Goal: Task Accomplishment & Management: Manage account settings

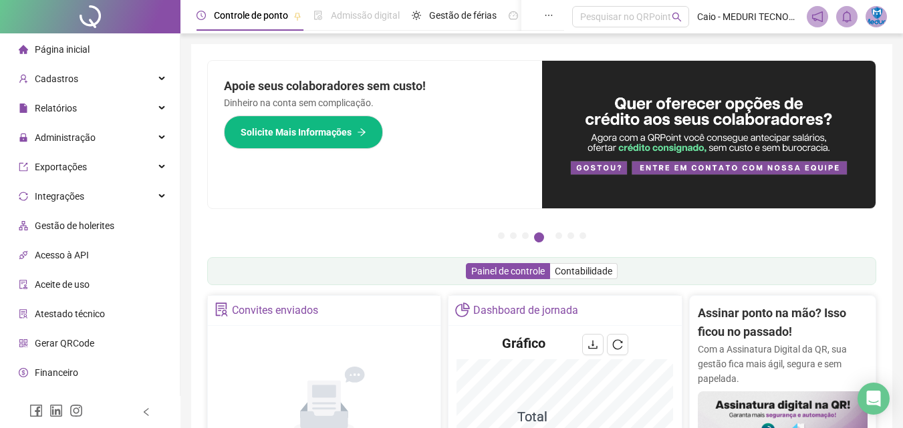
scroll to position [200, 0]
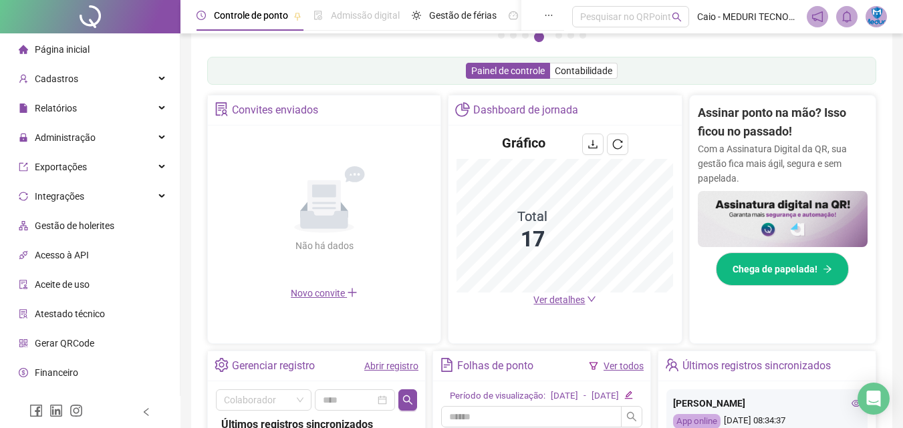
click at [575, 300] on span "Ver detalhes" at bounding box center [558, 300] width 51 height 11
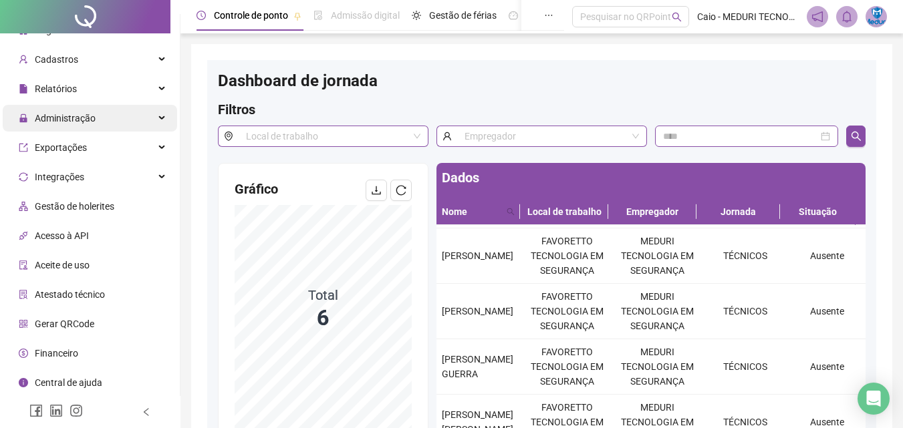
click at [72, 126] on span "Administração" at bounding box center [57, 118] width 77 height 27
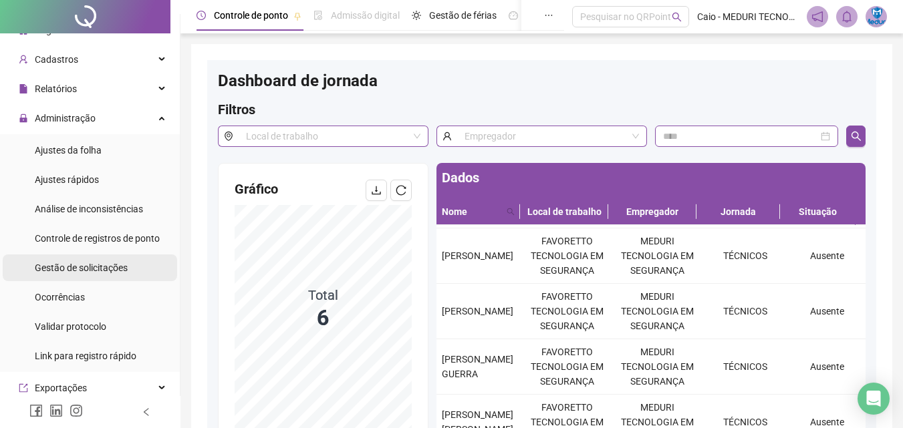
click at [105, 263] on span "Gestão de solicitações" at bounding box center [81, 268] width 93 height 11
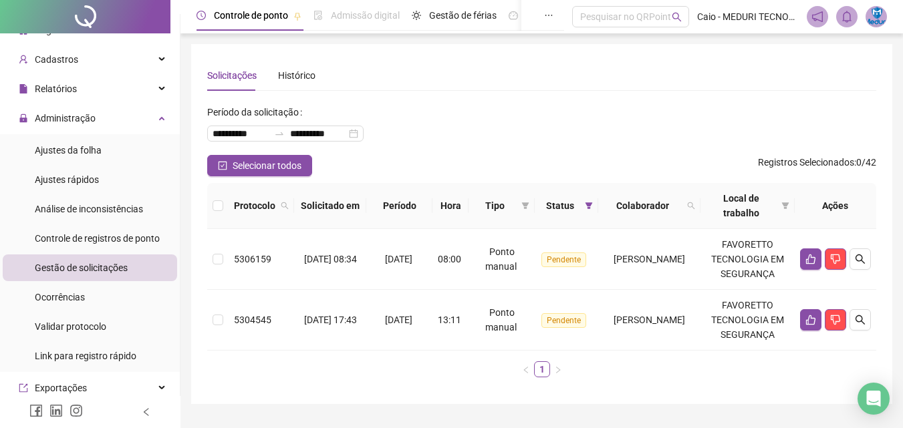
scroll to position [63, 0]
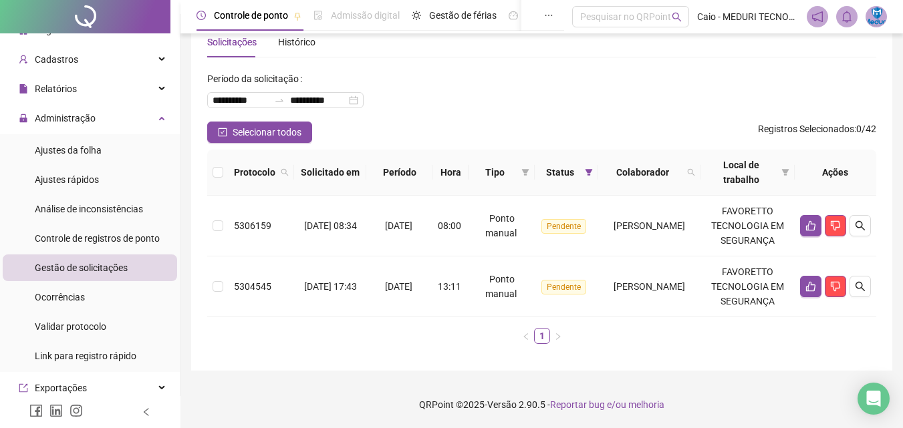
click at [668, 364] on div "**********" at bounding box center [541, 191] width 701 height 360
click at [855, 221] on icon "search" at bounding box center [860, 226] width 11 height 11
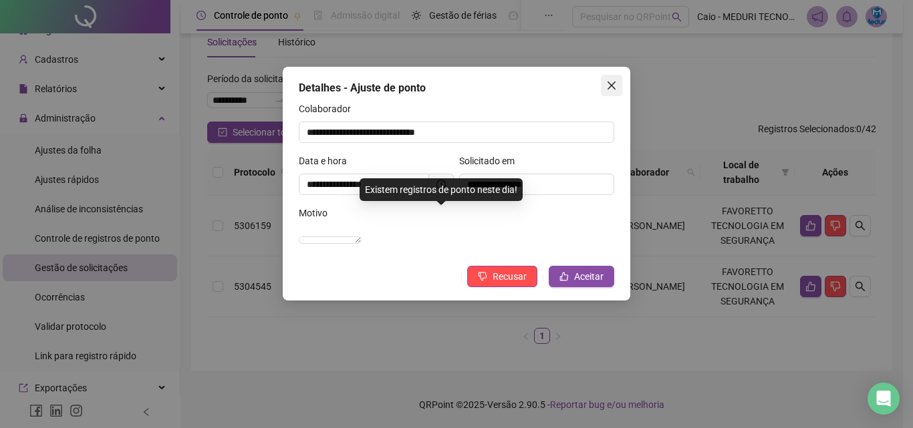
click at [610, 84] on icon "close" at bounding box center [612, 86] width 8 height 8
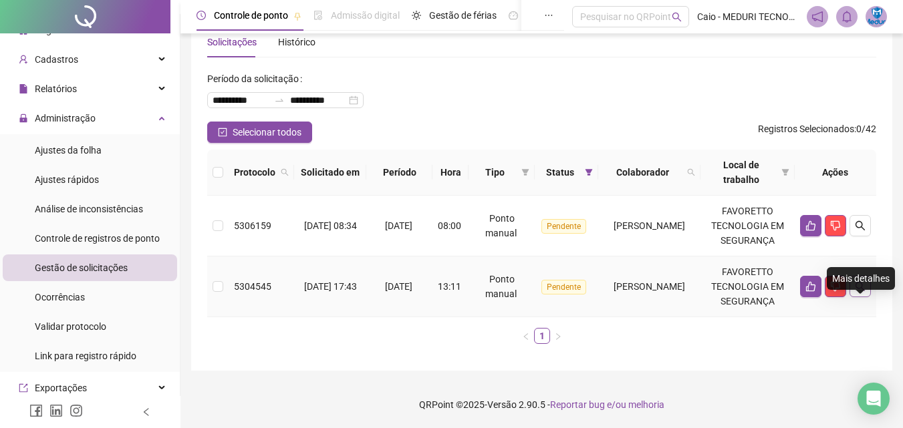
click at [859, 281] on icon "search" at bounding box center [860, 286] width 11 height 11
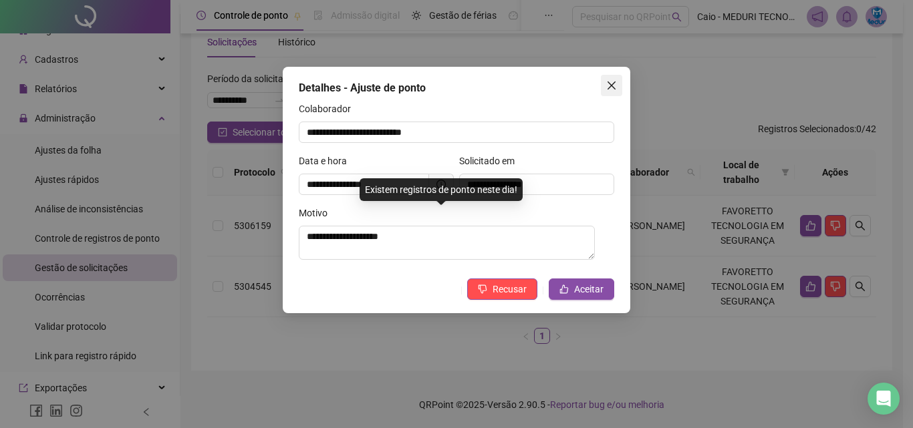
click at [610, 88] on icon "close" at bounding box center [612, 86] width 8 height 8
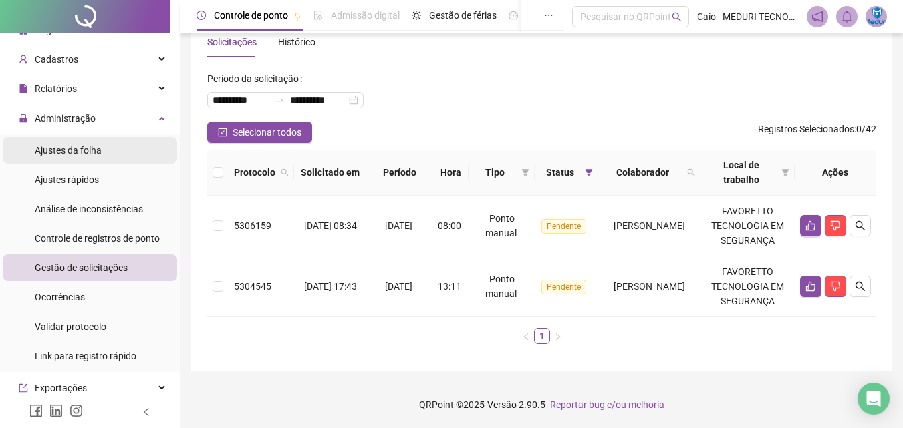
click at [155, 143] on li "Ajustes da folha" at bounding box center [90, 150] width 174 height 27
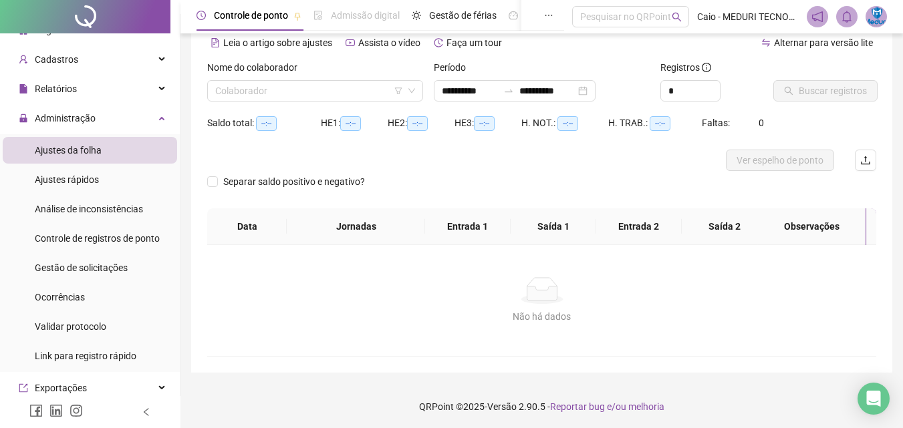
type input "**********"
click at [321, 88] on input "search" at bounding box center [309, 91] width 188 height 20
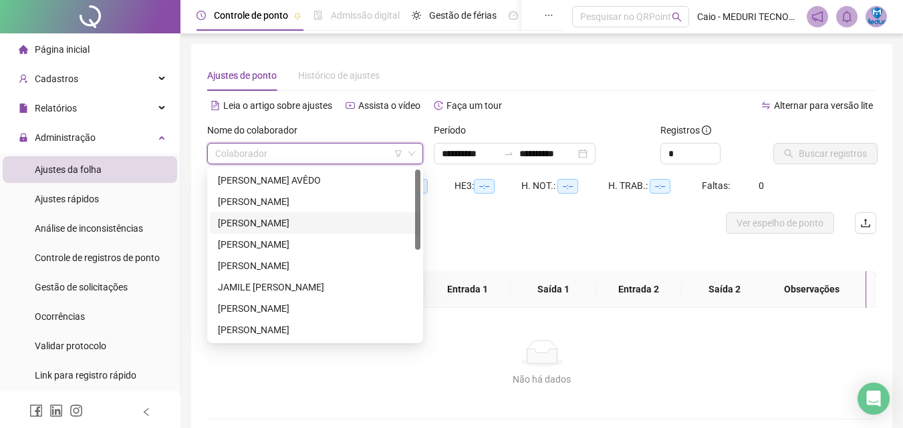
click at [74, 44] on span "Página inicial" at bounding box center [62, 49] width 55 height 11
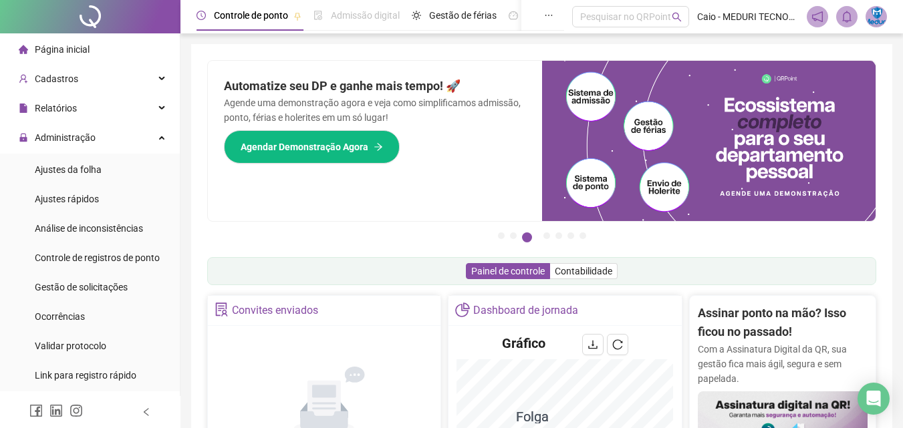
scroll to position [200, 0]
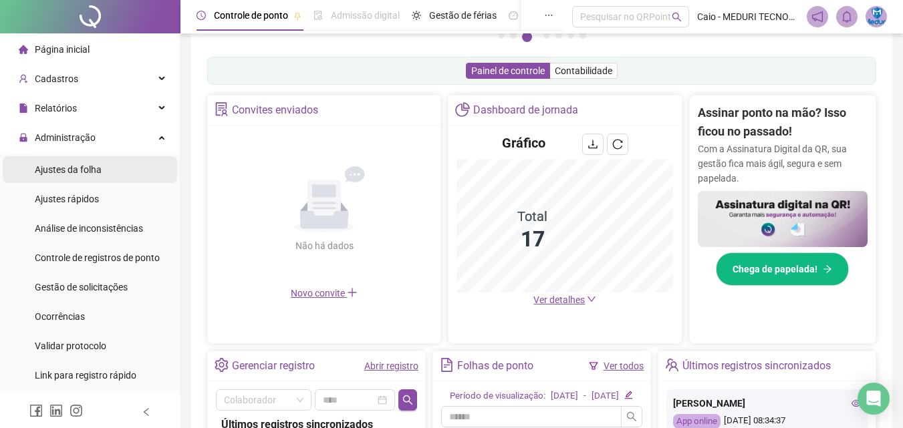
click at [116, 168] on li "Ajustes da folha" at bounding box center [90, 169] width 174 height 27
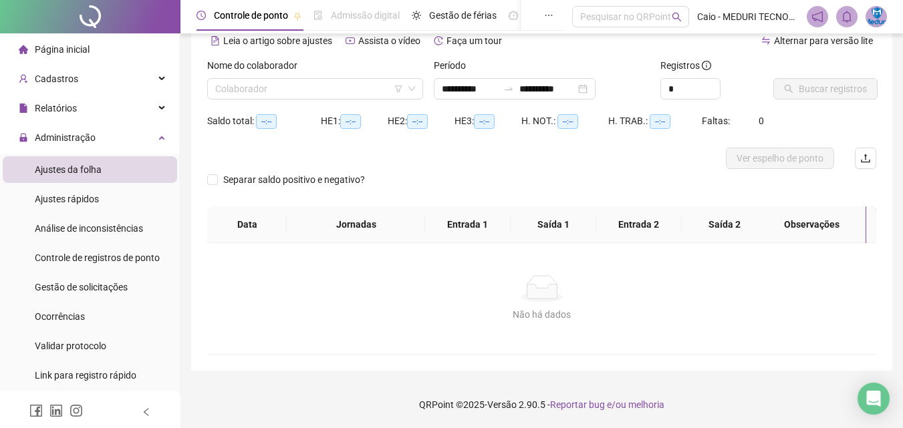
scroll to position [65, 0]
type input "**********"
click at [371, 98] on input "search" at bounding box center [309, 89] width 188 height 20
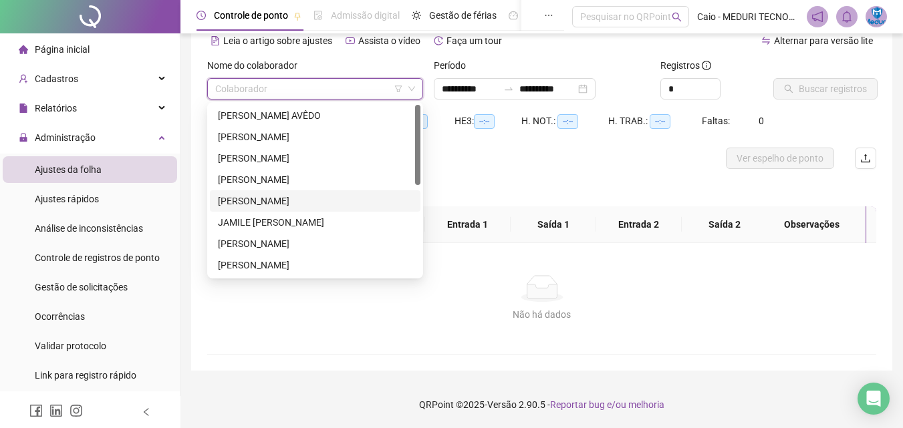
scroll to position [192, 0]
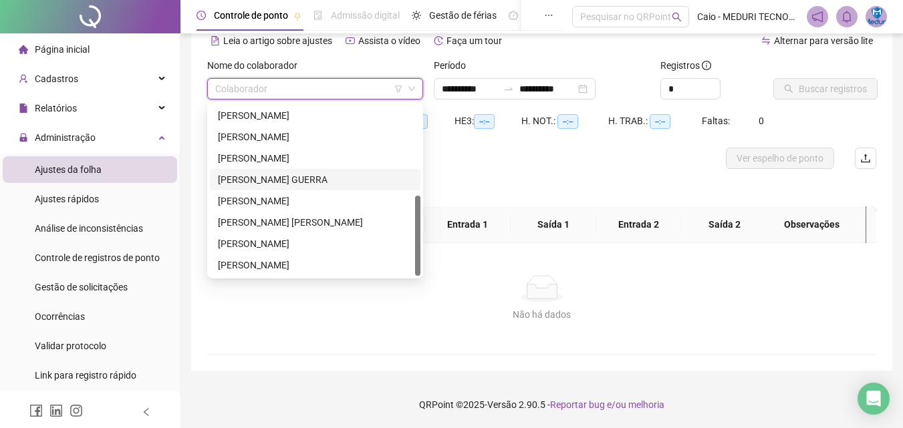
click at [262, 178] on div "[PERSON_NAME] GUERRA" at bounding box center [315, 179] width 194 height 15
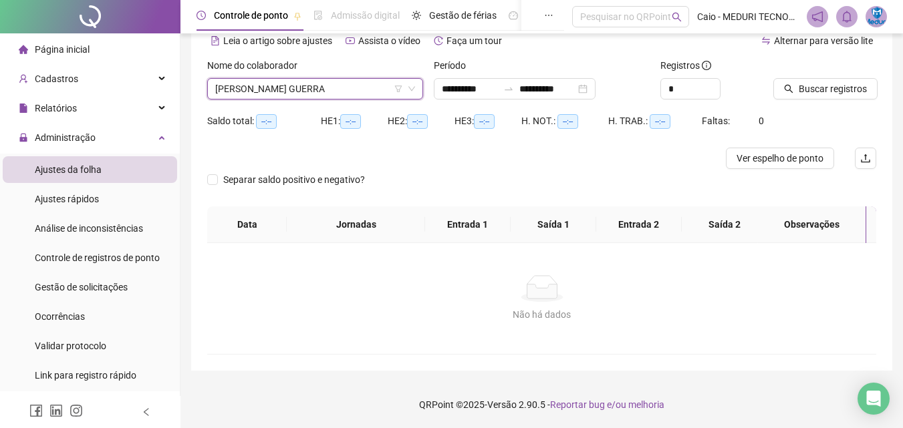
click at [856, 72] on div "Buscar registros" at bounding box center [824, 78] width 103 height 41
click at [836, 87] on span "Buscar registros" at bounding box center [833, 89] width 68 height 15
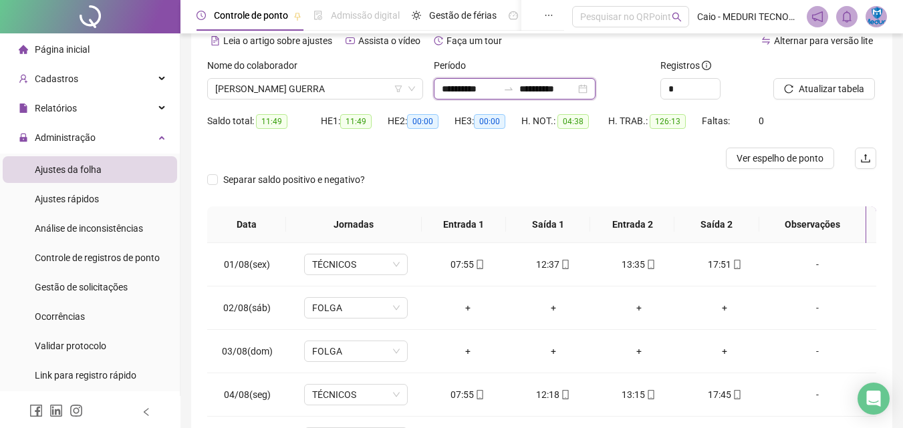
click at [476, 88] on input "**********" at bounding box center [470, 89] width 56 height 15
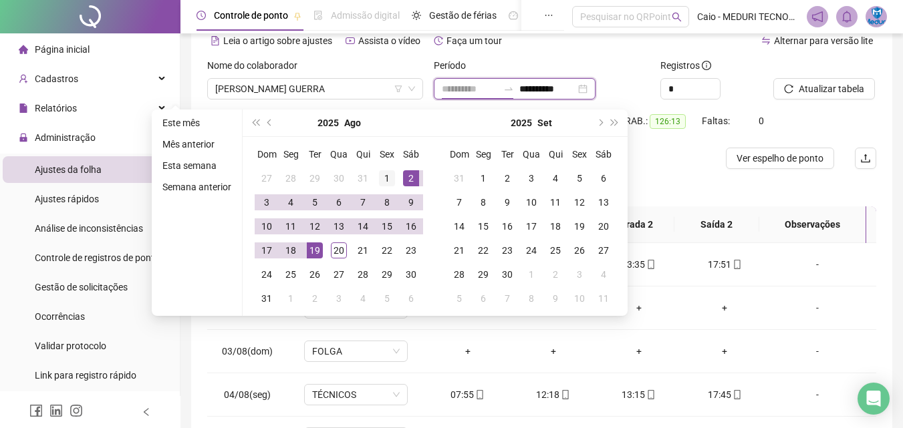
type input "**********"
click at [392, 178] on div "1" at bounding box center [387, 178] width 16 height 16
type input "**********"
click at [342, 247] on div "20" at bounding box center [339, 251] width 16 height 16
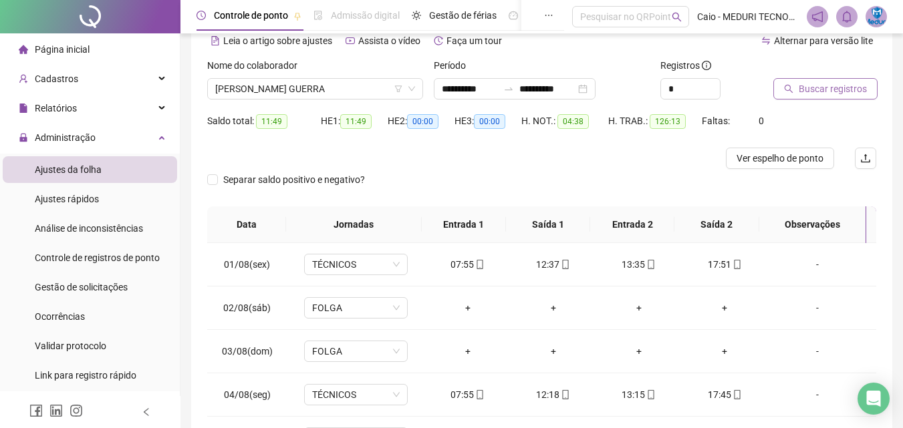
click at [819, 82] on span "Buscar registros" at bounding box center [833, 89] width 68 height 15
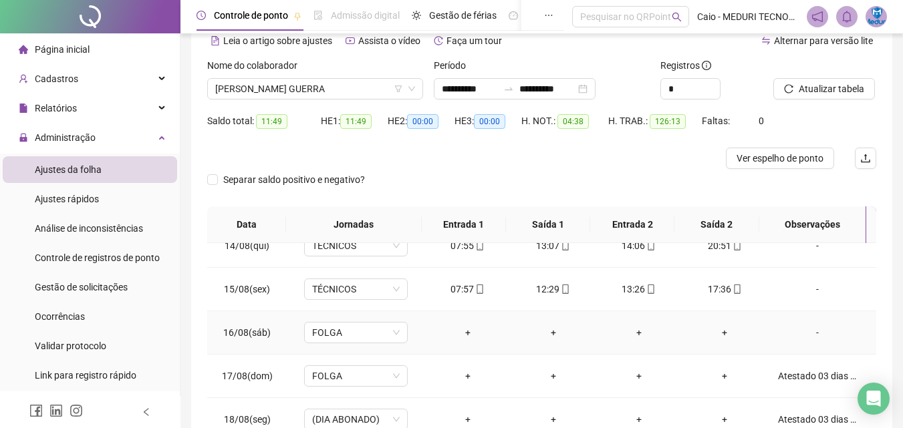
scroll to position [239, 0]
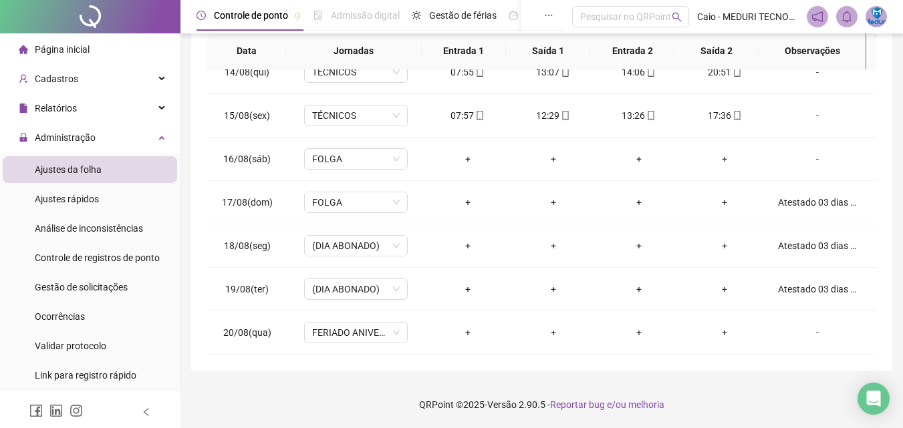
click at [367, 376] on div "**********" at bounding box center [541, 94] width 722 height 667
click at [107, 56] on li "Página inicial" at bounding box center [90, 49] width 174 height 27
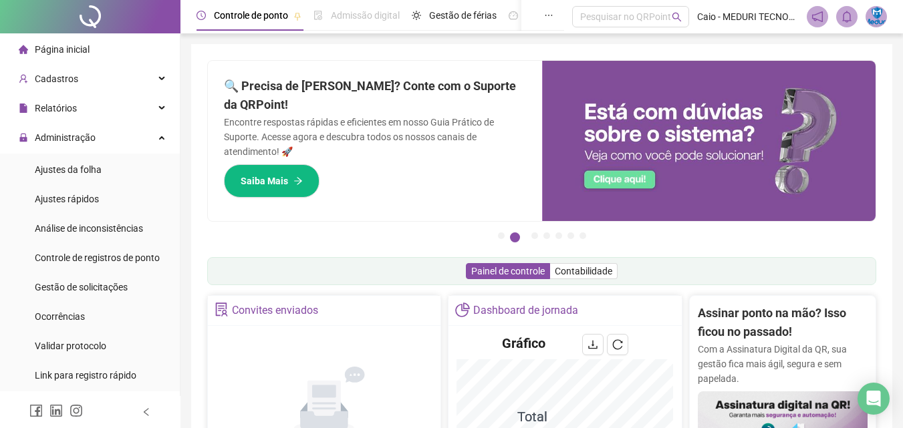
click at [899, 42] on div "Controle de ponto Admissão digital Gestão de férias Painel do DP Folha de pagam…" at bounding box center [541, 435] width 722 height 870
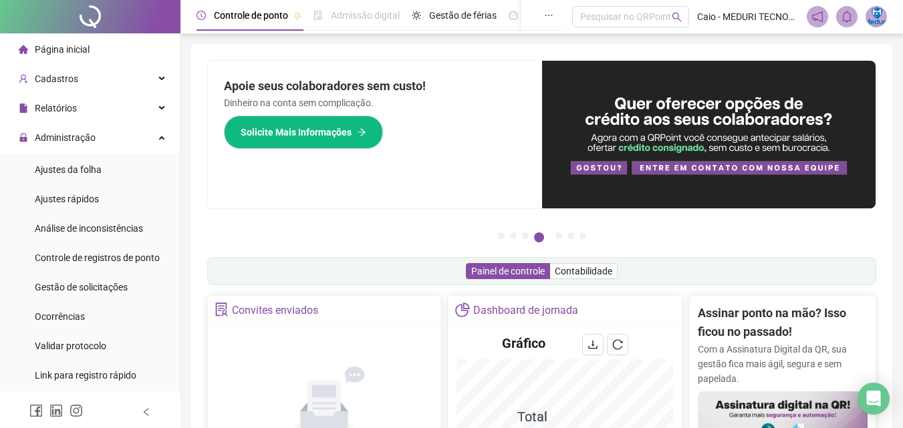
scroll to position [267, 0]
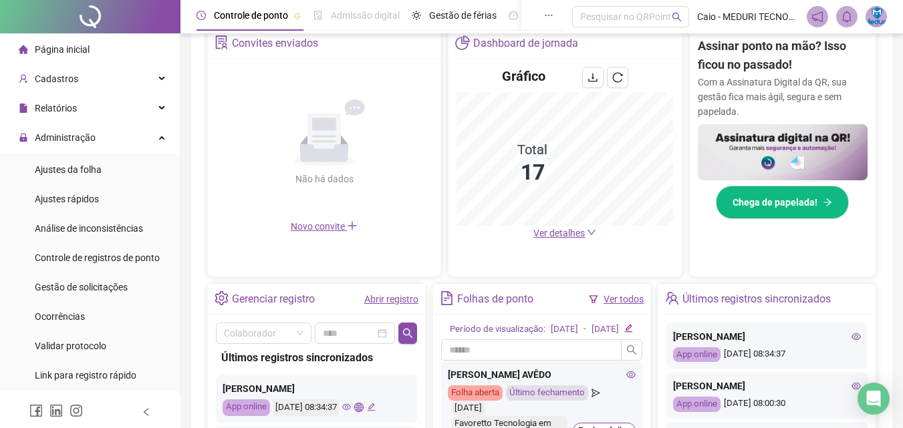
click at [572, 231] on span "Ver detalhes" at bounding box center [558, 233] width 51 height 11
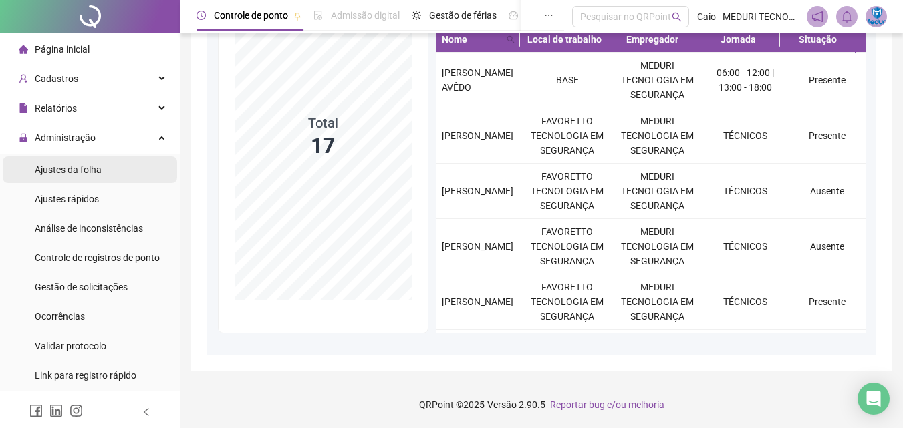
click at [82, 174] on span "Ajustes da folha" at bounding box center [68, 169] width 67 height 11
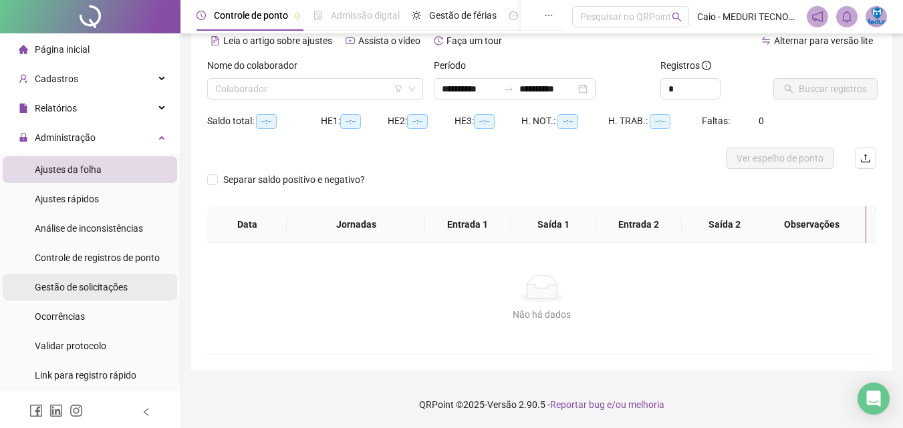
click at [108, 283] on span "Gestão de solicitações" at bounding box center [81, 287] width 93 height 11
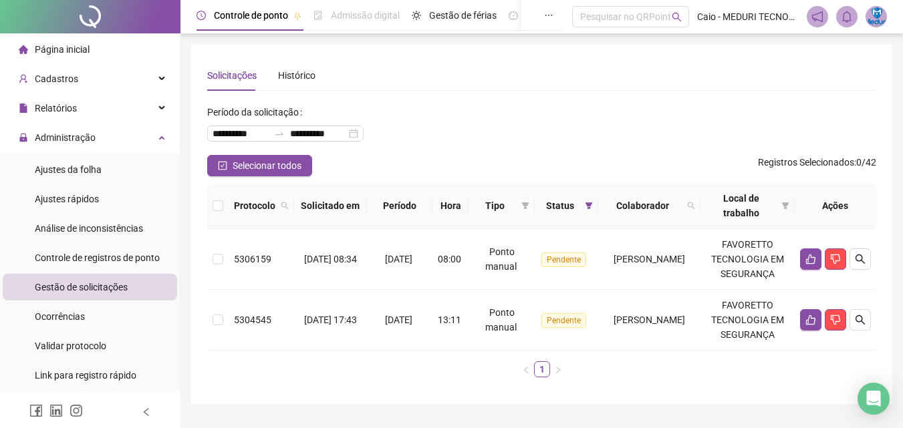
click at [88, 51] on span "Página inicial" at bounding box center [62, 49] width 55 height 11
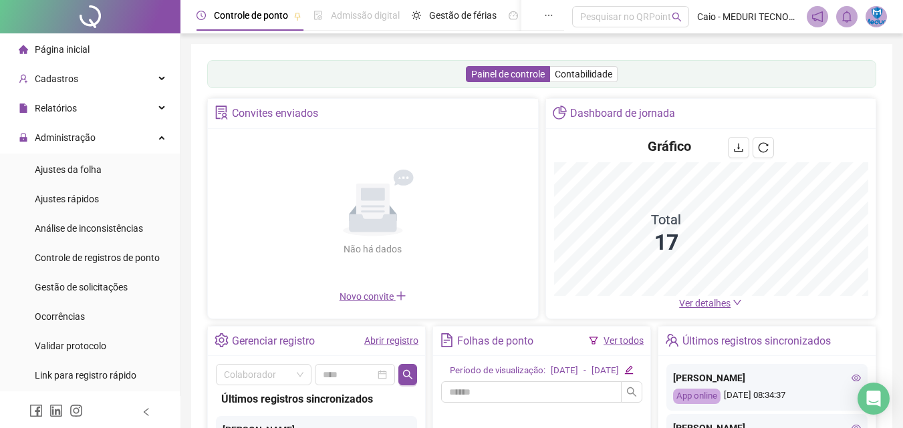
click at [701, 304] on span "Ver detalhes" at bounding box center [704, 303] width 51 height 11
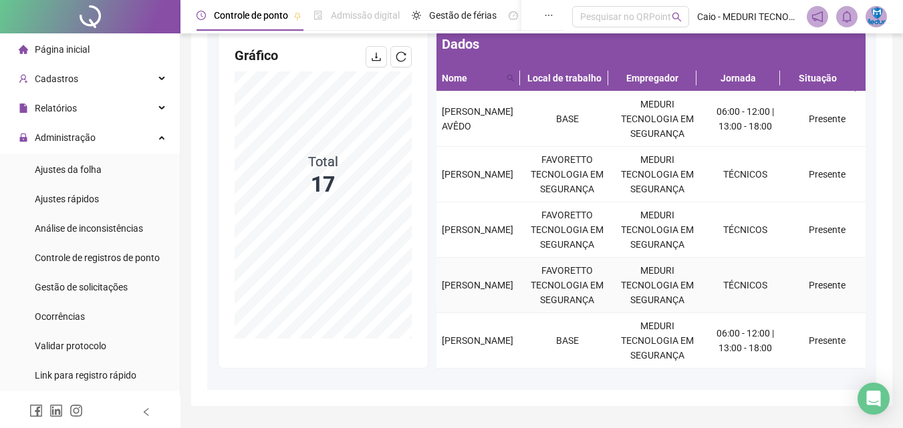
scroll to position [169, 0]
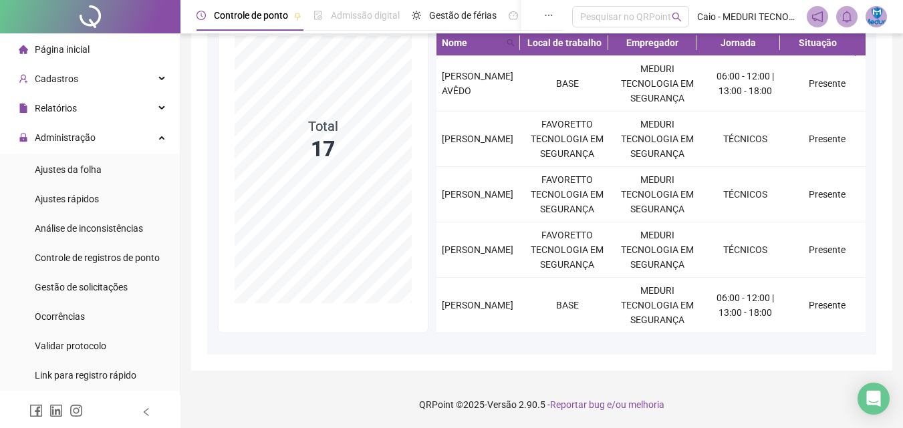
click at [543, 359] on div "Dashboard de jornada Filtros Local de trabalho Empregador Gráfico Total 17 Dado…" at bounding box center [541, 123] width 701 height 496
click at [92, 295] on div "Gestão de solicitações" at bounding box center [81, 287] width 93 height 27
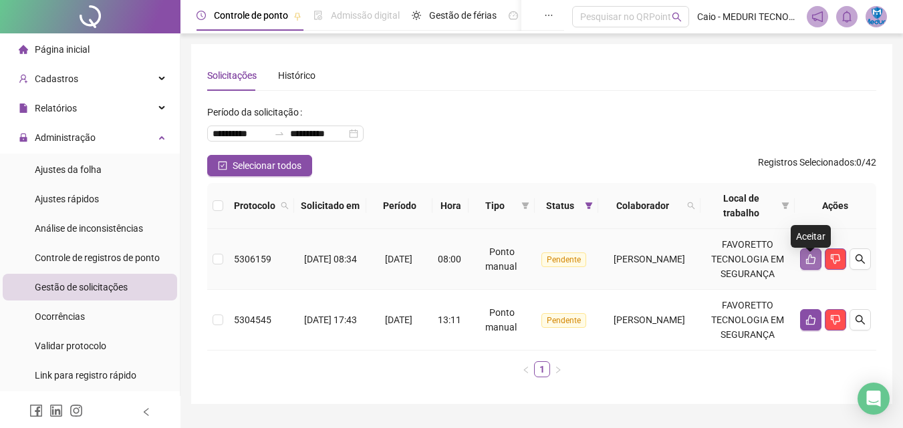
click at [809, 265] on icon "like" at bounding box center [810, 260] width 9 height 10
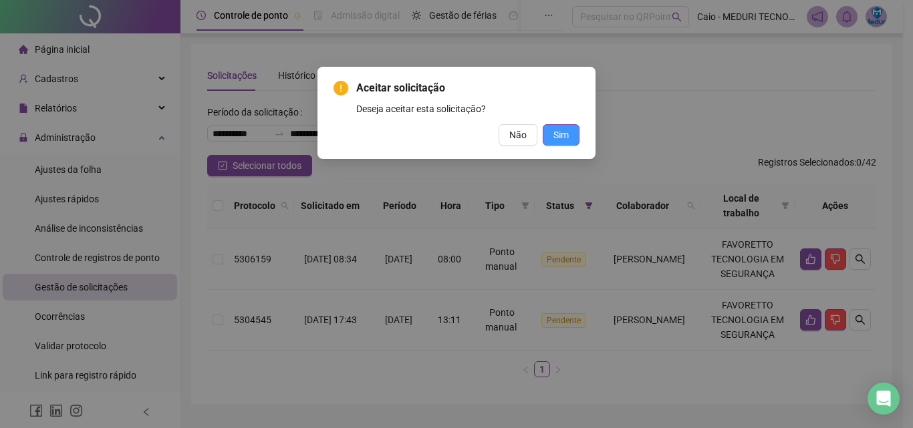
click at [569, 139] on button "Sim" at bounding box center [561, 134] width 37 height 21
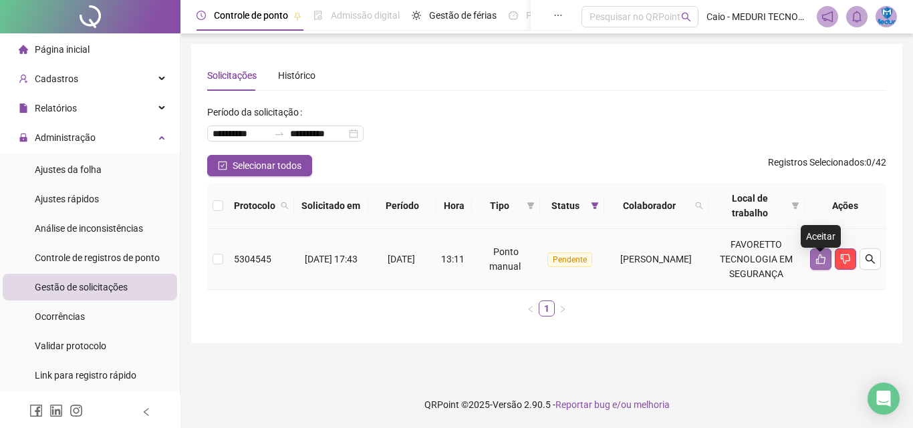
click at [821, 265] on icon "like" at bounding box center [820, 259] width 11 height 11
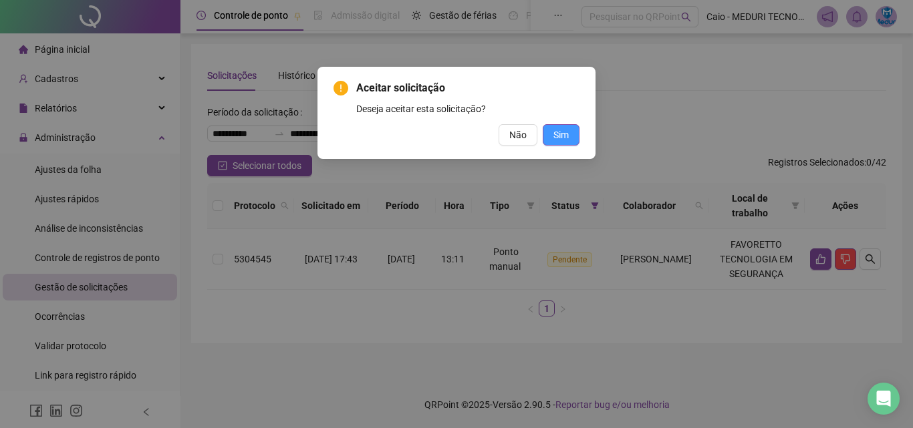
click at [570, 134] on button "Sim" at bounding box center [561, 134] width 37 height 21
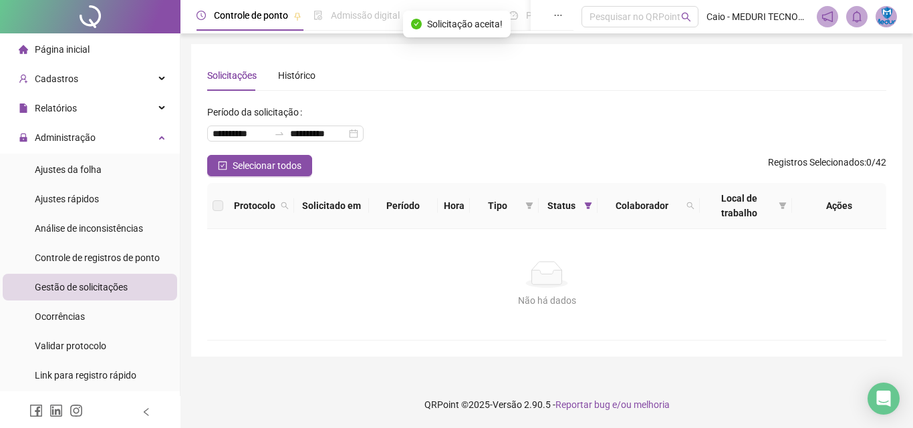
click at [56, 41] on div "Página inicial" at bounding box center [54, 49] width 71 height 27
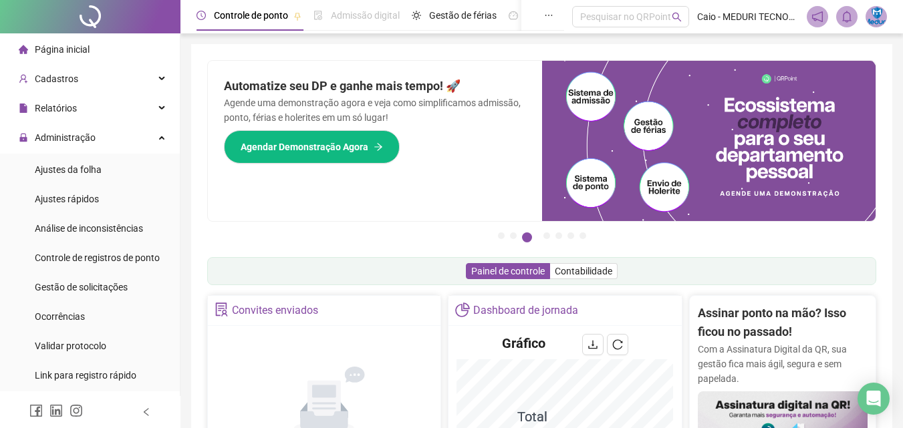
click at [109, 53] on li "Página inicial" at bounding box center [90, 49] width 174 height 27
click at [115, 166] on li "Ajustes da folha" at bounding box center [90, 169] width 174 height 27
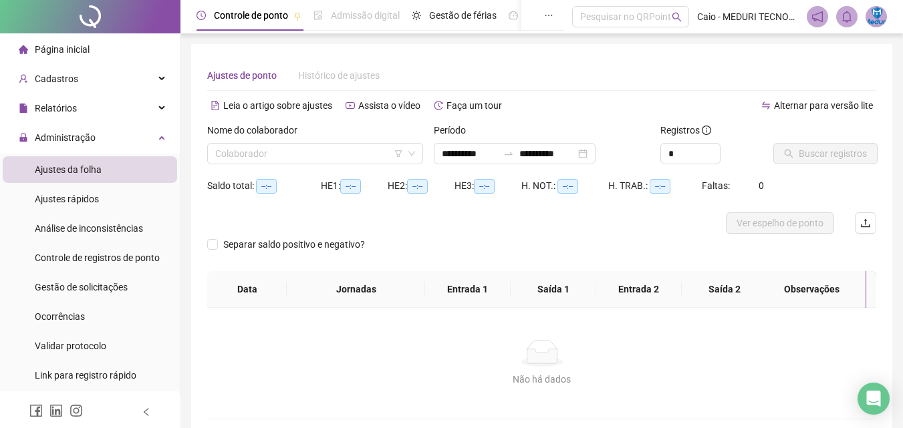
type input "**********"
click at [442, 164] on div "**********" at bounding box center [541, 149] width 227 height 52
click at [287, 162] on input "search" at bounding box center [309, 154] width 188 height 20
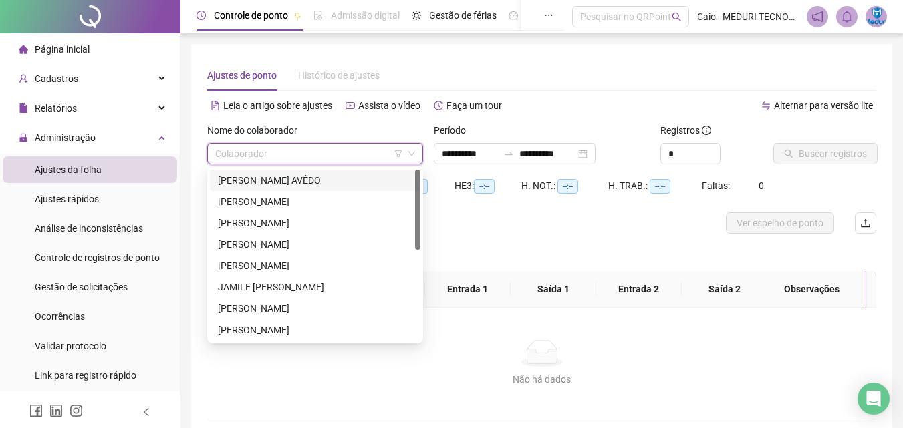
click at [288, 181] on div "[PERSON_NAME] AVÊDO" at bounding box center [315, 180] width 194 height 15
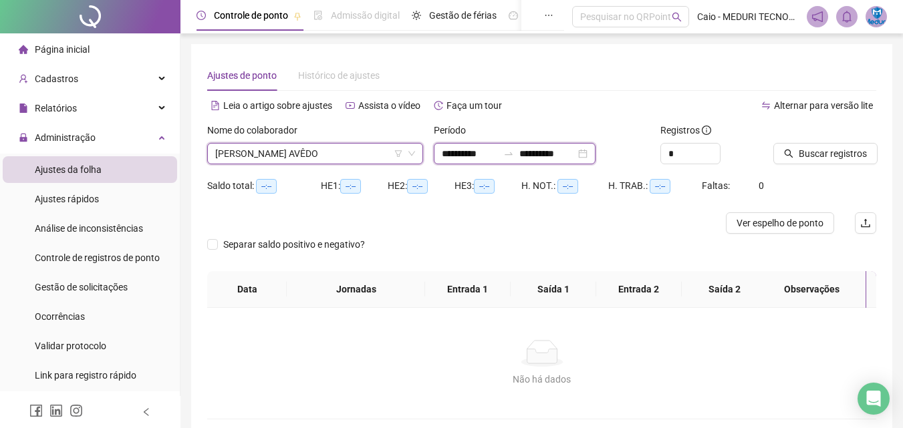
click at [456, 150] on input "**********" at bounding box center [470, 153] width 56 height 15
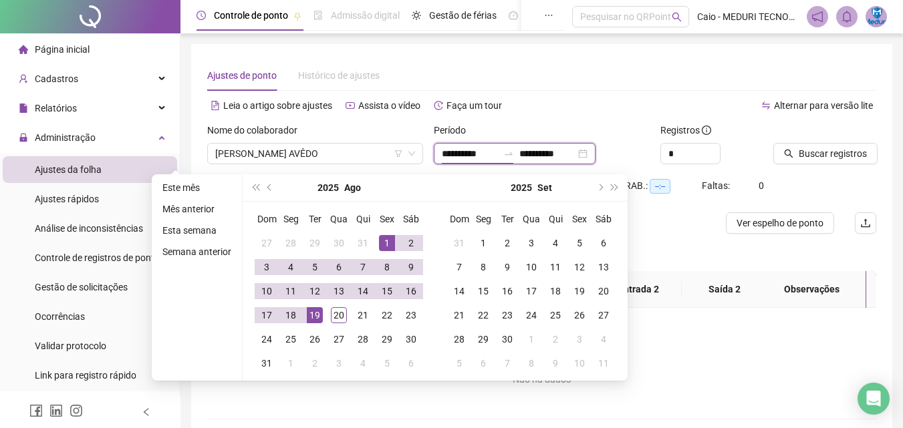
type input "**********"
click at [388, 247] on div "1" at bounding box center [387, 243] width 16 height 16
type input "**********"
click at [334, 319] on div "20" at bounding box center [339, 315] width 16 height 16
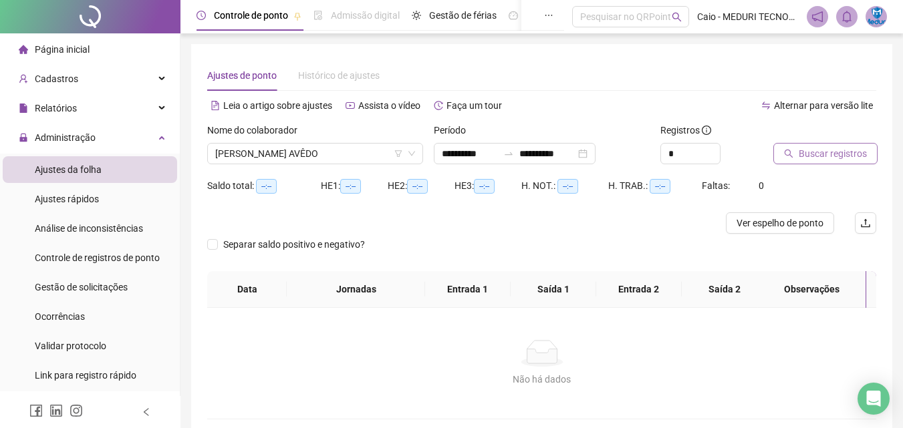
click at [839, 156] on span "Buscar registros" at bounding box center [833, 153] width 68 height 15
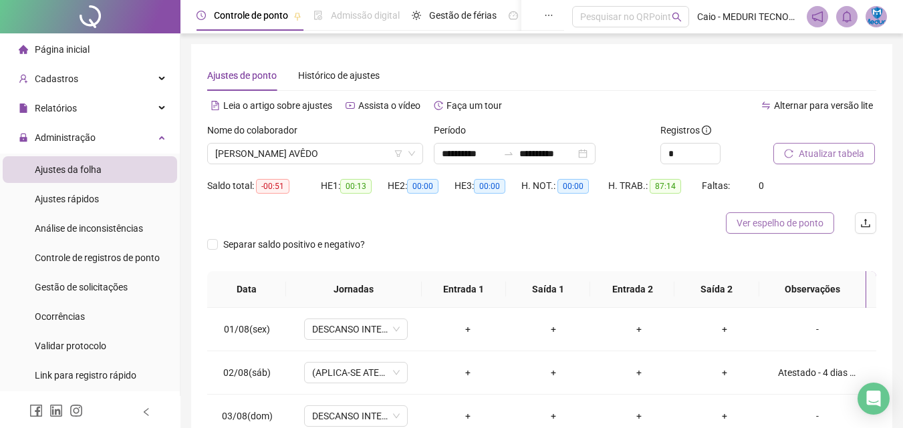
click at [758, 233] on button "Ver espelho de ponto" at bounding box center [780, 223] width 108 height 21
click at [301, 158] on span "[PERSON_NAME] AVÊDO" at bounding box center [315, 154] width 200 height 20
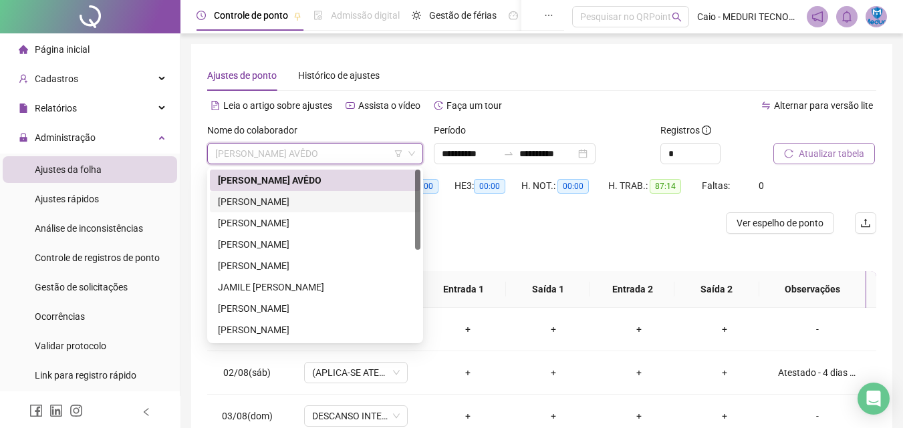
click at [284, 206] on div "[PERSON_NAME]" at bounding box center [315, 201] width 194 height 15
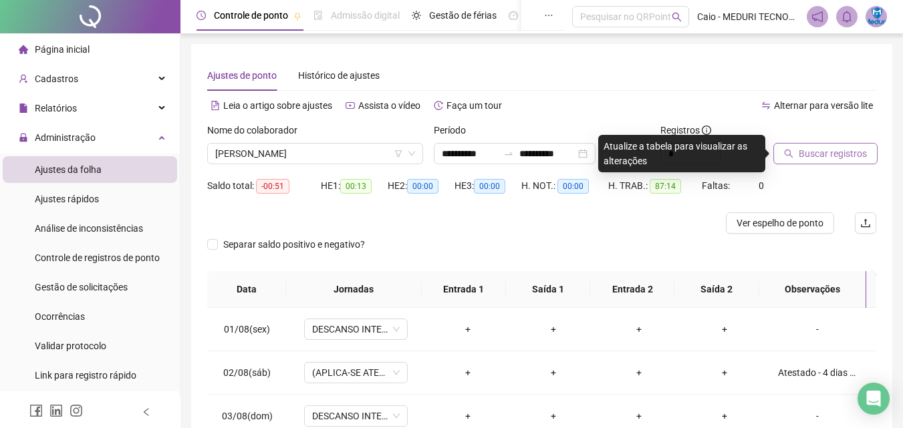
click at [799, 156] on span "Buscar registros" at bounding box center [833, 153] width 68 height 15
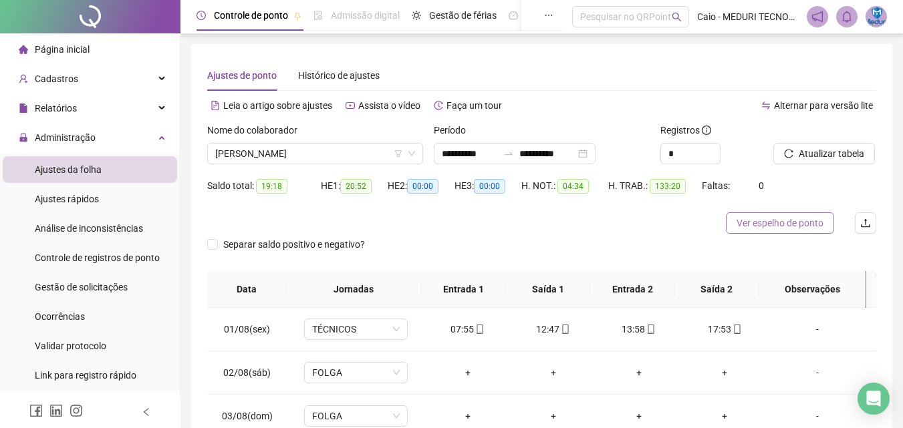
click at [745, 215] on button "Ver espelho de ponto" at bounding box center [780, 223] width 108 height 21
click at [277, 152] on span "[PERSON_NAME]" at bounding box center [315, 154] width 200 height 20
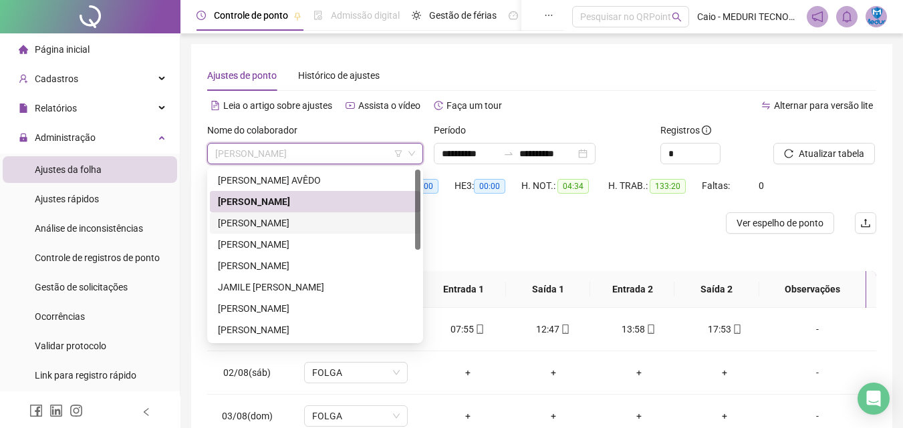
click at [332, 219] on div "[PERSON_NAME]" at bounding box center [315, 223] width 194 height 15
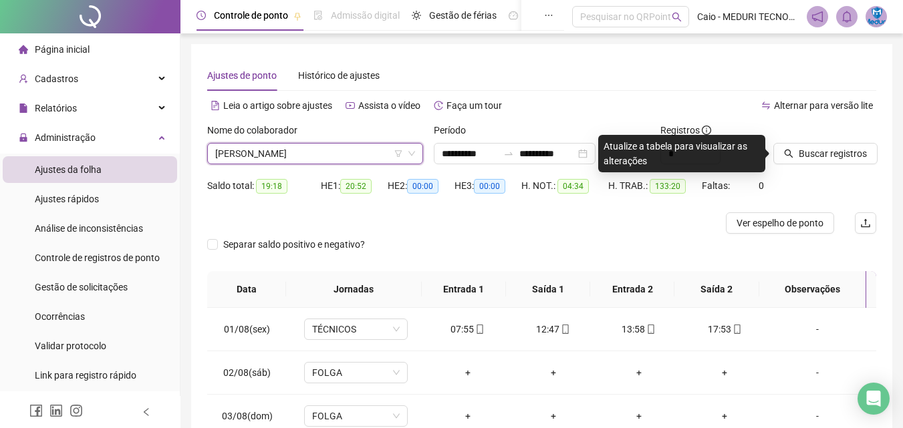
click at [799, 156] on span "Buscar registros" at bounding box center [833, 153] width 68 height 15
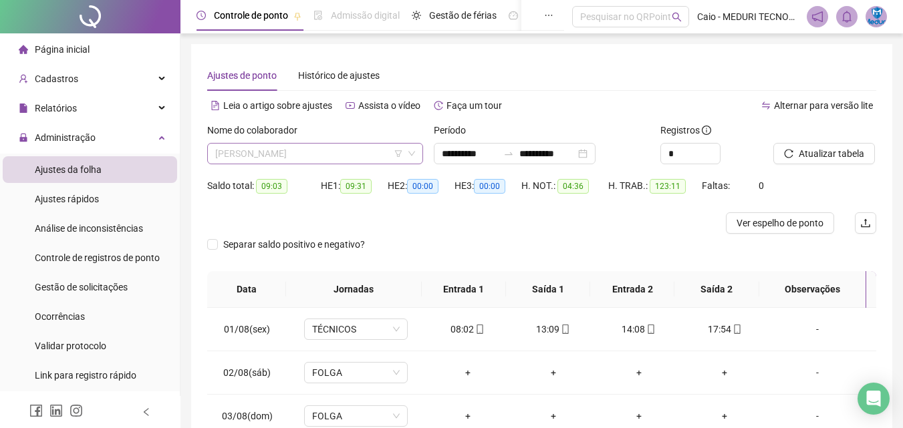
click at [363, 155] on span "[PERSON_NAME]" at bounding box center [315, 154] width 200 height 20
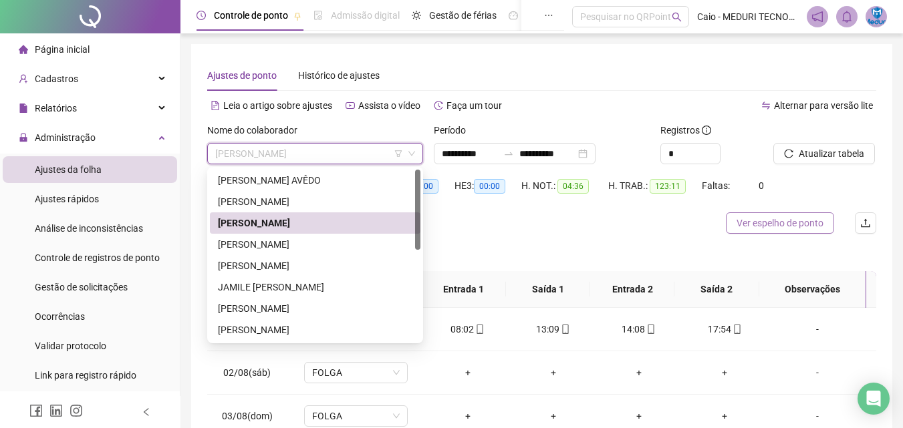
click at [813, 214] on button "Ver espelho de ponto" at bounding box center [780, 223] width 108 height 21
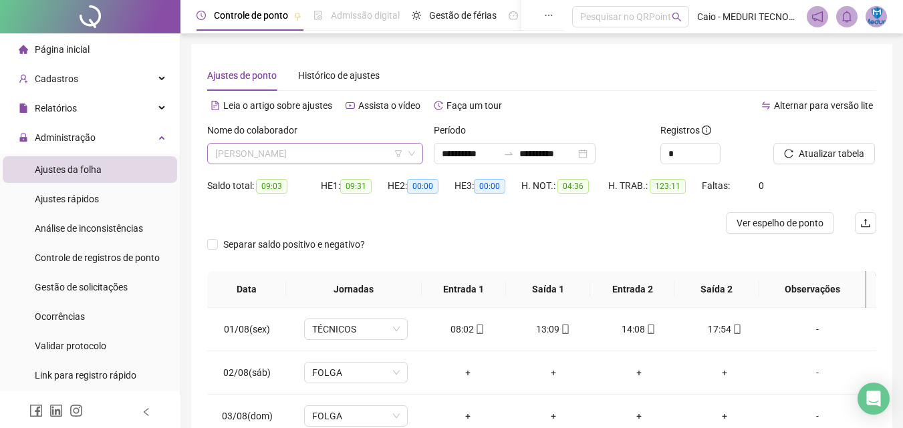
click at [337, 144] on span "[PERSON_NAME]" at bounding box center [315, 154] width 200 height 20
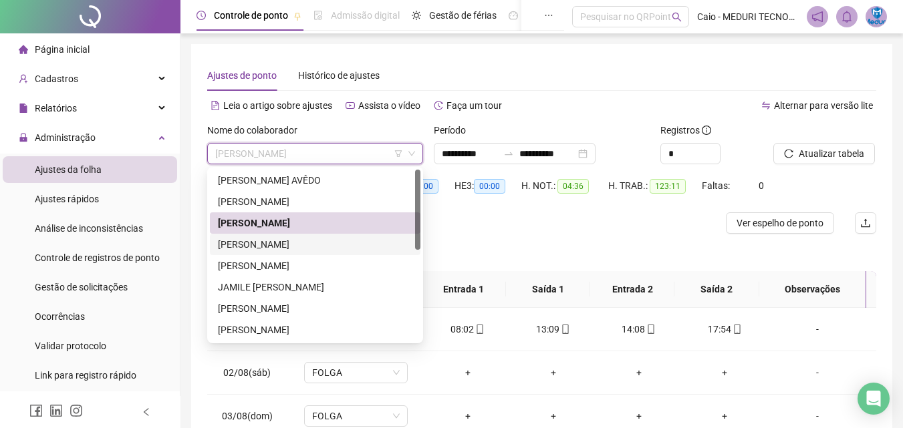
click at [287, 236] on div "[PERSON_NAME]" at bounding box center [315, 244] width 211 height 21
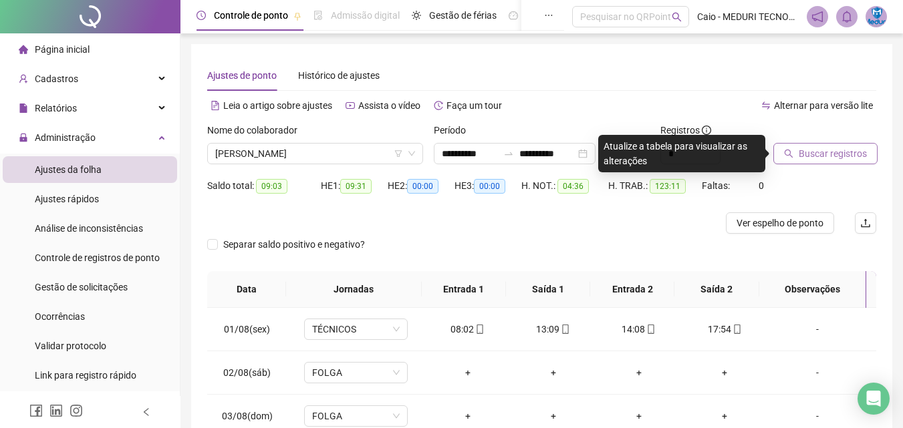
click at [825, 153] on span "Buscar registros" at bounding box center [833, 153] width 68 height 15
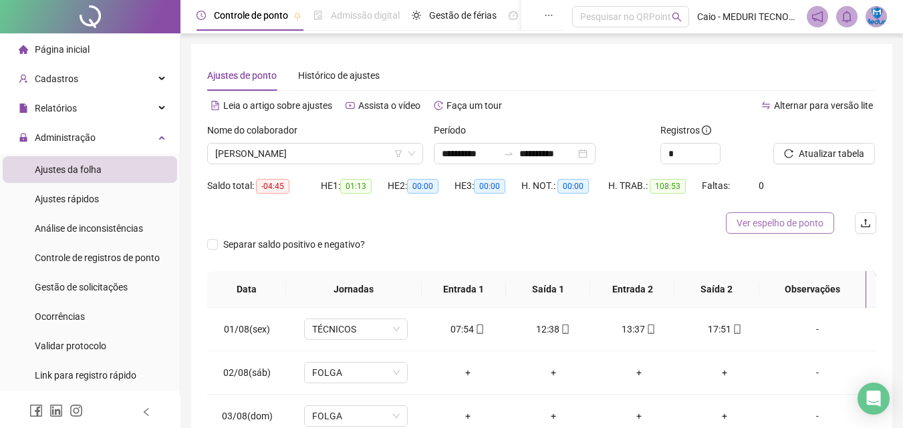
click at [790, 230] on span "Ver espelho de ponto" at bounding box center [779, 223] width 87 height 15
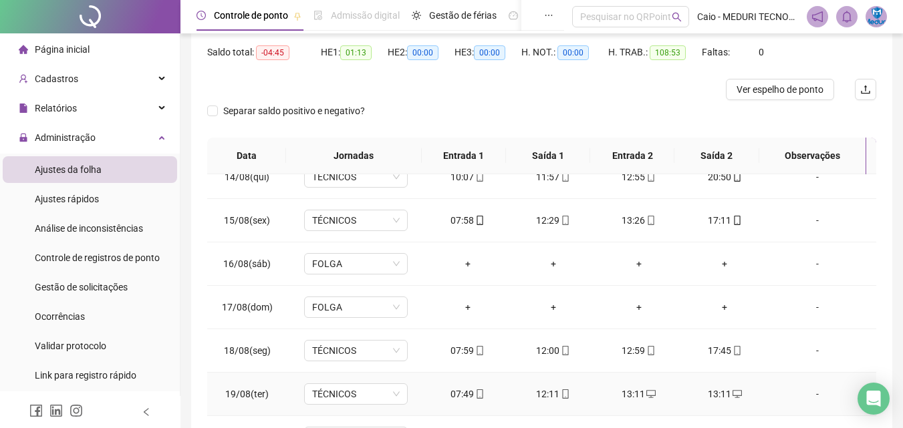
scroll to position [239, 0]
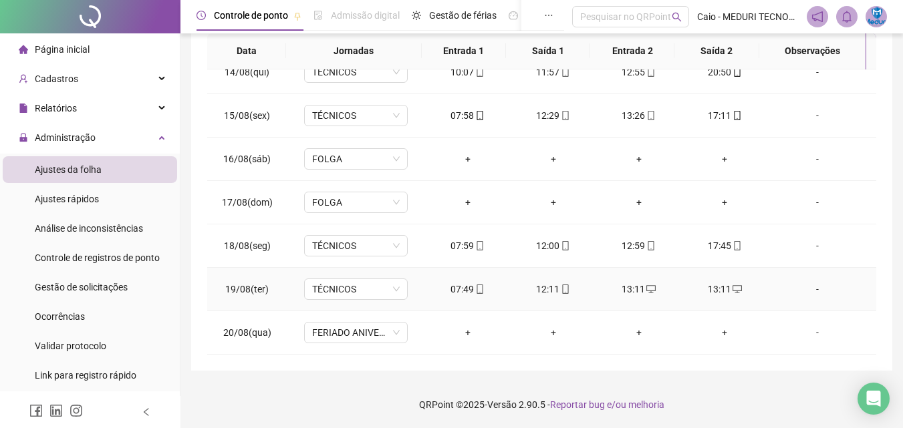
click at [732, 290] on icon "desktop" at bounding box center [736, 289] width 9 height 9
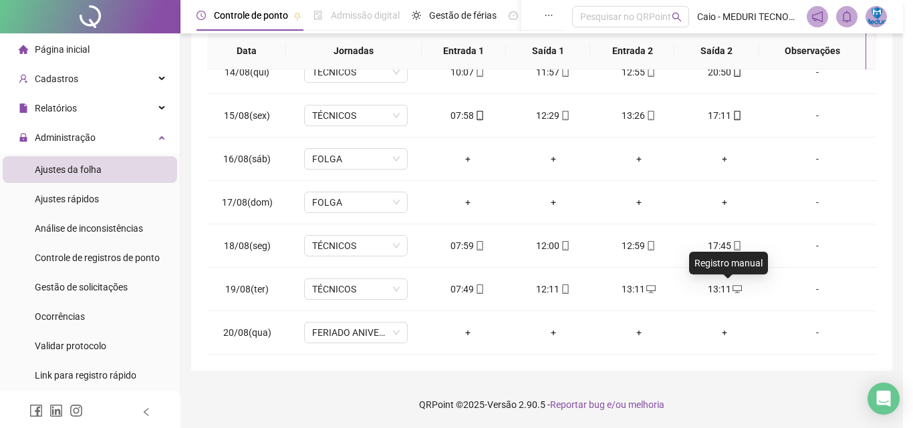
type input "**********"
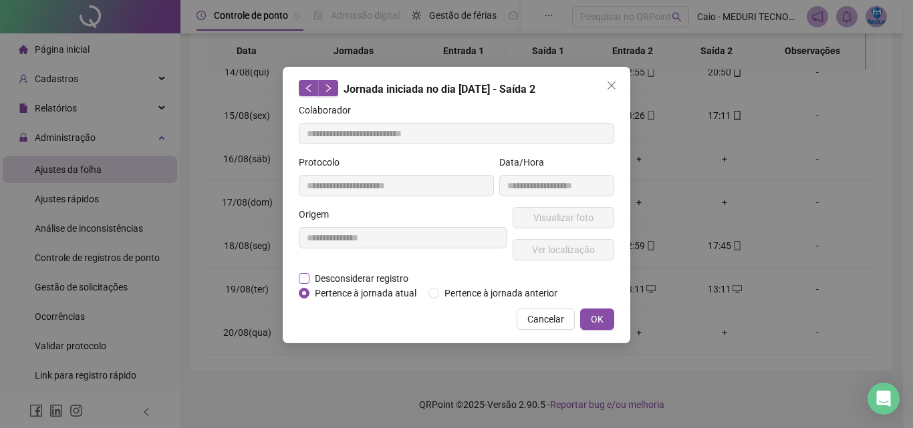
click at [384, 275] on span "Desconsiderar registro" at bounding box center [361, 278] width 104 height 15
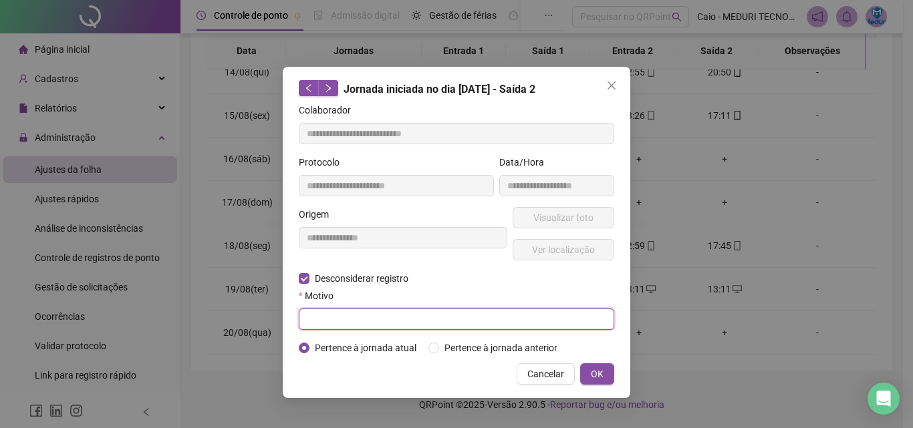
click at [393, 312] on input "text" at bounding box center [456, 319] width 315 height 21
type input "**********"
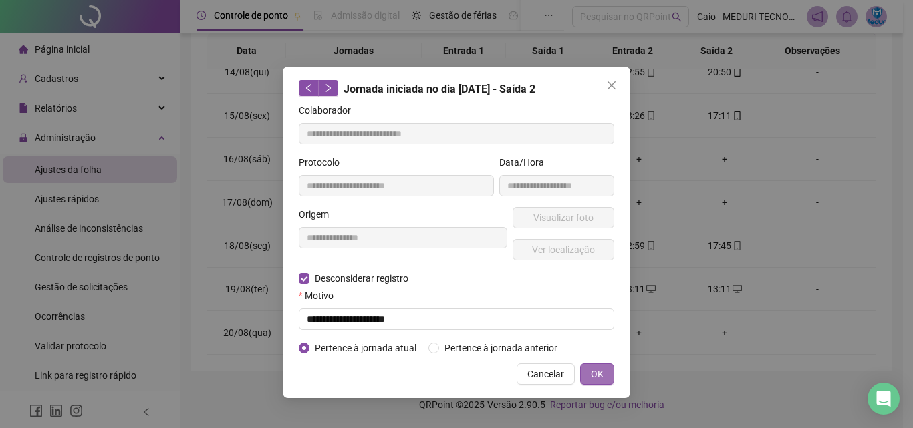
click at [605, 377] on button "OK" at bounding box center [597, 374] width 34 height 21
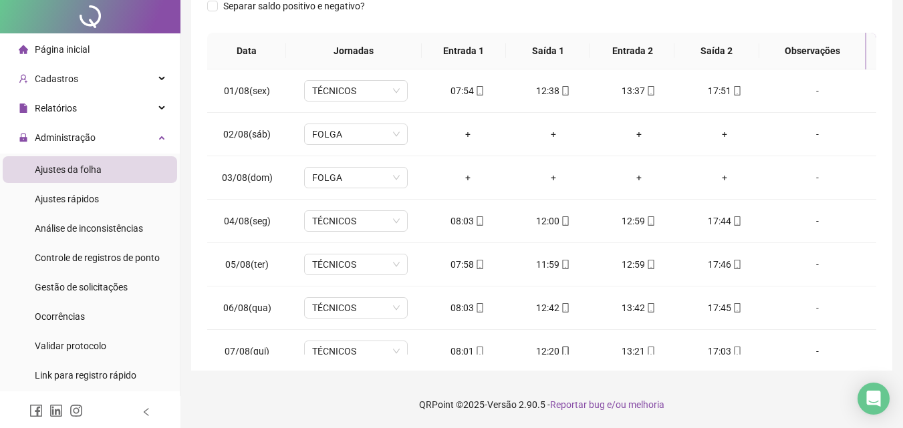
scroll to position [0, 0]
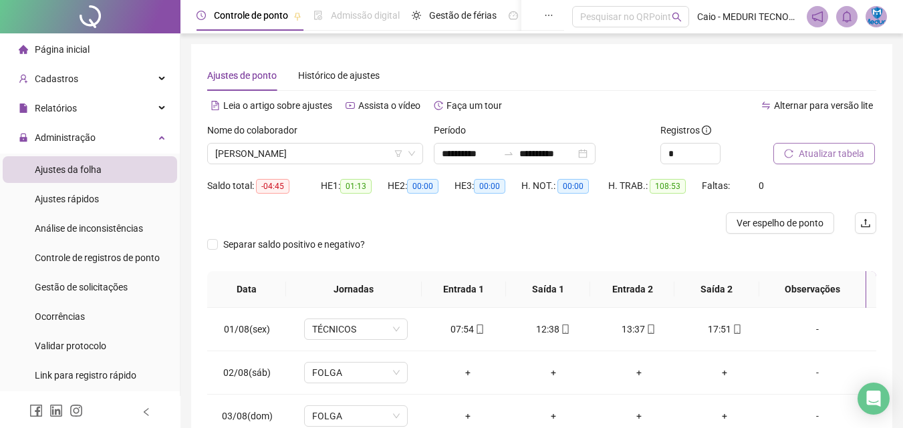
click at [803, 164] on button "Atualizar tabela" at bounding box center [824, 153] width 102 height 21
click at [777, 215] on button "Ver espelho de ponto" at bounding box center [780, 223] width 108 height 21
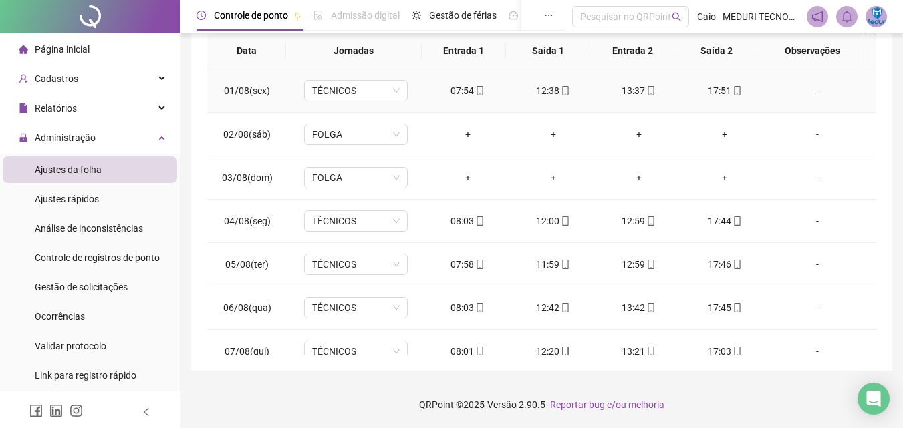
scroll to position [38, 0]
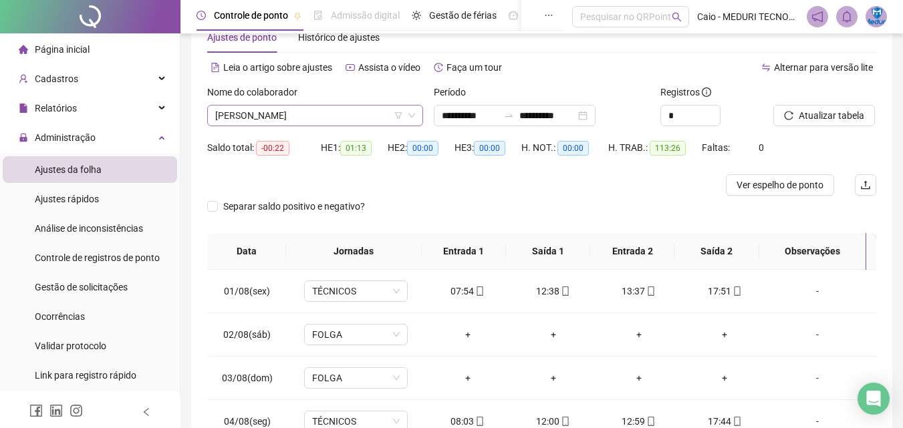
click at [325, 120] on span "[PERSON_NAME]" at bounding box center [315, 116] width 200 height 20
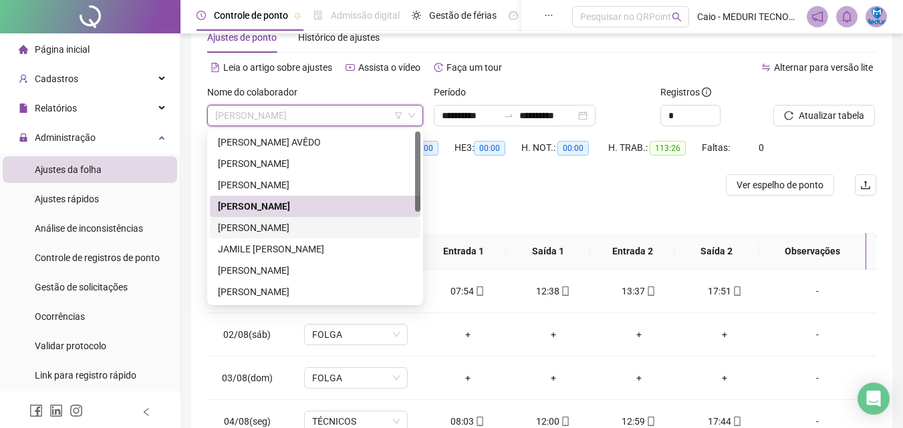
click at [307, 220] on div "[PERSON_NAME]" at bounding box center [315, 227] width 211 height 21
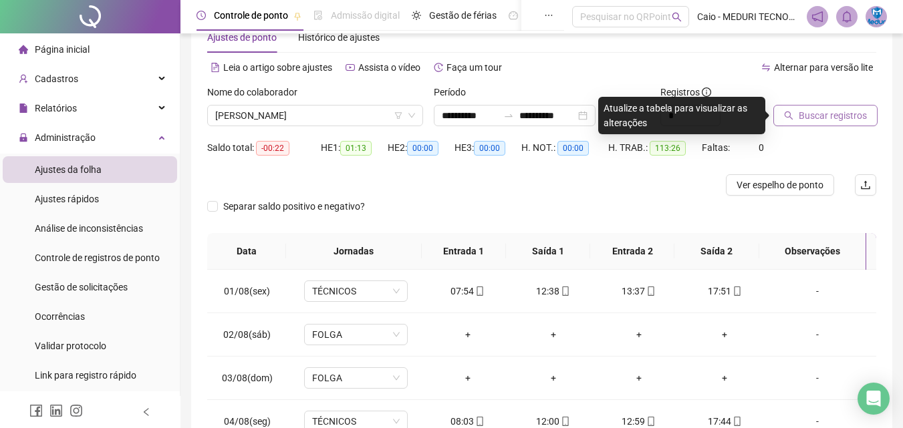
click at [819, 119] on span "Buscar registros" at bounding box center [833, 115] width 68 height 15
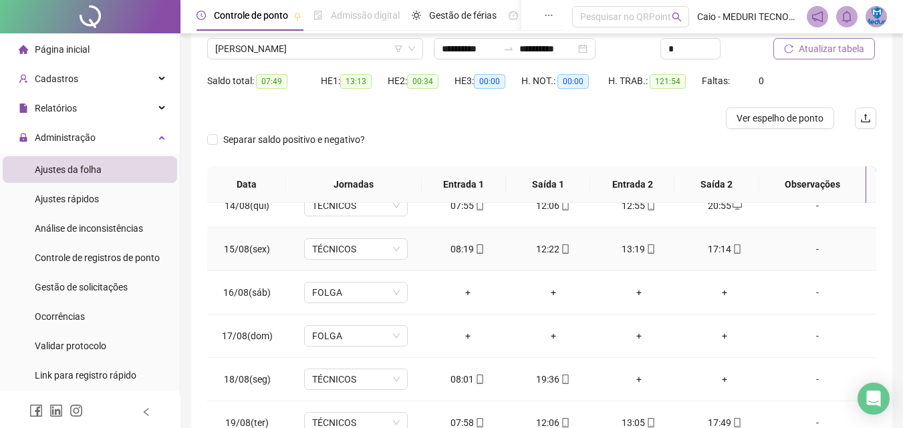
scroll to position [239, 0]
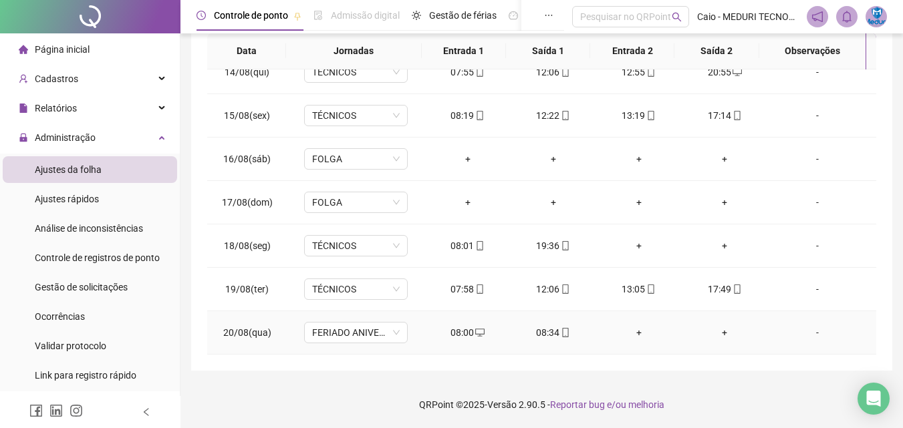
click at [559, 338] on span at bounding box center [564, 332] width 11 height 11
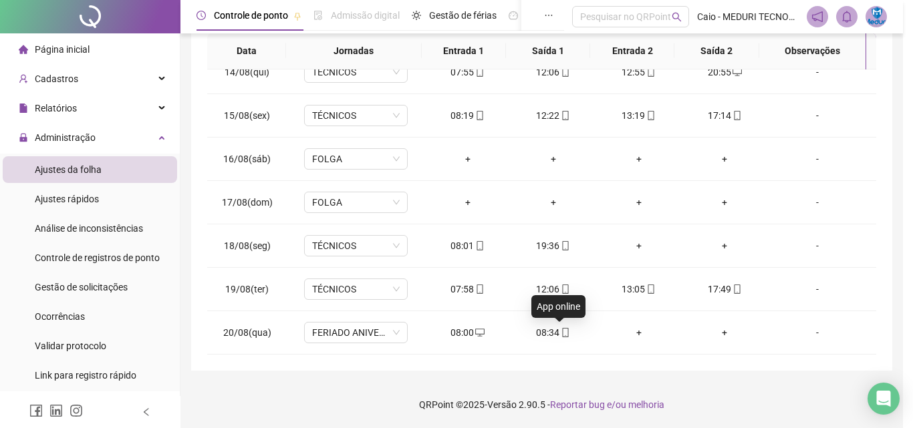
type input "**********"
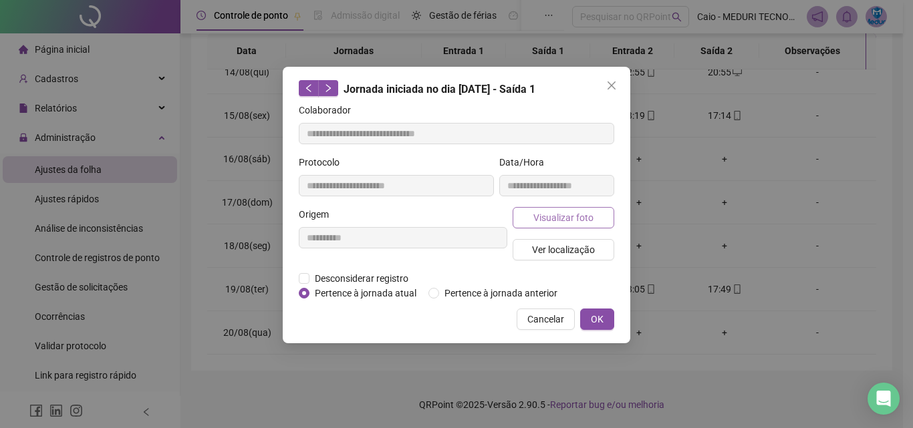
click at [559, 221] on span "Visualizar foto" at bounding box center [563, 218] width 60 height 15
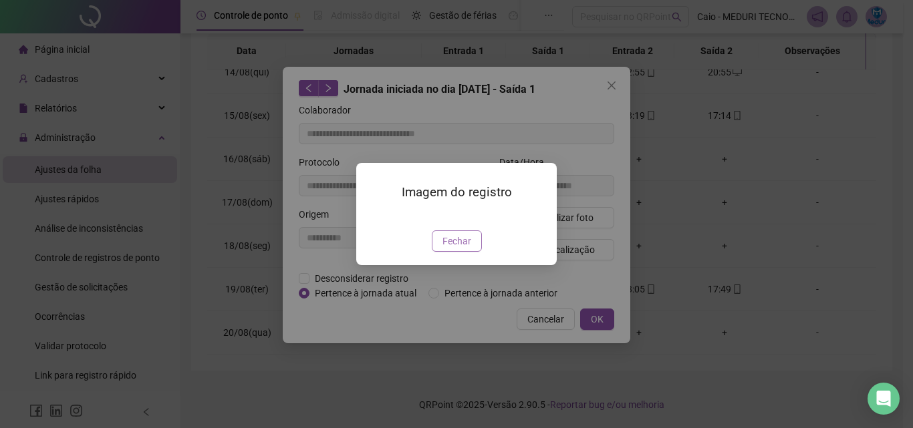
click at [456, 249] on span "Fechar" at bounding box center [456, 241] width 29 height 15
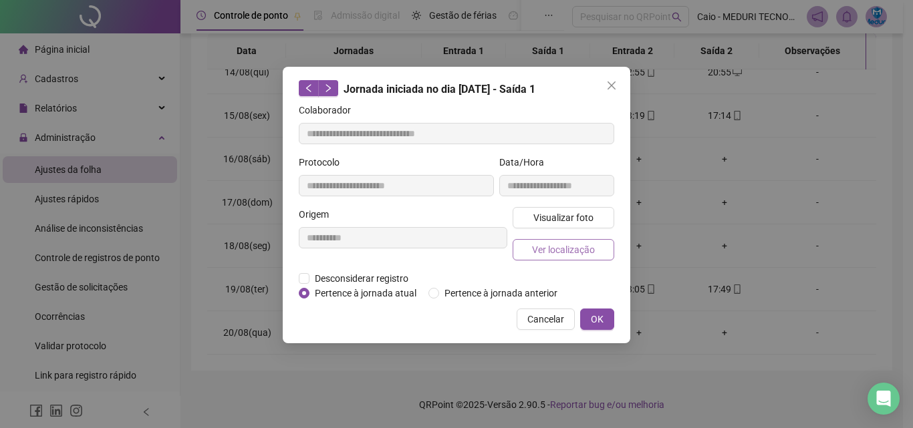
click at [594, 241] on button "Ver localização" at bounding box center [564, 249] width 102 height 21
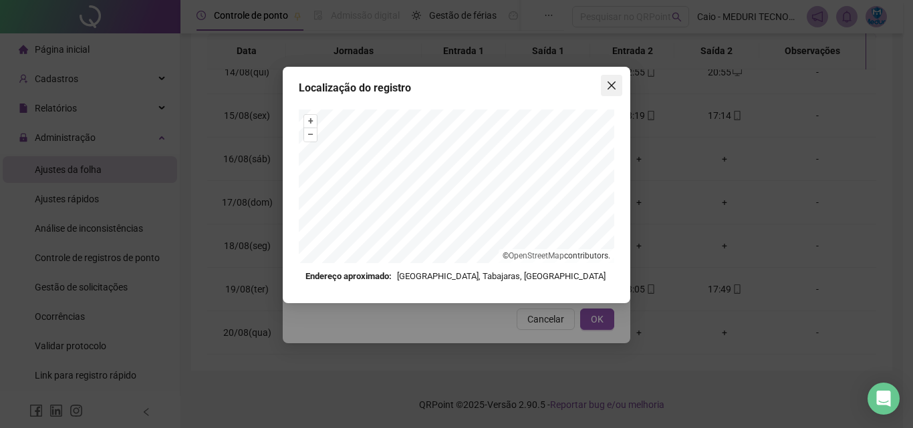
click at [617, 90] on span "Close" at bounding box center [611, 85] width 21 height 11
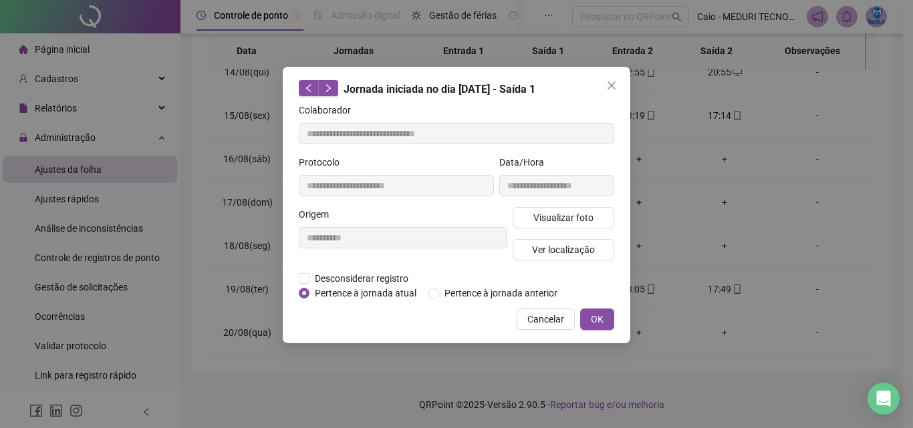
click at [617, 90] on span "Close" at bounding box center [611, 85] width 21 height 11
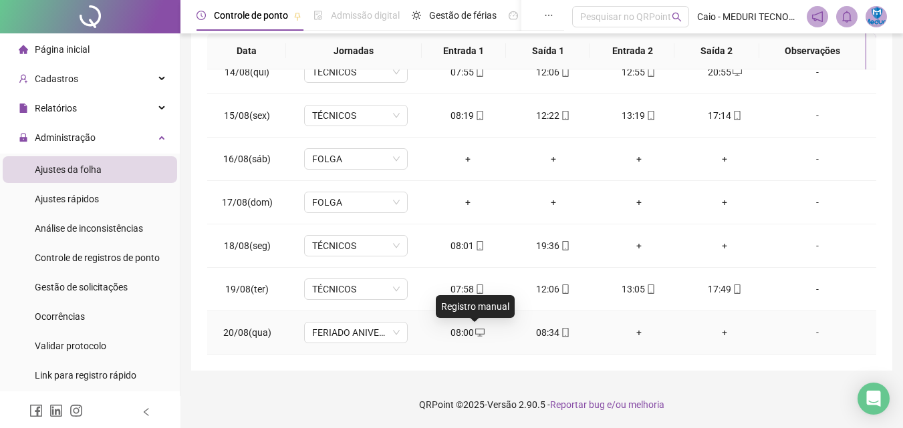
click at [475, 331] on icon "desktop" at bounding box center [479, 332] width 9 height 9
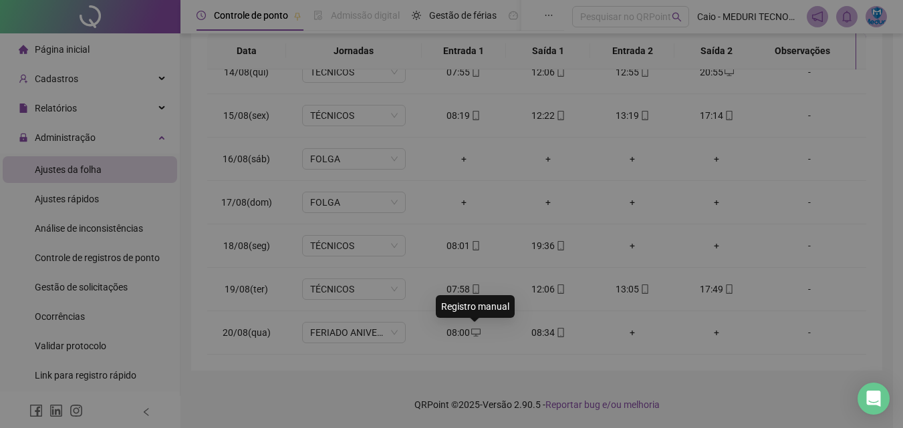
type input "**********"
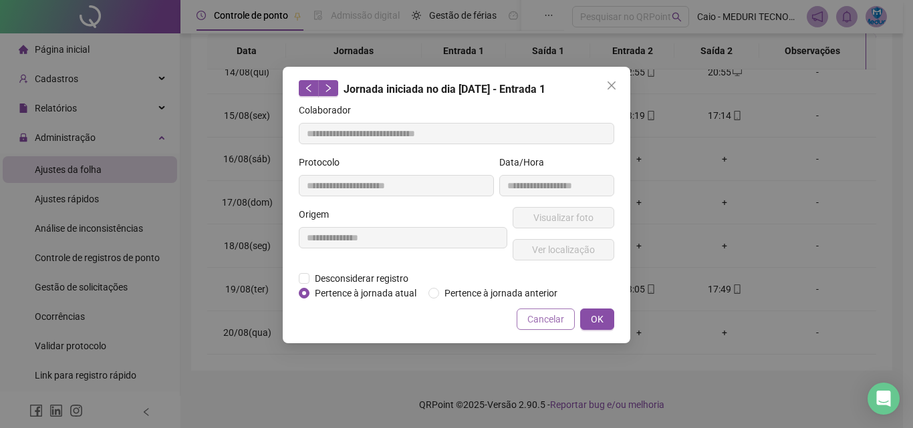
click at [547, 325] on span "Cancelar" at bounding box center [545, 319] width 37 height 15
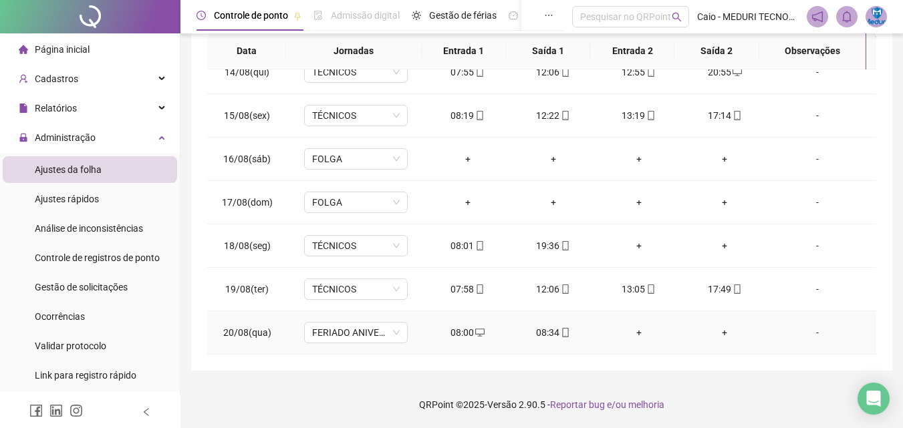
click at [563, 331] on icon "mobile" at bounding box center [566, 332] width 6 height 9
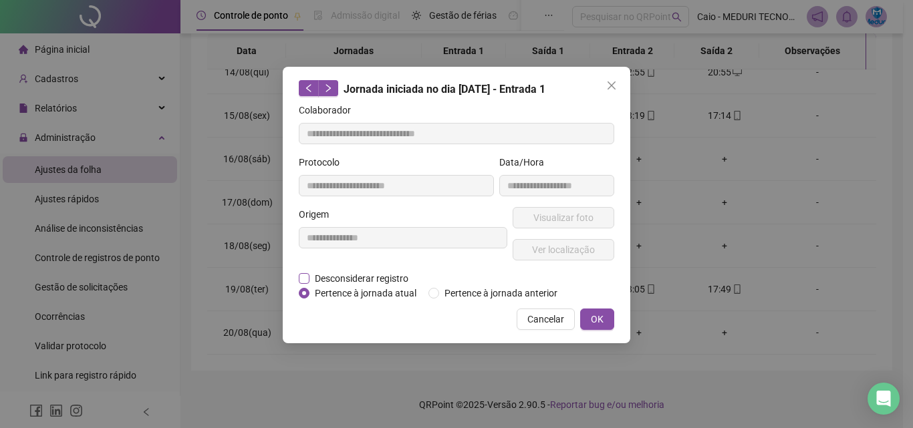
type input "**********"
click at [551, 318] on span "Cancelar" at bounding box center [545, 319] width 37 height 15
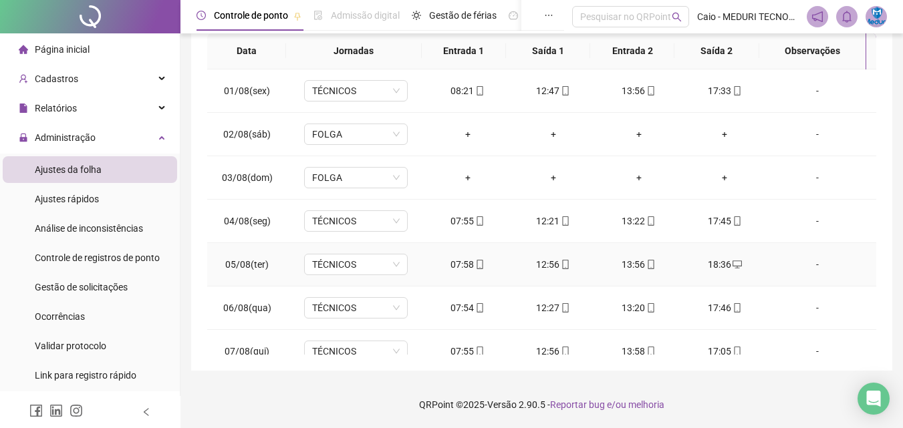
scroll to position [0, 0]
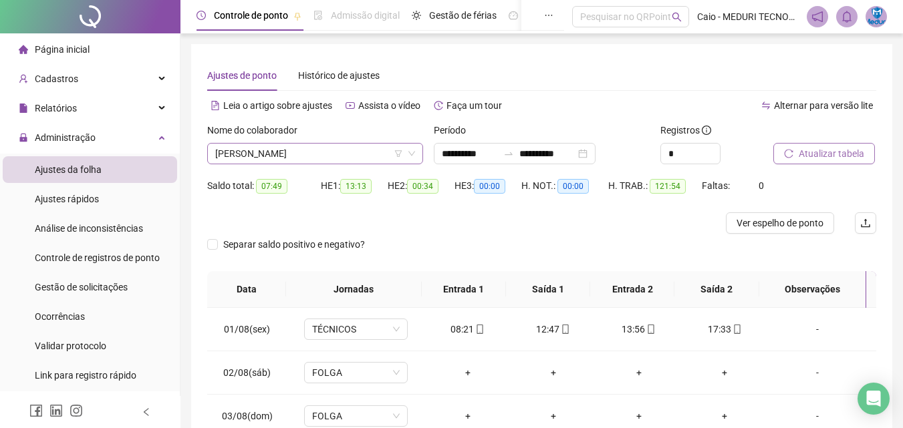
click at [277, 152] on span "[PERSON_NAME]" at bounding box center [315, 154] width 200 height 20
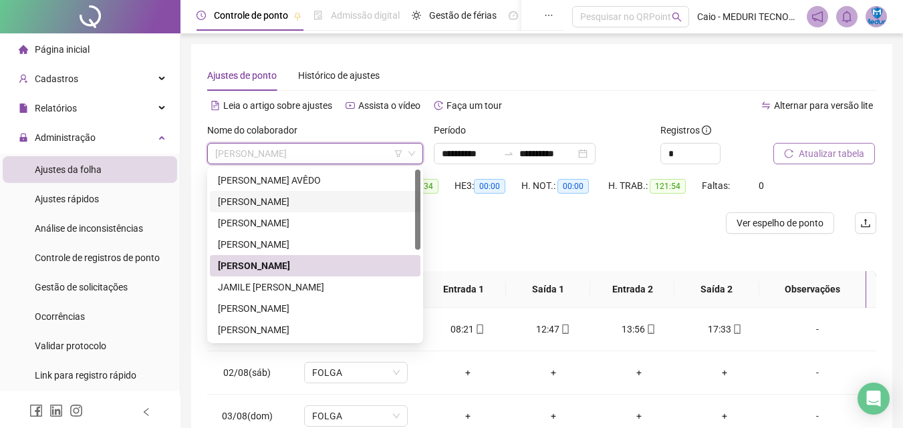
click at [269, 192] on div "[PERSON_NAME]" at bounding box center [315, 201] width 211 height 21
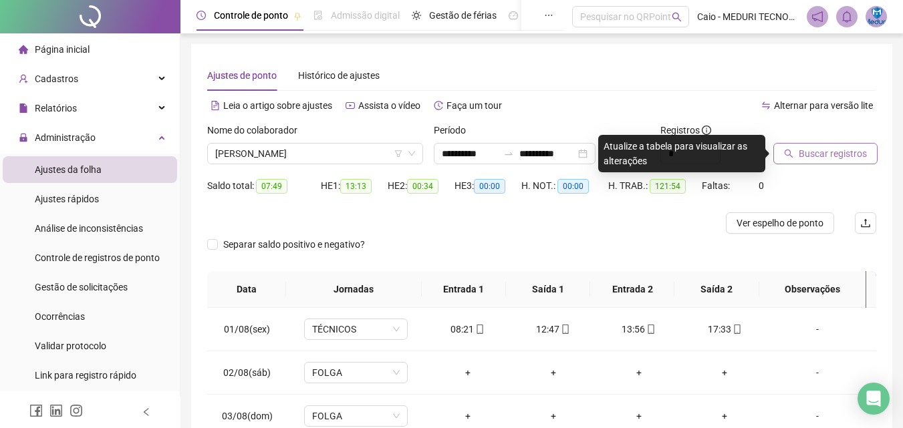
click at [857, 170] on div "Buscar registros" at bounding box center [825, 149] width 114 height 52
click at [846, 162] on button "Buscar registros" at bounding box center [825, 153] width 104 height 21
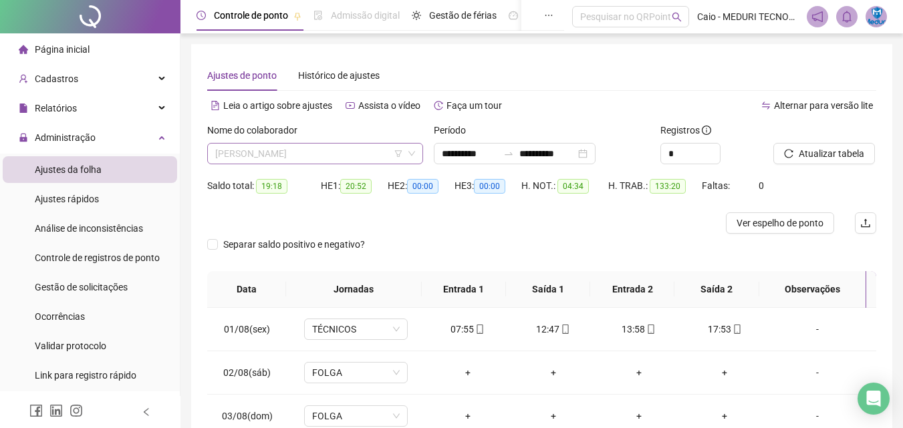
click at [327, 162] on span "[PERSON_NAME]" at bounding box center [315, 154] width 200 height 20
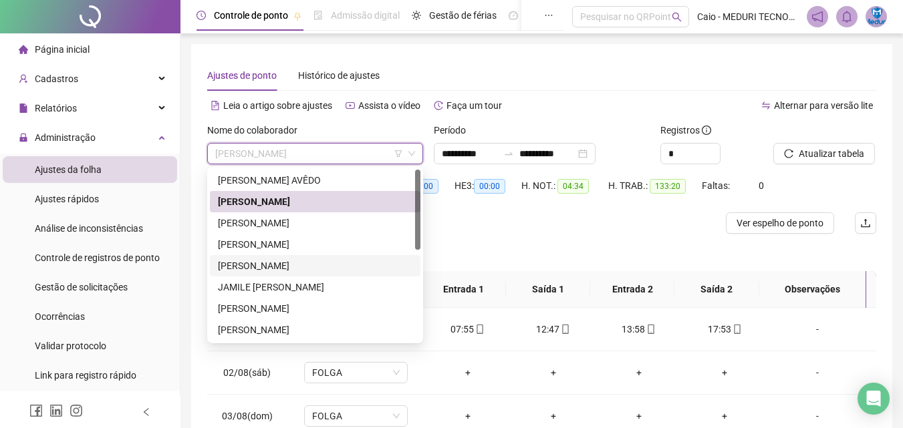
click at [315, 263] on div "[PERSON_NAME]" at bounding box center [315, 266] width 194 height 15
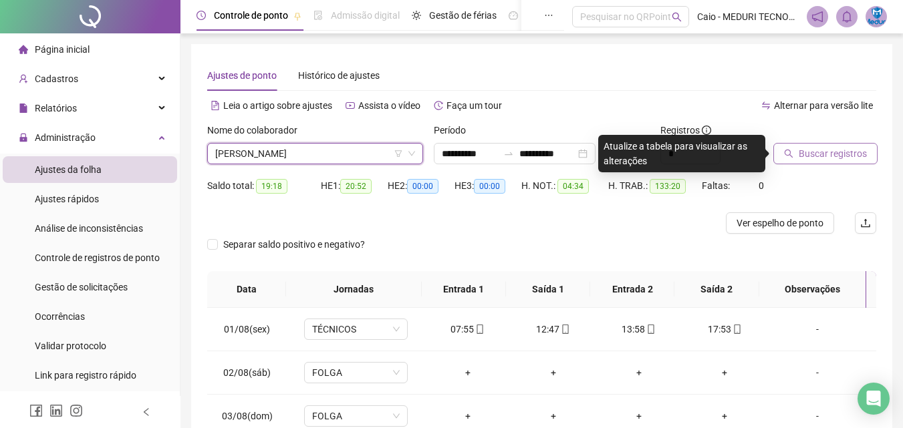
click at [806, 156] on span "Buscar registros" at bounding box center [833, 153] width 68 height 15
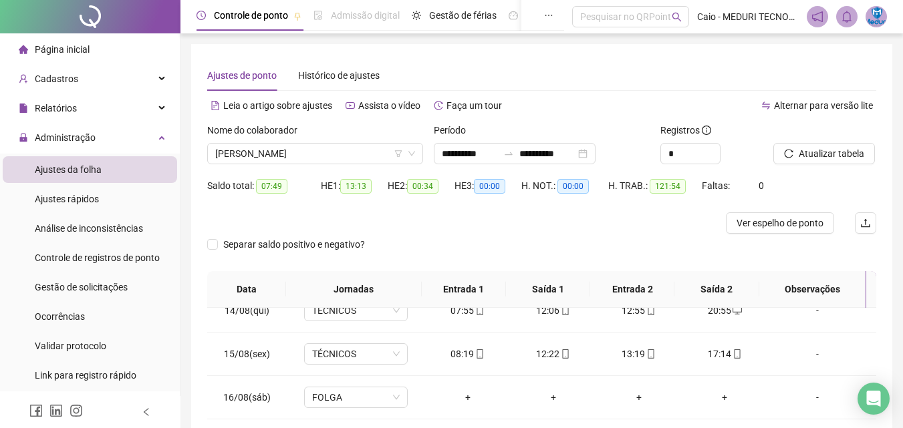
scroll to position [239, 0]
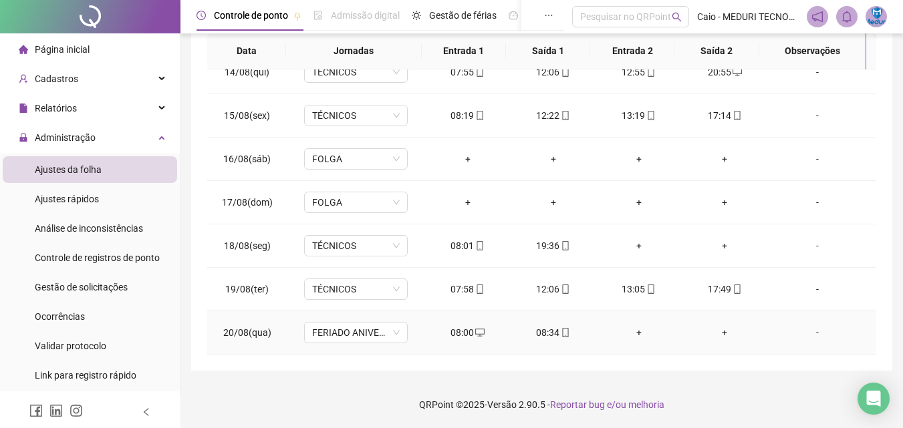
click at [566, 335] on div "08:34" at bounding box center [553, 332] width 64 height 15
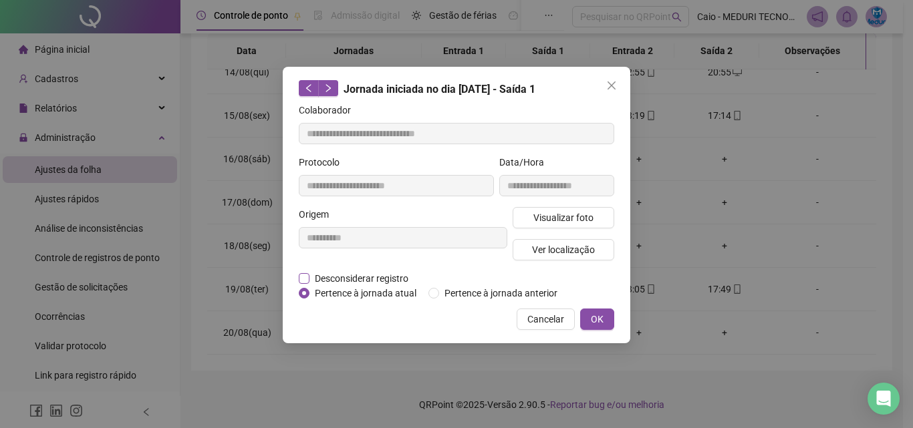
click at [374, 277] on span "Desconsiderar registro" at bounding box center [361, 278] width 104 height 15
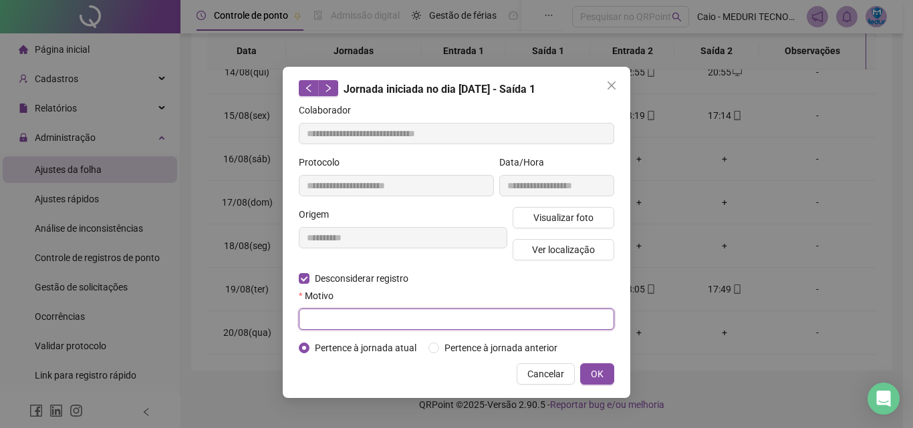
click at [414, 327] on input "text" at bounding box center [456, 319] width 315 height 21
type input "*"
type input "**********"
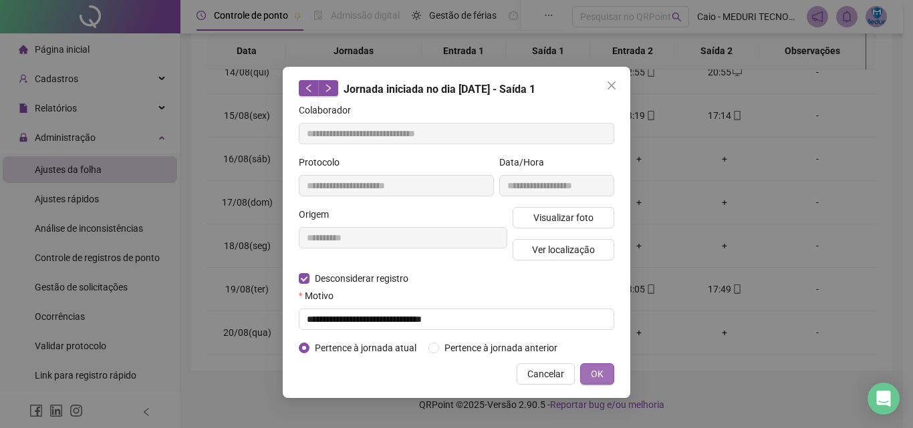
click at [601, 374] on span "OK" at bounding box center [597, 374] width 13 height 15
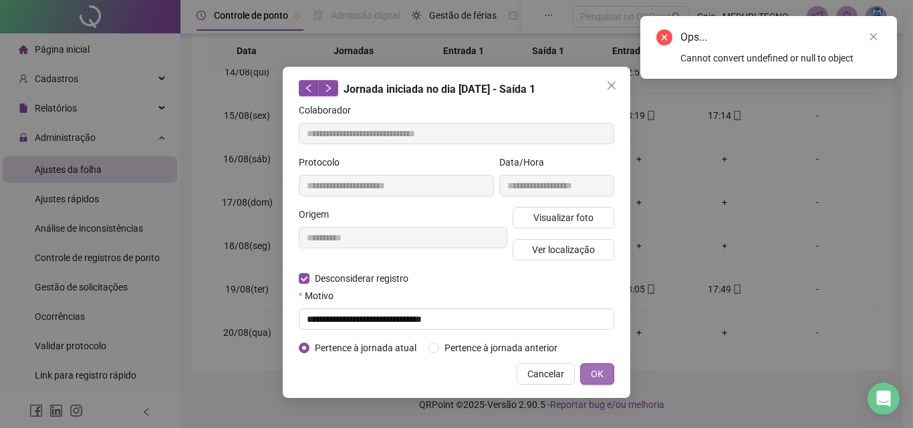
click at [600, 371] on span "OK" at bounding box center [597, 374] width 13 height 15
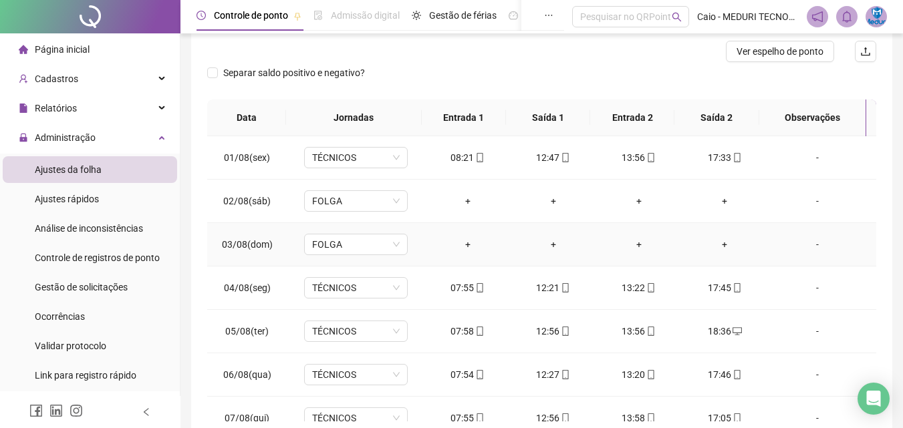
scroll to position [0, 0]
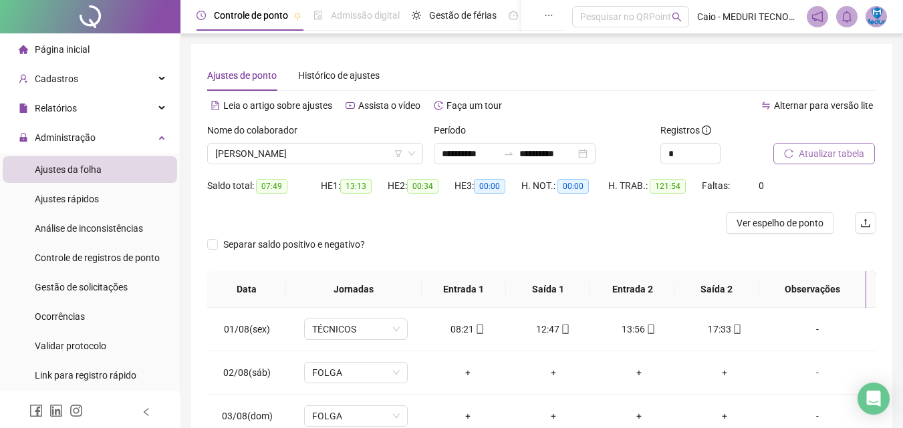
click at [806, 149] on span "Atualizar tabela" at bounding box center [831, 153] width 65 height 15
click at [354, 166] on div "Nome do colaborador [PERSON_NAME]" at bounding box center [315, 149] width 227 height 52
click at [354, 162] on span "[PERSON_NAME]" at bounding box center [315, 154] width 200 height 20
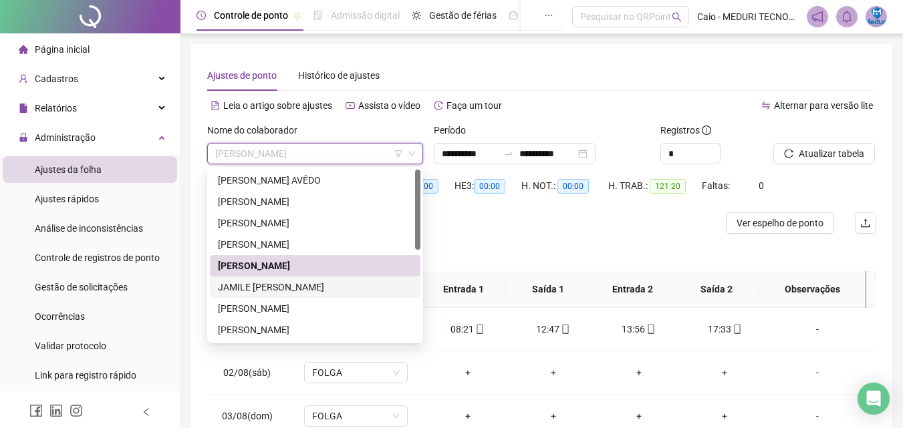
click at [311, 293] on div "JAMILE [PERSON_NAME]" at bounding box center [315, 287] width 194 height 15
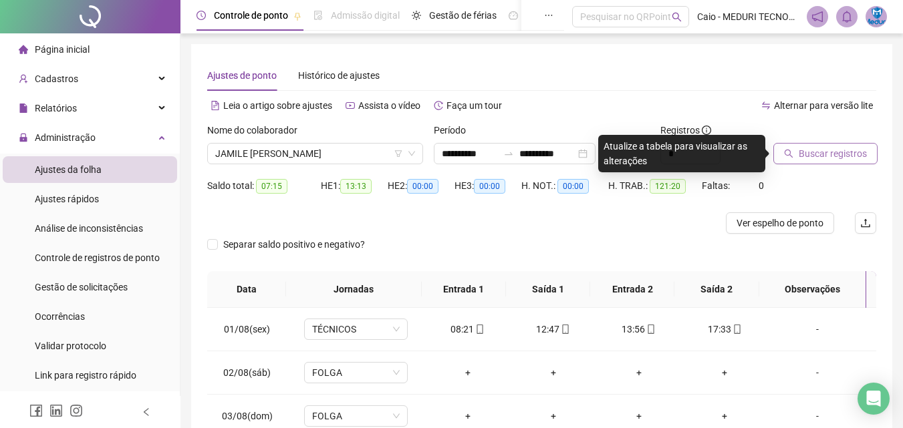
click at [823, 152] on span "Buscar registros" at bounding box center [833, 153] width 68 height 15
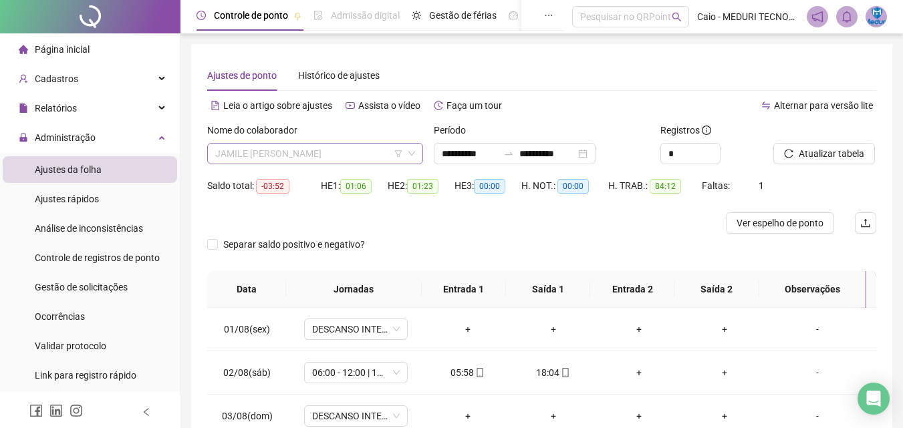
click at [329, 162] on span "JAMILE [PERSON_NAME]" at bounding box center [315, 154] width 200 height 20
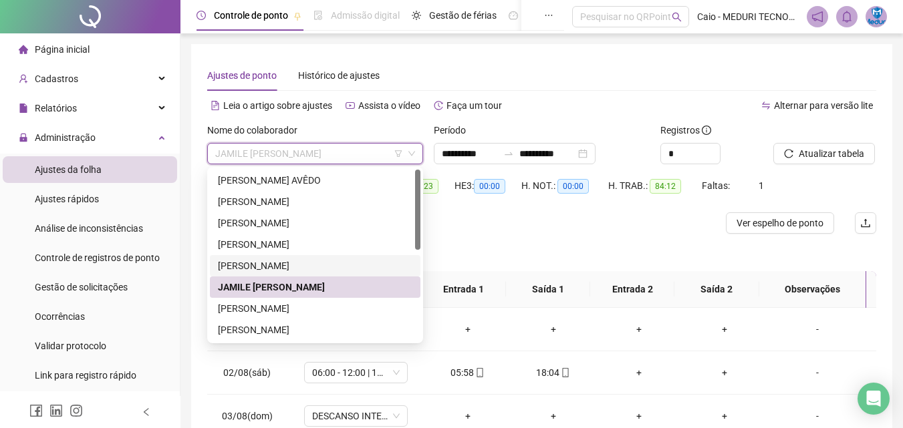
click at [301, 265] on div "[PERSON_NAME]" at bounding box center [315, 266] width 194 height 15
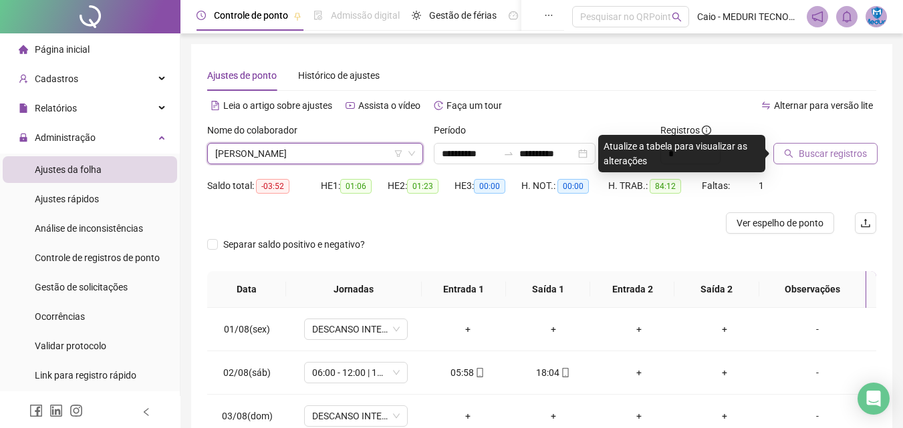
click at [802, 158] on span "Buscar registros" at bounding box center [833, 153] width 68 height 15
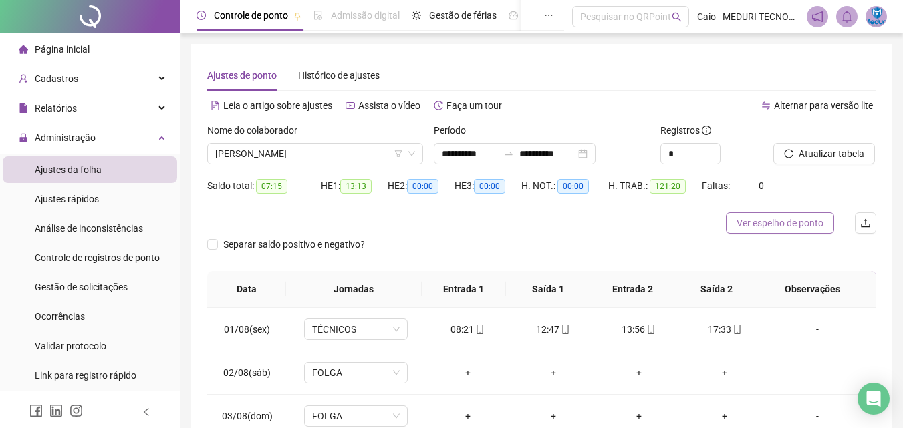
click at [773, 224] on span "Ver espelho de ponto" at bounding box center [779, 223] width 87 height 15
click at [282, 157] on span "[PERSON_NAME]" at bounding box center [315, 154] width 200 height 20
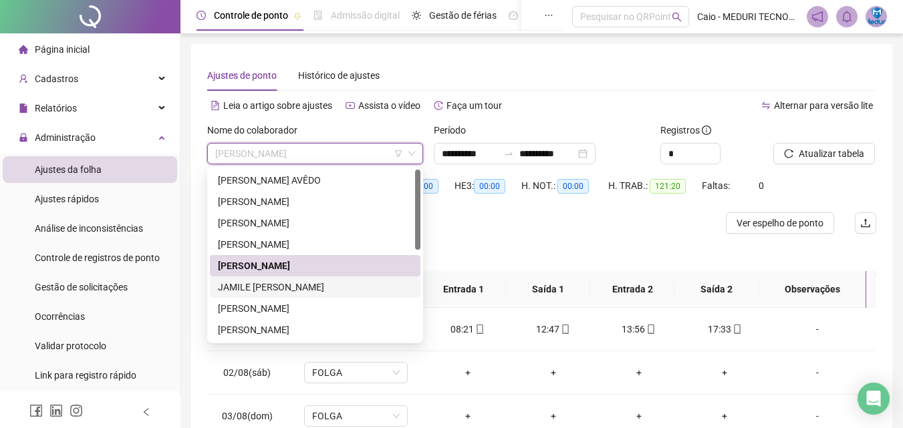
click at [287, 287] on div "JAMILE [PERSON_NAME]" at bounding box center [315, 287] width 194 height 15
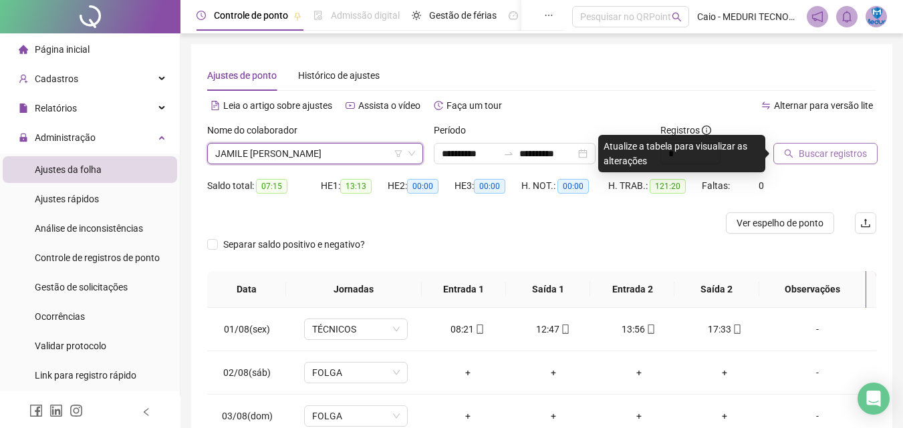
click at [837, 148] on span "Buscar registros" at bounding box center [833, 153] width 68 height 15
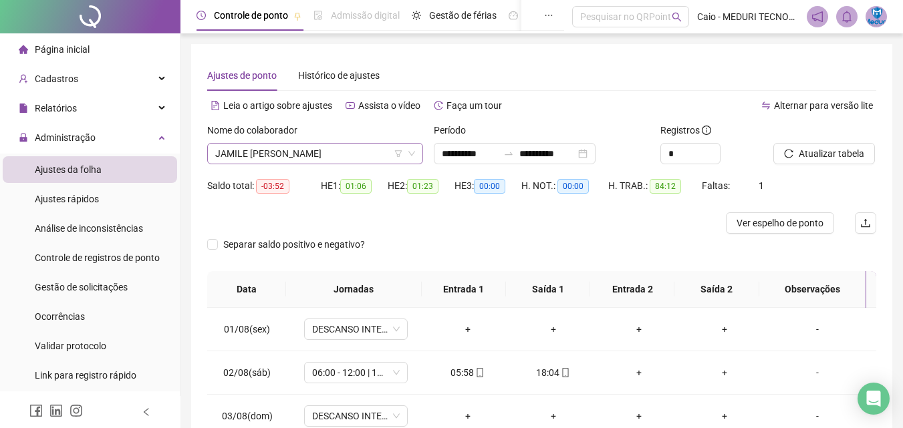
click at [272, 149] on span "JAMILE [PERSON_NAME]" at bounding box center [315, 154] width 200 height 20
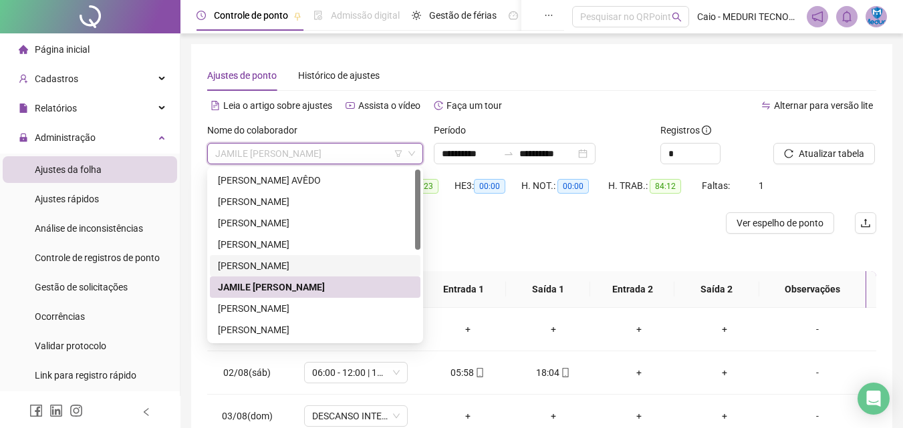
click at [286, 275] on div "[PERSON_NAME]" at bounding box center [315, 265] width 211 height 21
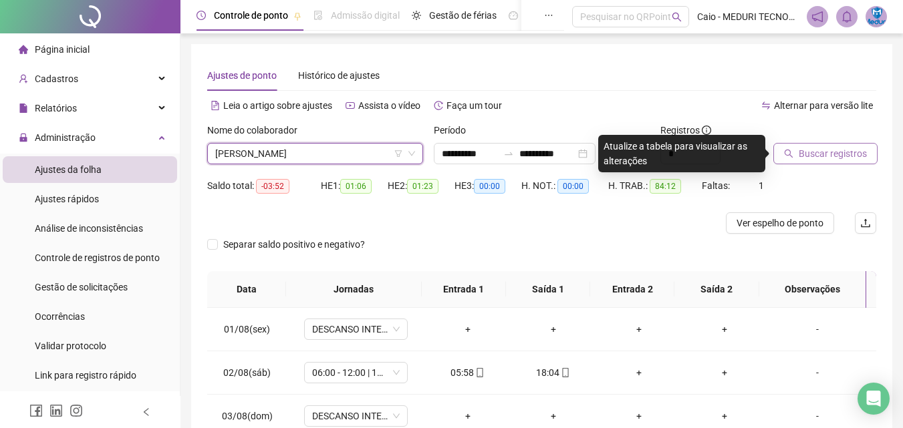
click at [803, 152] on span "Buscar registros" at bounding box center [833, 153] width 68 height 15
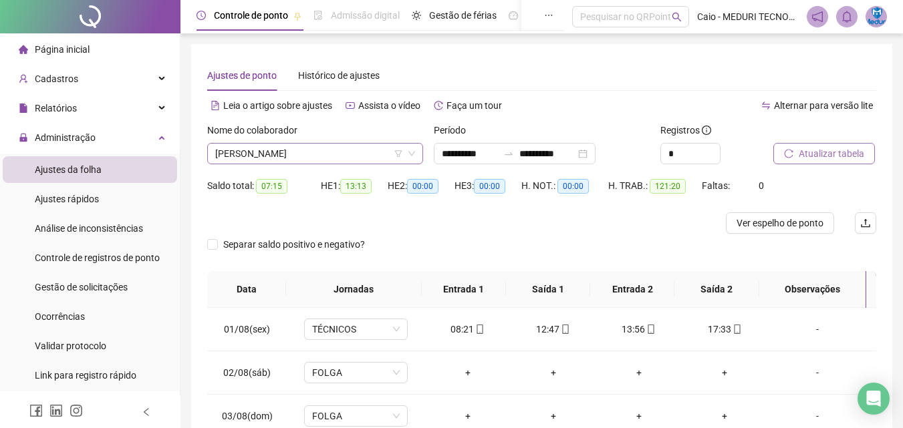
click at [373, 150] on span "[PERSON_NAME]" at bounding box center [315, 154] width 200 height 20
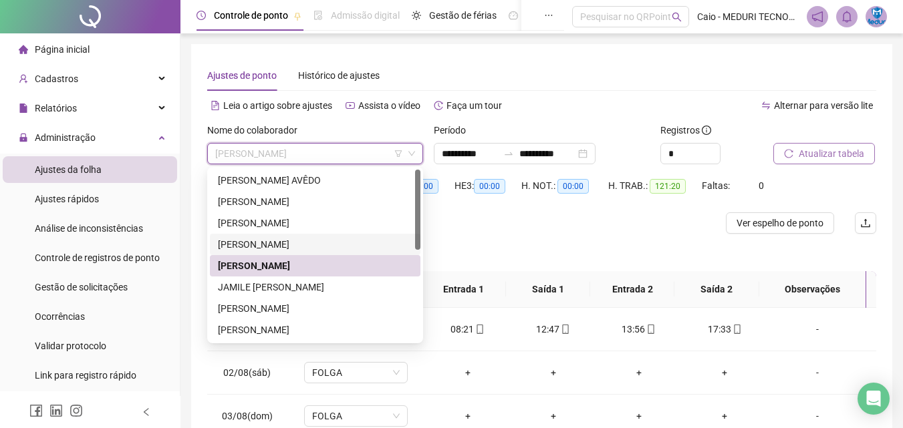
click at [303, 246] on div "[PERSON_NAME]" at bounding box center [315, 244] width 194 height 15
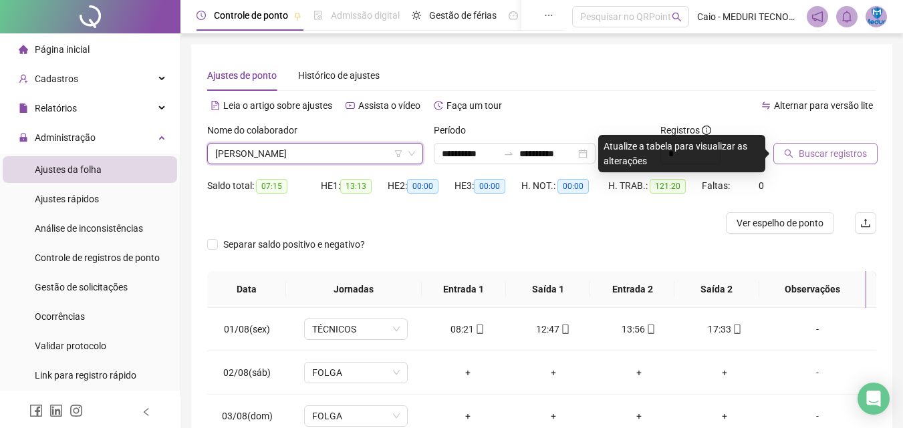
click at [823, 145] on button "Buscar registros" at bounding box center [825, 153] width 104 height 21
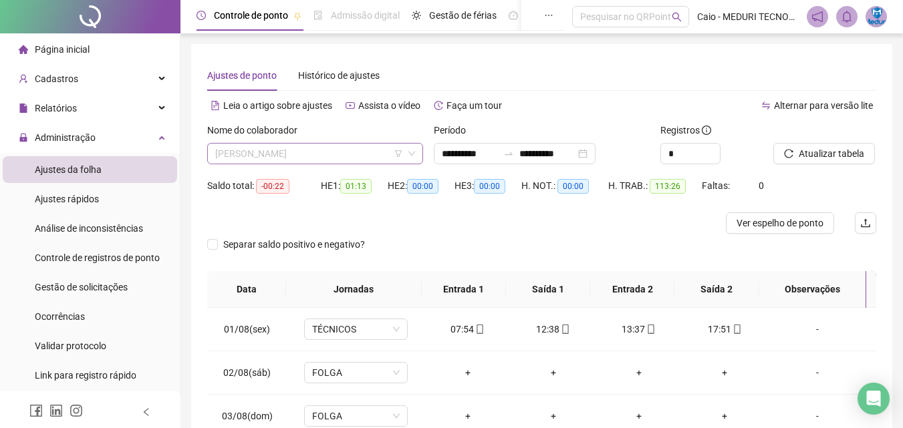
click at [322, 153] on span "[PERSON_NAME]" at bounding box center [315, 154] width 200 height 20
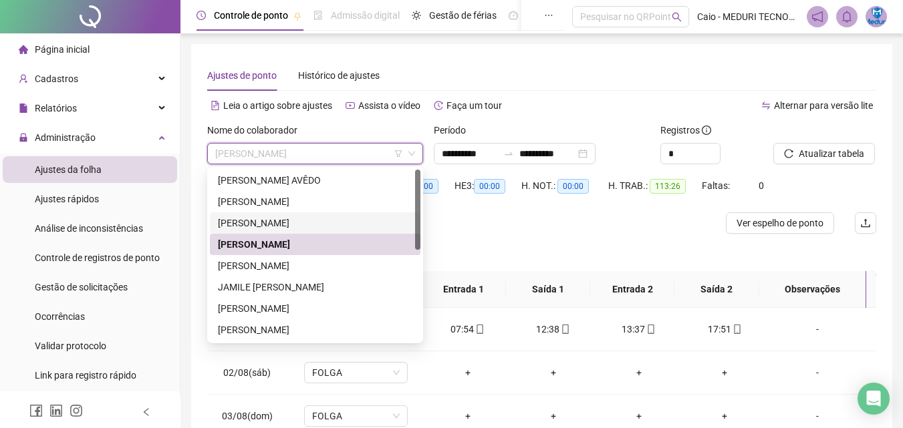
click at [277, 221] on div "[PERSON_NAME]" at bounding box center [315, 223] width 194 height 15
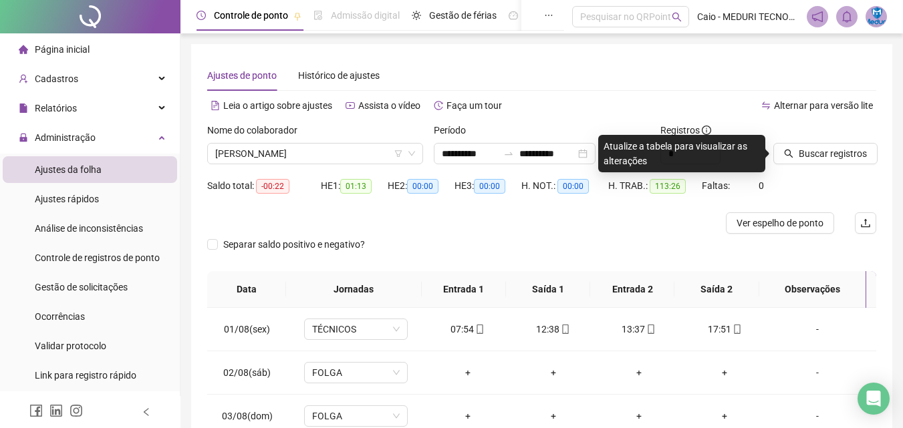
click at [791, 164] on div "Buscar registros" at bounding box center [825, 149] width 114 height 52
click at [797, 155] on button "Buscar registros" at bounding box center [825, 153] width 104 height 21
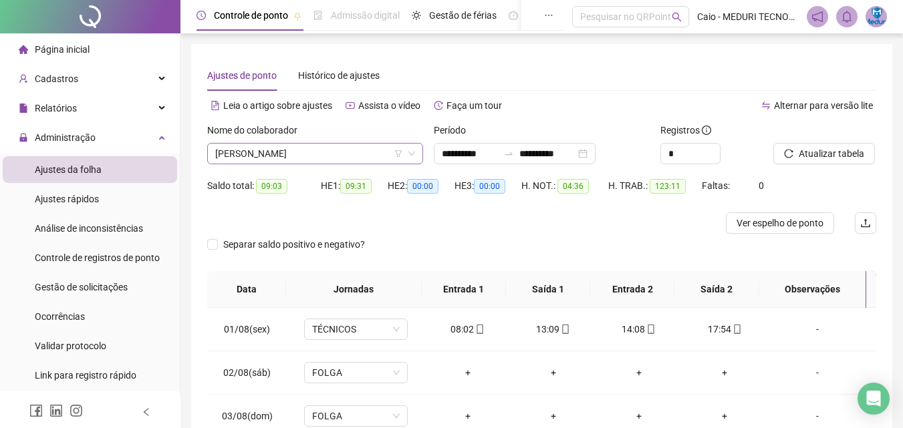
click at [270, 156] on span "[PERSON_NAME]" at bounding box center [315, 154] width 200 height 20
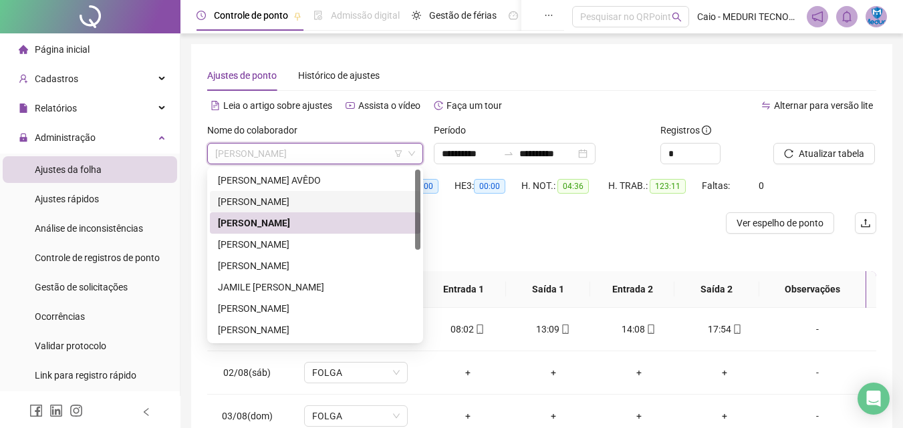
click at [279, 208] on div "[PERSON_NAME]" at bounding box center [315, 201] width 194 height 15
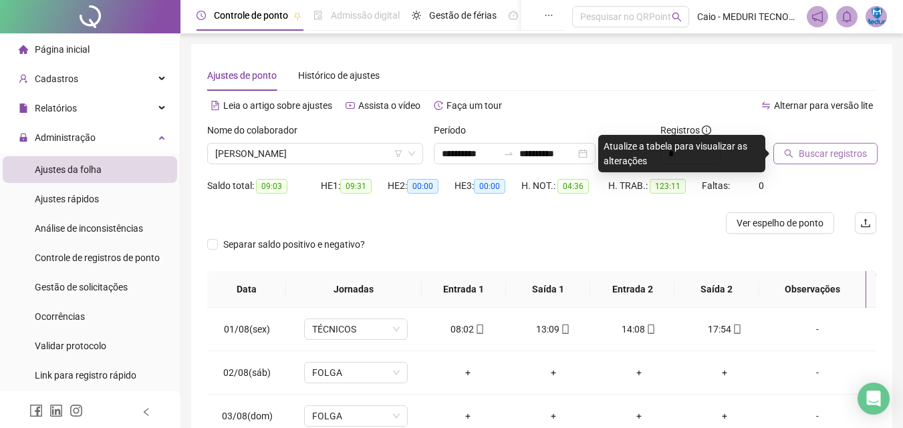
click at [807, 156] on span "Buscar registros" at bounding box center [833, 153] width 68 height 15
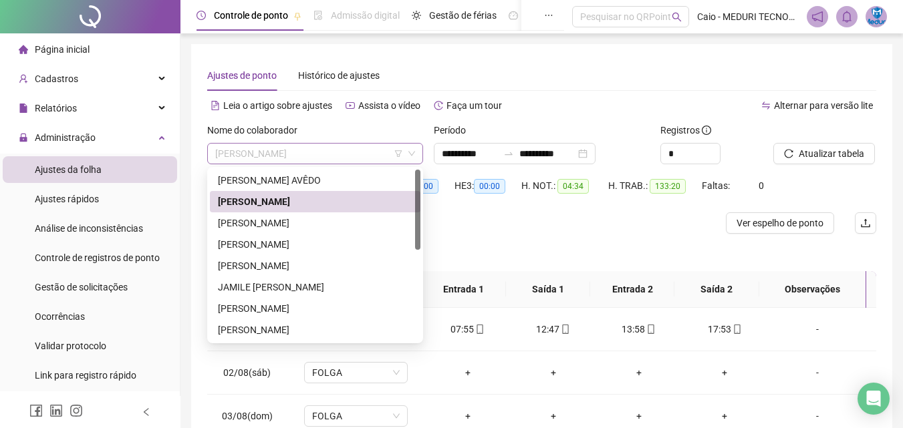
click at [301, 159] on span "[PERSON_NAME]" at bounding box center [315, 154] width 200 height 20
click at [264, 295] on div "JAMILE [PERSON_NAME]" at bounding box center [315, 287] width 211 height 21
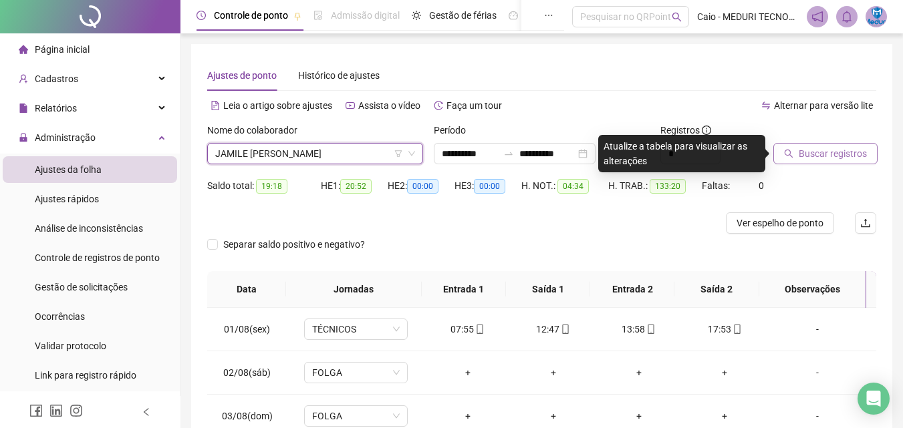
click at [798, 143] on button "Buscar registros" at bounding box center [825, 153] width 104 height 21
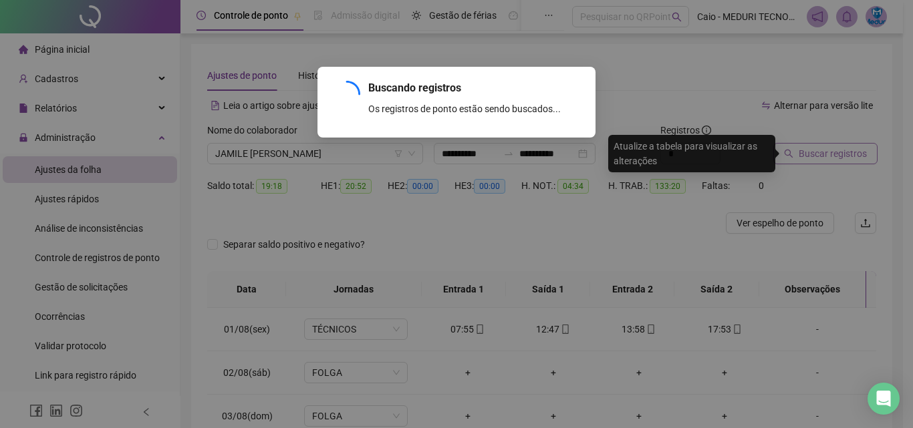
click at [800, 151] on div "Buscando registros Os registros de ponto estão sendo buscados... OK" at bounding box center [456, 214] width 913 height 428
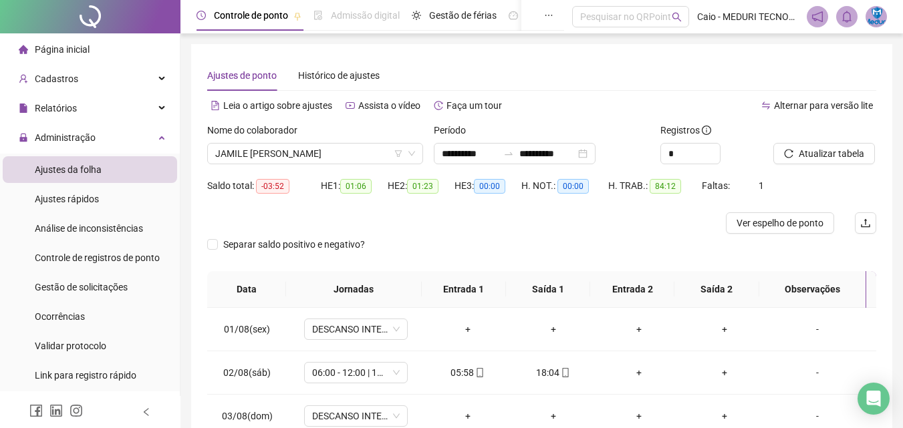
click at [297, 141] on div "Nome do colaborador" at bounding box center [315, 133] width 216 height 20
click at [301, 154] on span "JAMILE [PERSON_NAME]" at bounding box center [315, 154] width 200 height 20
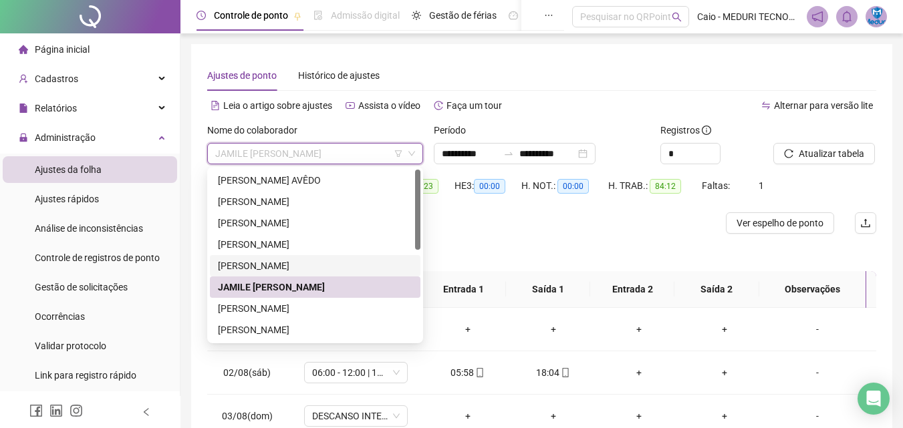
click at [302, 250] on div "[PERSON_NAME]" at bounding box center [315, 244] width 194 height 15
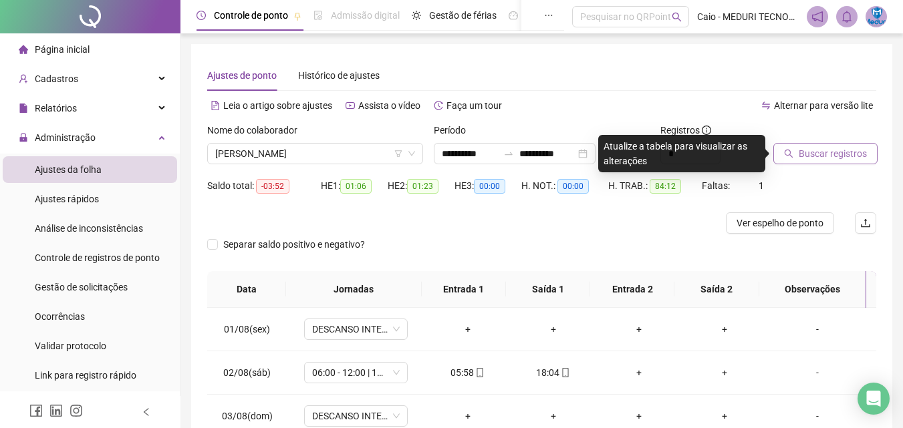
click at [848, 148] on span "Buscar registros" at bounding box center [833, 153] width 68 height 15
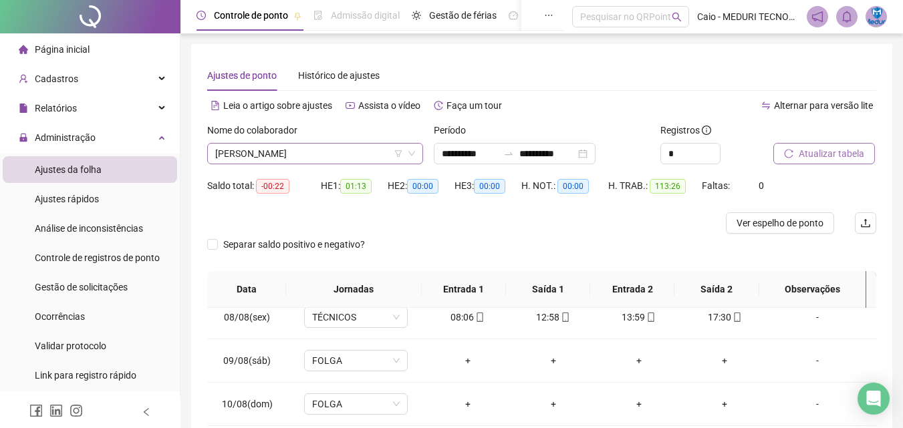
click at [336, 155] on span "[PERSON_NAME]" at bounding box center [315, 154] width 200 height 20
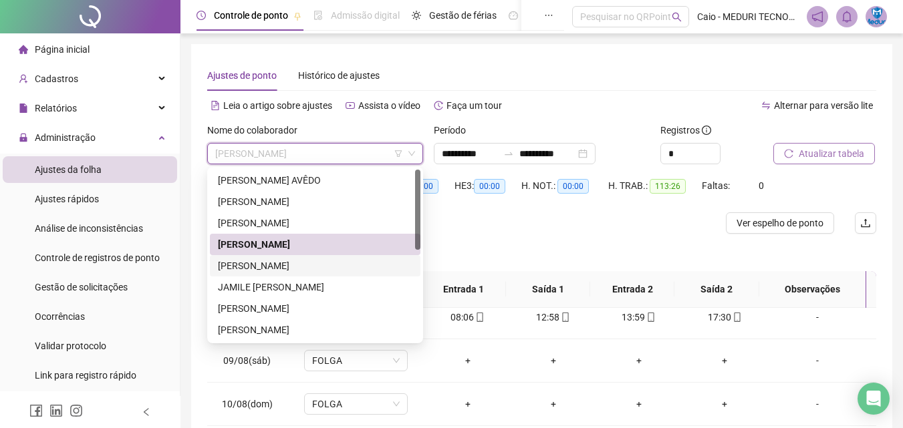
click at [315, 268] on div "[PERSON_NAME]" at bounding box center [315, 266] width 194 height 15
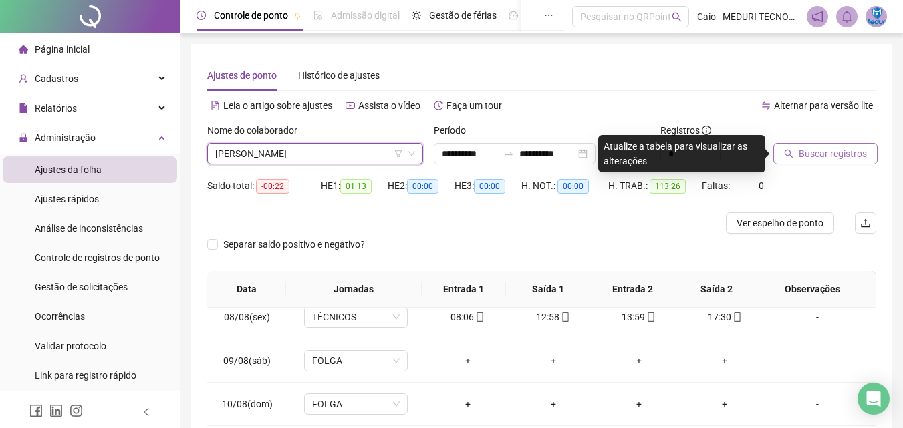
click at [858, 155] on span "Buscar registros" at bounding box center [833, 153] width 68 height 15
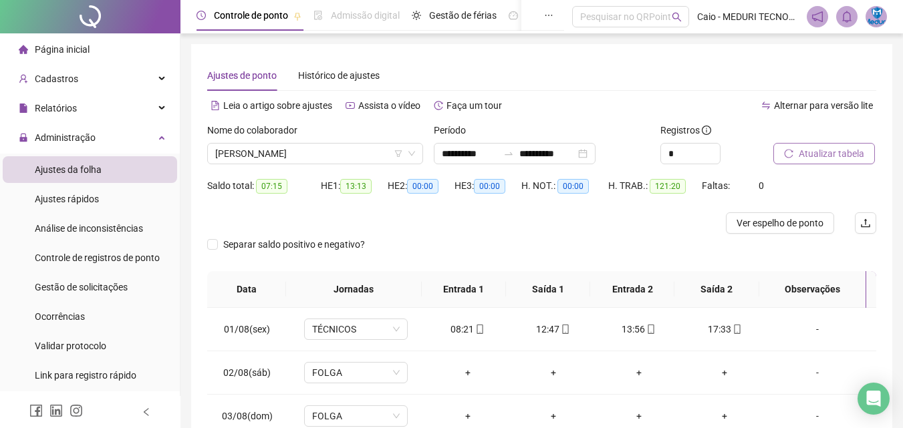
click at [318, 168] on div "Nome do colaborador [PERSON_NAME]" at bounding box center [315, 149] width 227 height 52
click at [322, 160] on span "[PERSON_NAME]" at bounding box center [315, 154] width 200 height 20
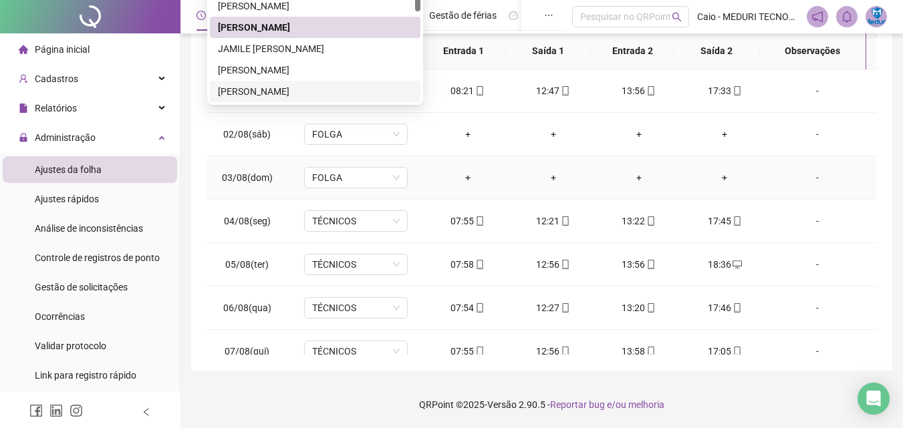
scroll to position [172, 0]
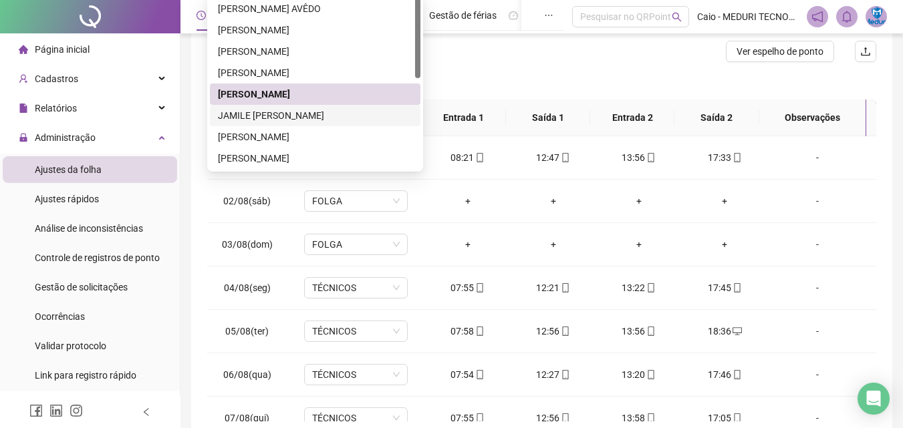
click at [264, 119] on div "JAMILE [PERSON_NAME]" at bounding box center [315, 115] width 194 height 15
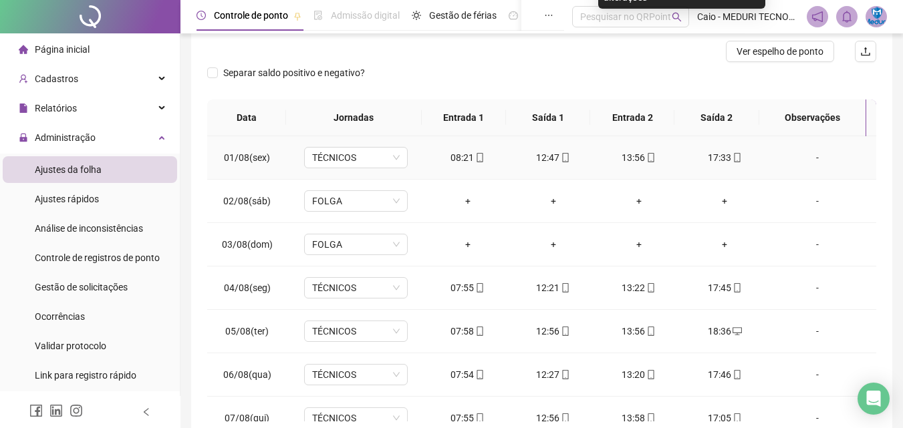
scroll to position [0, 0]
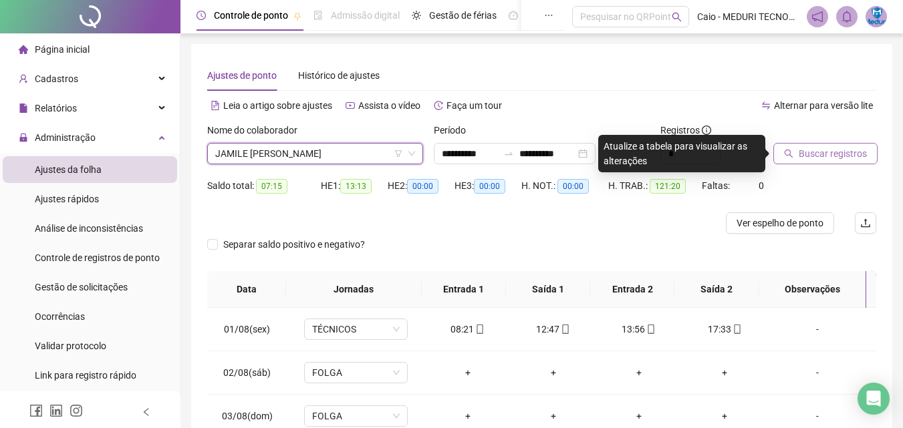
click at [295, 161] on span "JAMILE [PERSON_NAME]" at bounding box center [315, 154] width 200 height 20
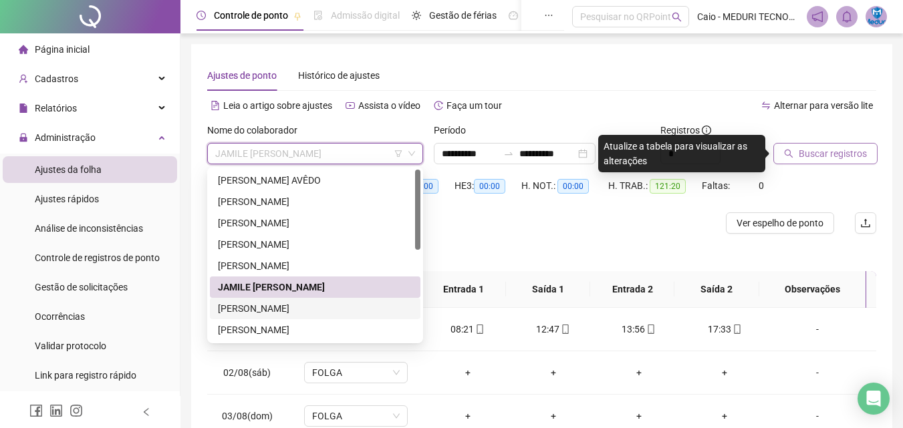
click at [255, 305] on div "[PERSON_NAME]" at bounding box center [315, 308] width 194 height 15
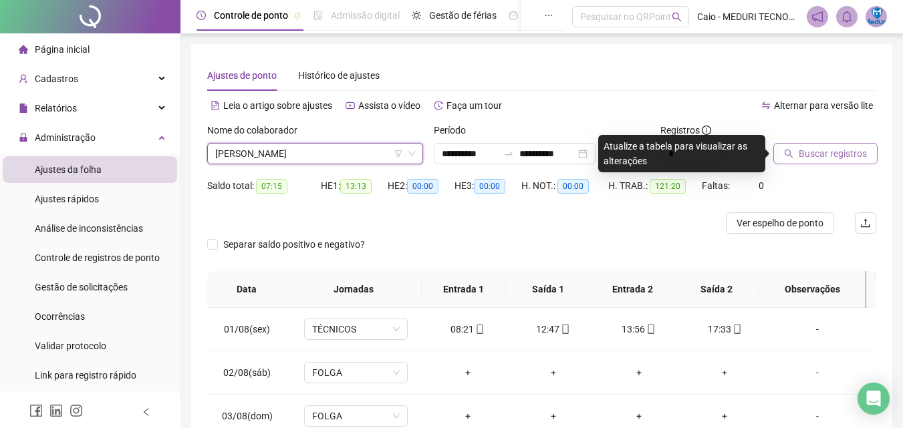
click at [831, 150] on span "Buscar registros" at bounding box center [833, 153] width 68 height 15
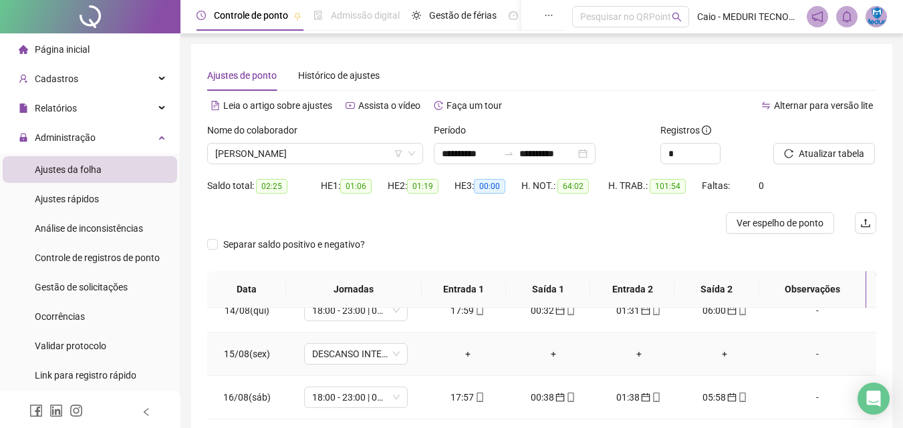
scroll to position [239, 0]
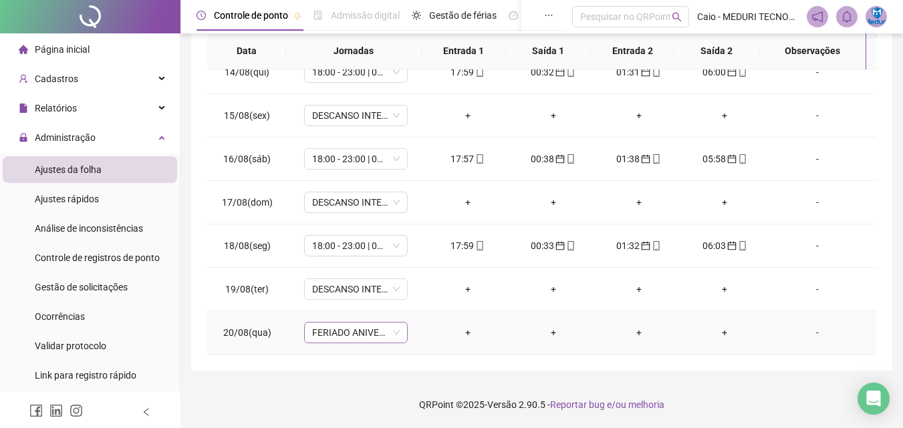
click at [394, 335] on span "FERIADO ANIVERSARIO DE SBC" at bounding box center [356, 333] width 88 height 20
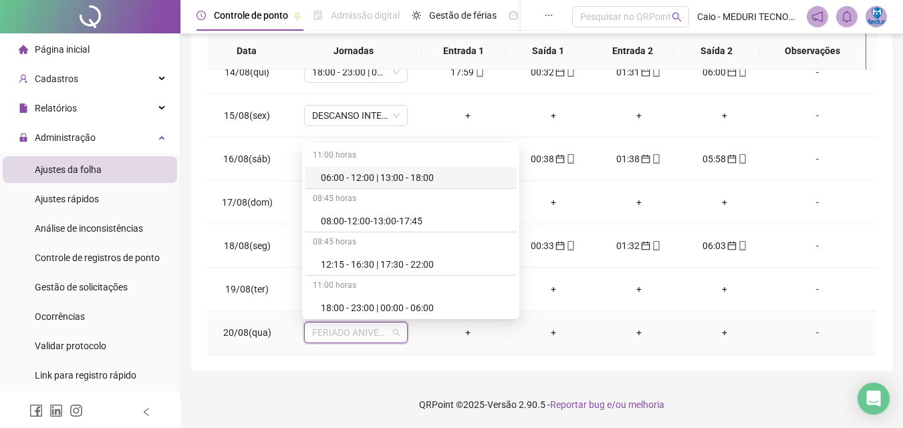
click at [435, 350] on td "+" at bounding box center [468, 332] width 86 height 43
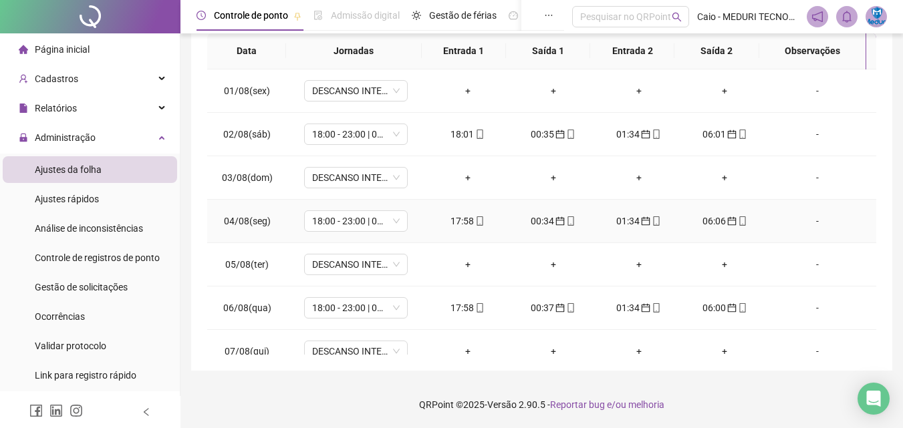
scroll to position [0, 0]
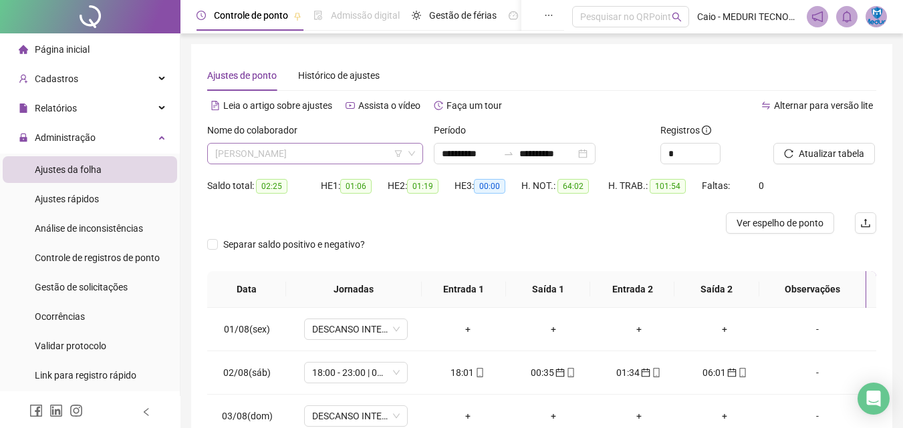
click at [295, 162] on span "[PERSON_NAME]" at bounding box center [315, 154] width 200 height 20
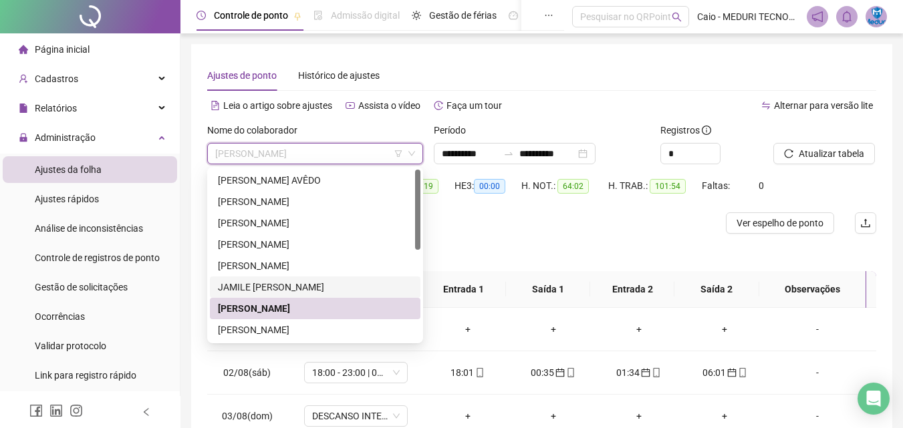
scroll to position [67, 0]
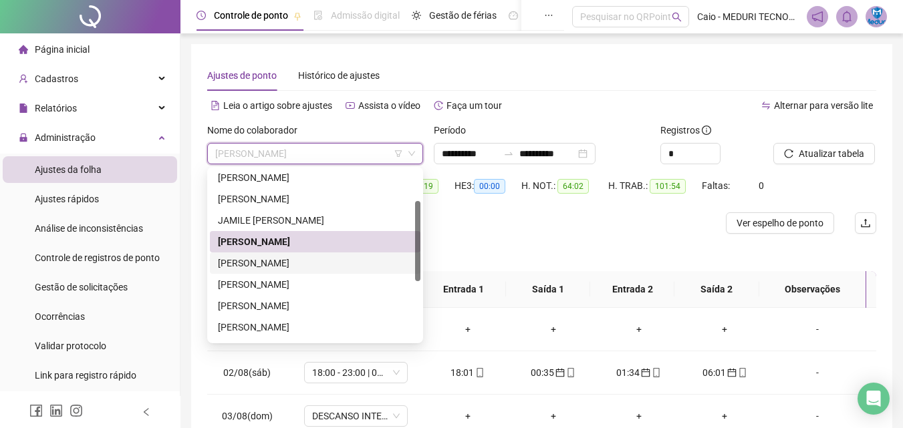
click at [294, 260] on div "[PERSON_NAME]" at bounding box center [315, 263] width 194 height 15
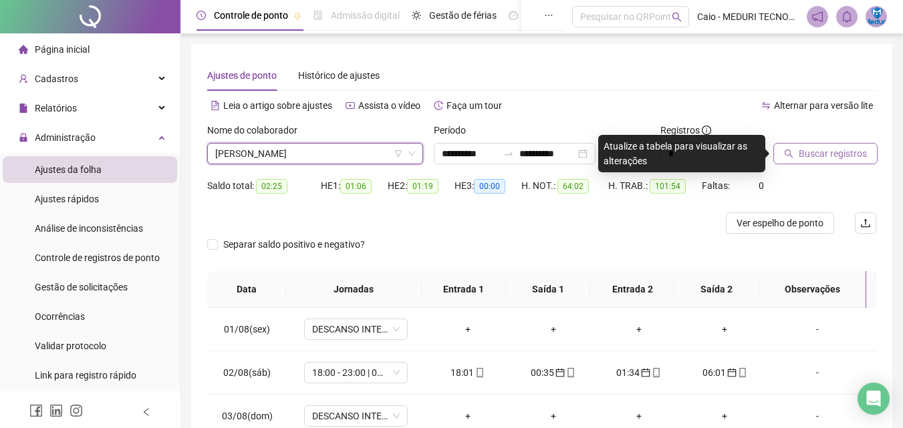
click at [797, 157] on button "Buscar registros" at bounding box center [825, 153] width 104 height 21
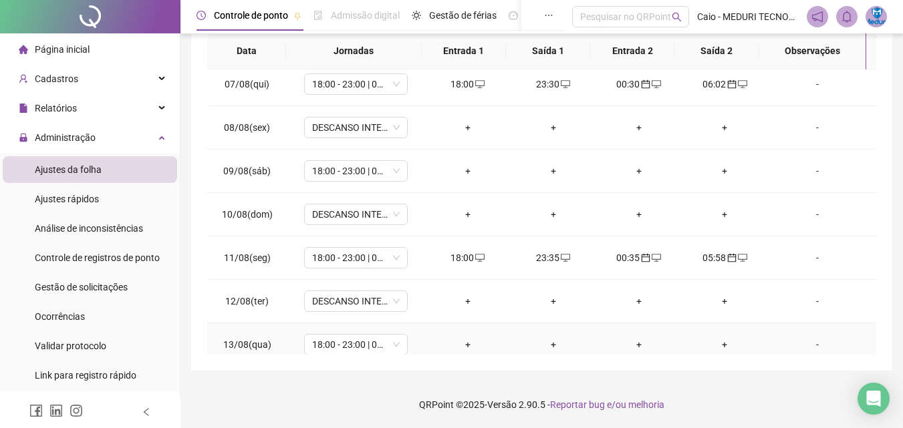
scroll to position [583, 0]
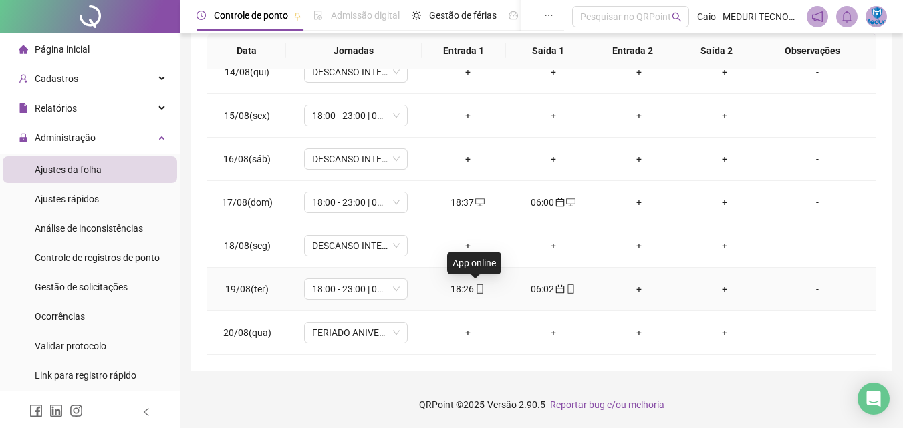
click at [475, 288] on icon "mobile" at bounding box center [479, 289] width 9 height 9
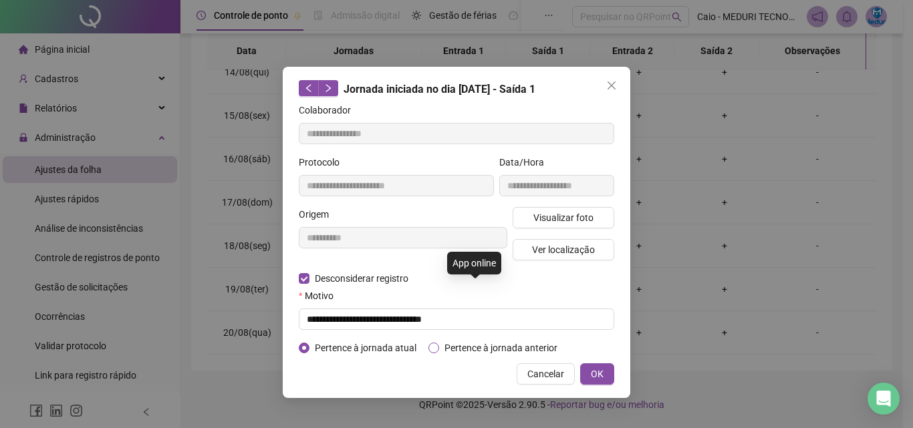
type input "**********"
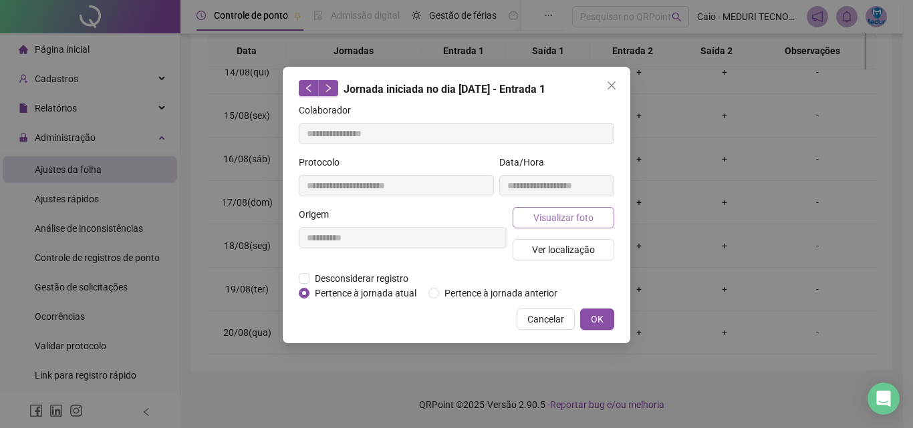
click at [556, 213] on span "Visualizar foto" at bounding box center [563, 218] width 60 height 15
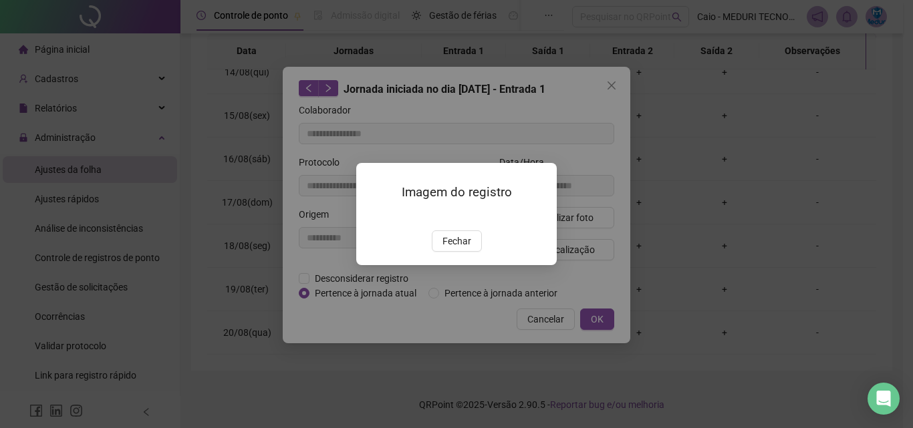
click at [470, 265] on div "Imagem do registro Fechar" at bounding box center [456, 214] width 200 height 102
click at [471, 252] on button "Fechar" at bounding box center [457, 241] width 50 height 21
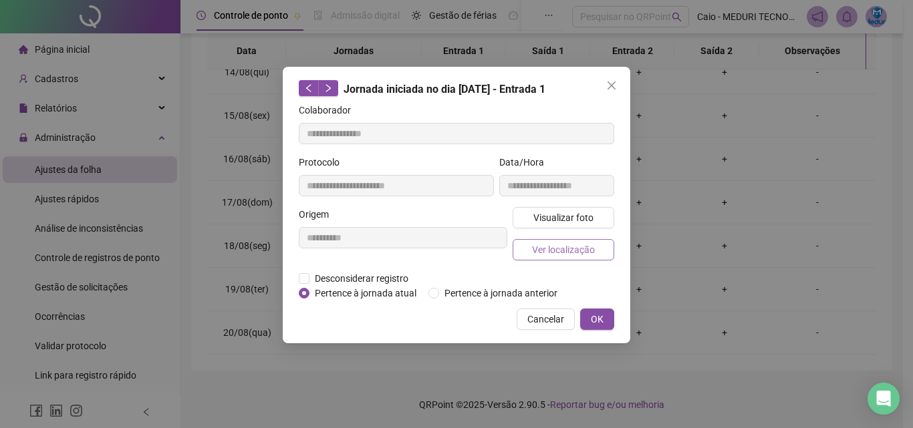
click at [564, 247] on span "Ver localização" at bounding box center [563, 250] width 63 height 15
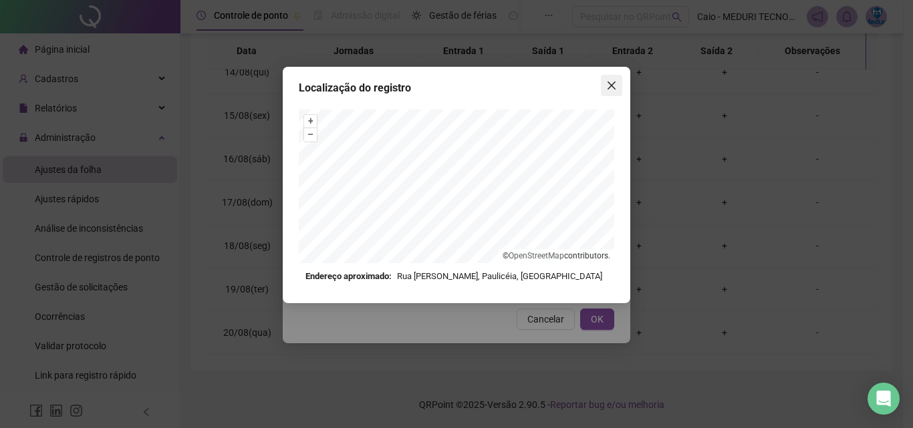
click at [620, 84] on span "Close" at bounding box center [611, 85] width 21 height 11
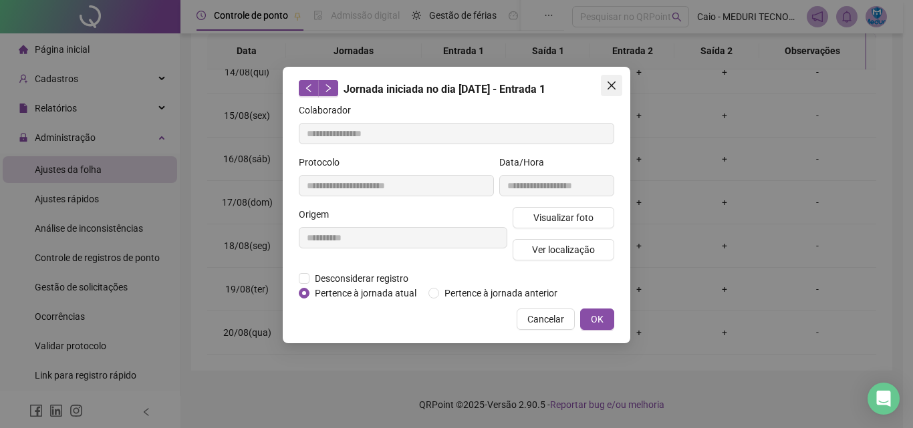
click at [614, 88] on icon "close" at bounding box center [612, 86] width 8 height 8
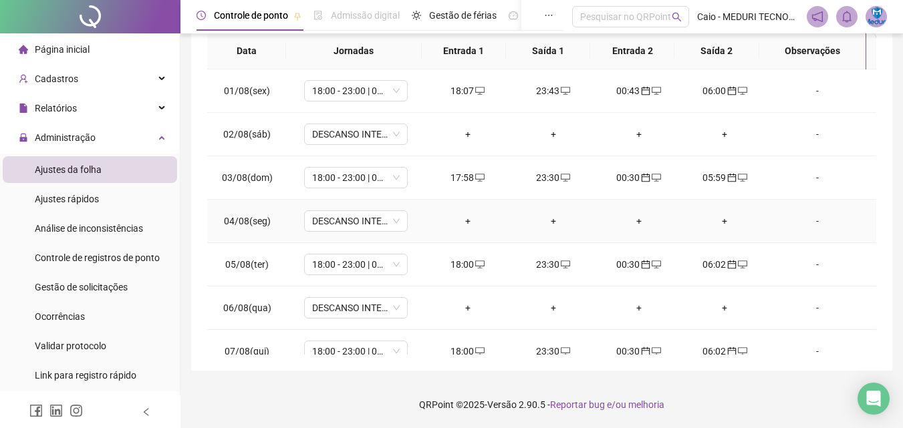
scroll to position [0, 0]
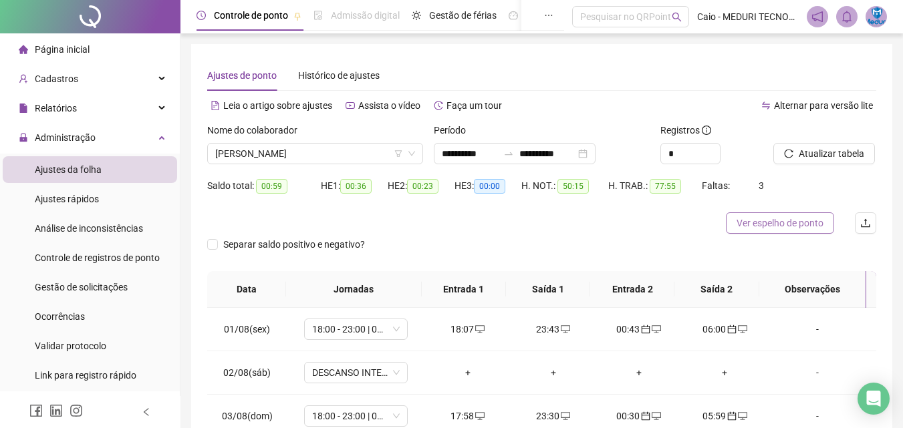
drag, startPoint x: 842, startPoint y: 224, endPoint x: 831, endPoint y: 225, distance: 11.4
click at [841, 225] on div "Ver espelho de ponto" at bounding box center [541, 223] width 669 height 21
click at [831, 225] on button "Ver espelho de ponto" at bounding box center [780, 223] width 108 height 21
click at [304, 157] on span "[PERSON_NAME]" at bounding box center [315, 154] width 200 height 20
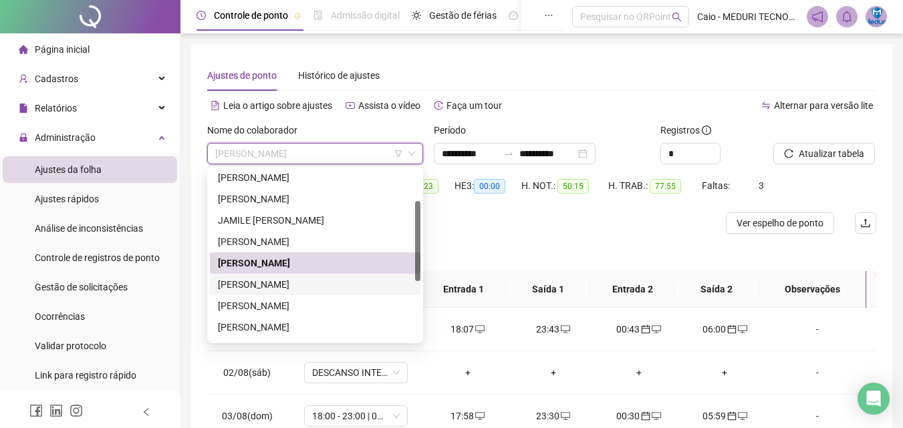
click at [298, 289] on div "[PERSON_NAME]" at bounding box center [315, 284] width 194 height 15
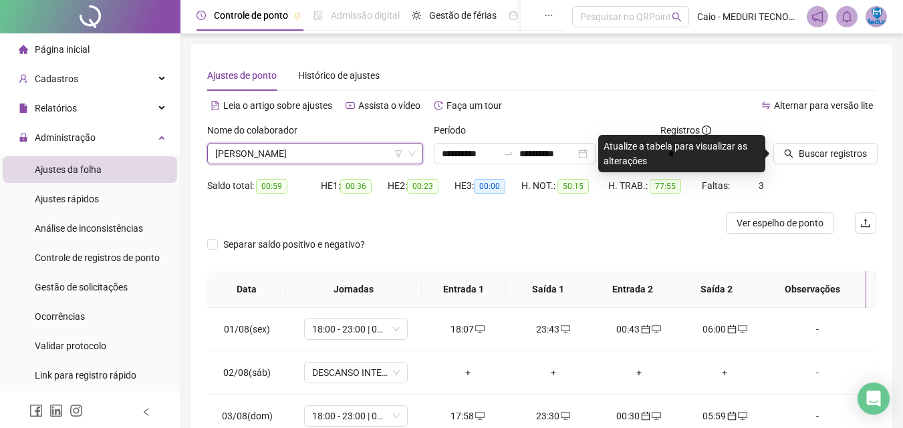
click at [795, 168] on div "Buscar registros" at bounding box center [825, 149] width 114 height 52
click at [797, 161] on button "Buscar registros" at bounding box center [825, 153] width 104 height 21
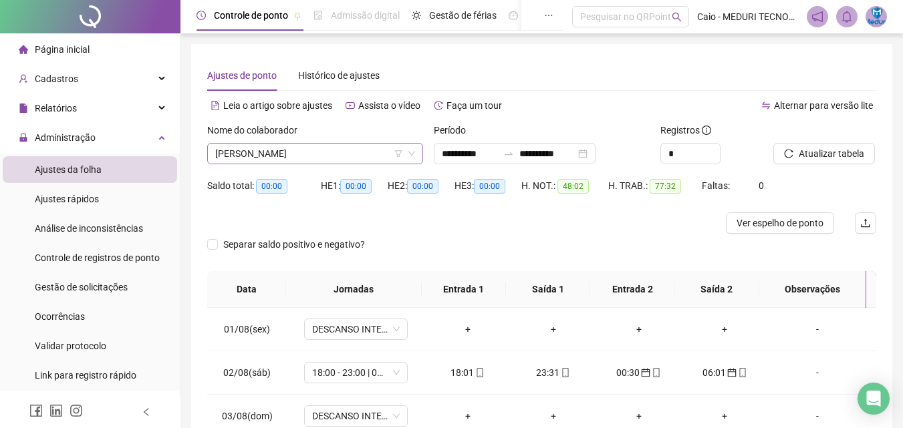
click at [266, 163] on span "[PERSON_NAME]" at bounding box center [315, 154] width 200 height 20
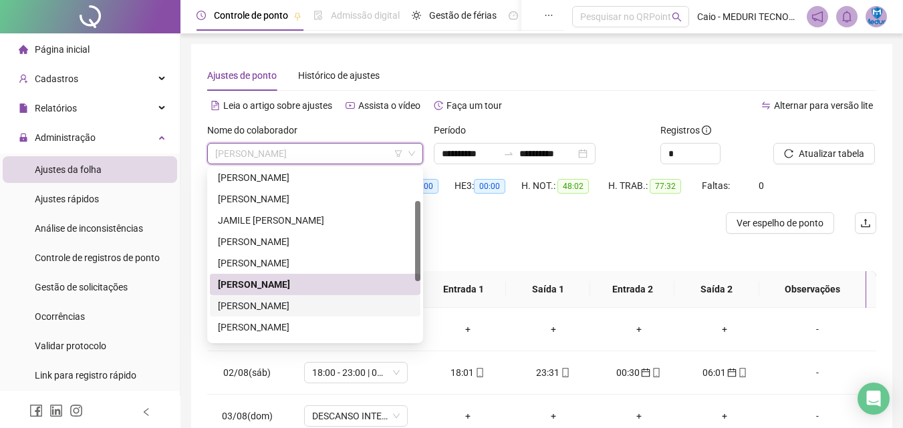
click at [284, 306] on div "[PERSON_NAME]" at bounding box center [315, 306] width 194 height 15
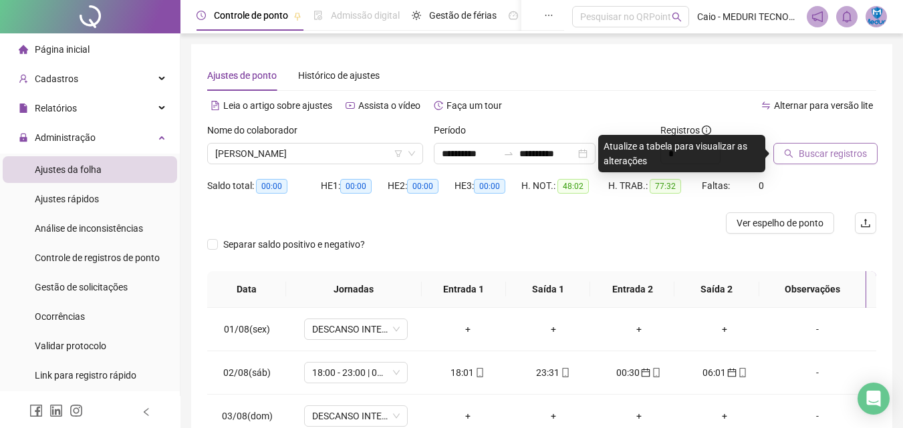
click at [819, 163] on button "Buscar registros" at bounding box center [825, 153] width 104 height 21
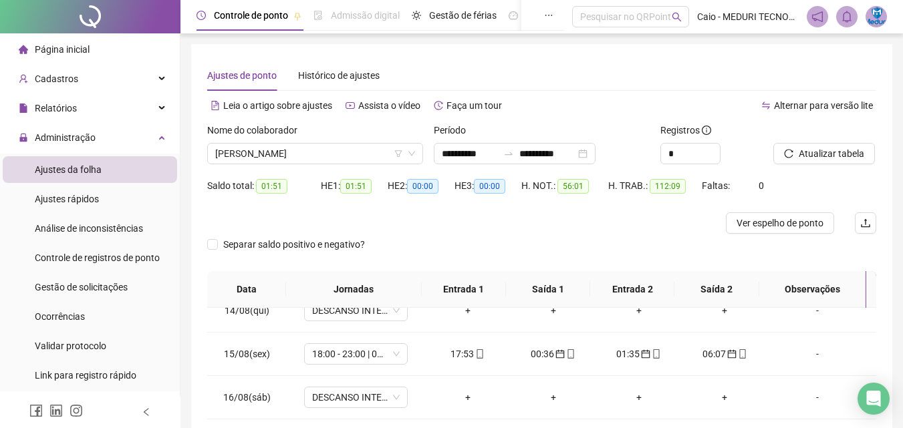
scroll to position [239, 0]
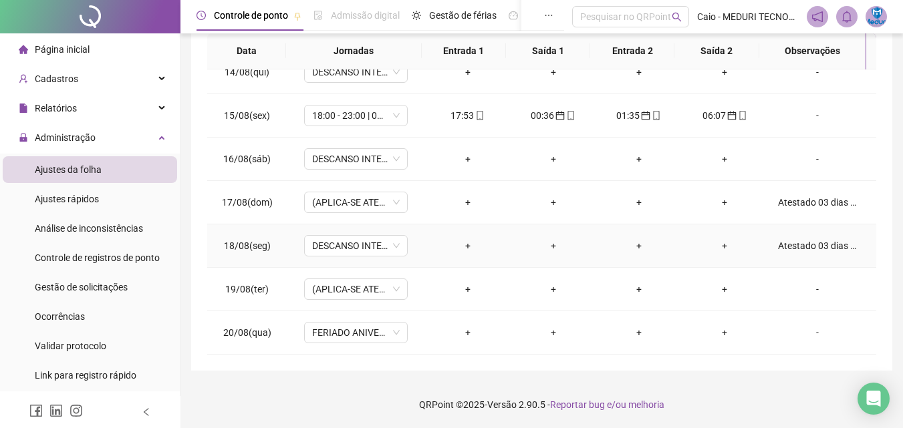
click at [798, 252] on div "Atestado 03 dias CID J069" at bounding box center [817, 246] width 79 height 15
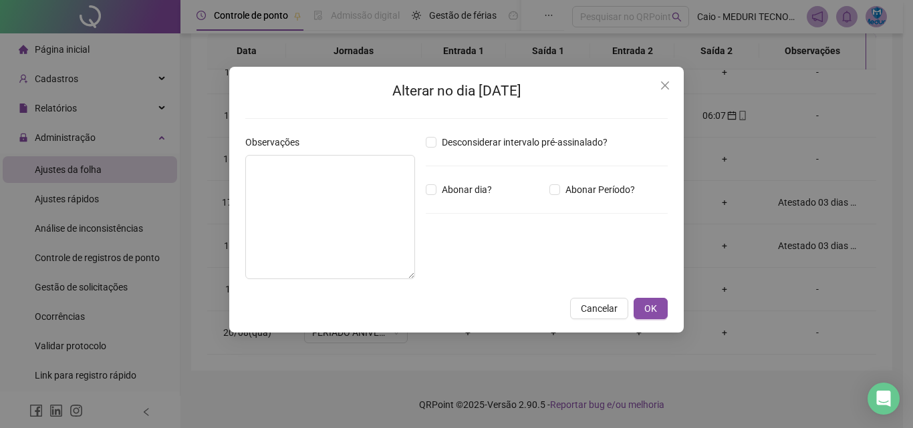
type textarea "**********"
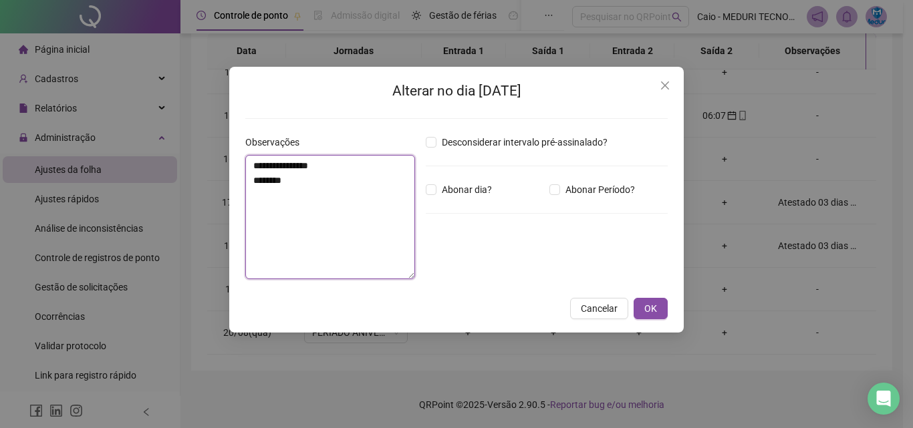
drag, startPoint x: 391, startPoint y: 208, endPoint x: 339, endPoint y: 188, distance: 55.9
click at [339, 188] on textarea "**********" at bounding box center [330, 217] width 170 height 124
drag, startPoint x: 338, startPoint y: 186, endPoint x: 240, endPoint y: 145, distance: 106.0
click at [240, 145] on div "**********" at bounding box center [330, 212] width 180 height 155
click at [597, 309] on span "Cancelar" at bounding box center [599, 308] width 37 height 15
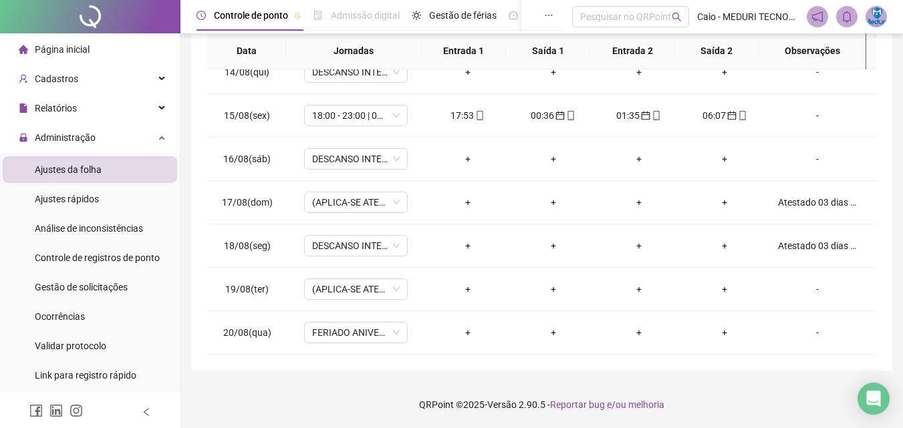
click at [805, 291] on div "-" at bounding box center [817, 289] width 79 height 15
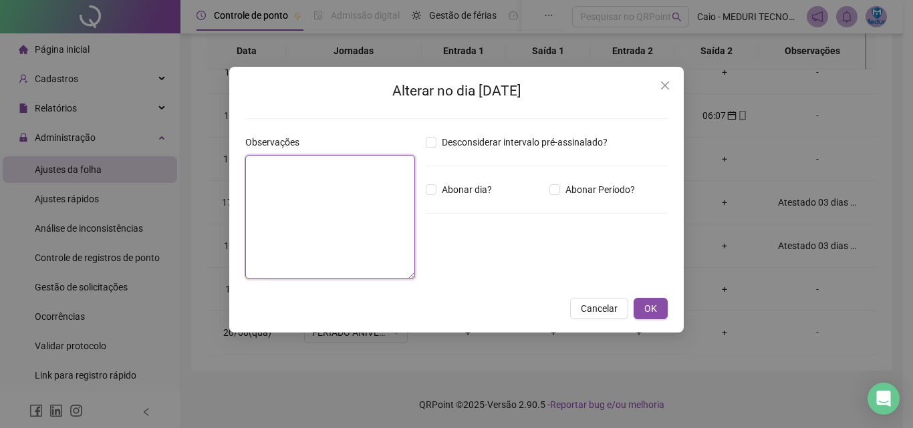
drag, startPoint x: 378, startPoint y: 243, endPoint x: 419, endPoint y: 267, distance: 47.3
click at [378, 243] on textarea at bounding box center [330, 217] width 170 height 124
paste textarea "**********"
drag, startPoint x: 286, startPoint y: 158, endPoint x: 295, endPoint y: 159, distance: 8.7
click at [295, 159] on textarea "**********" at bounding box center [330, 217] width 170 height 124
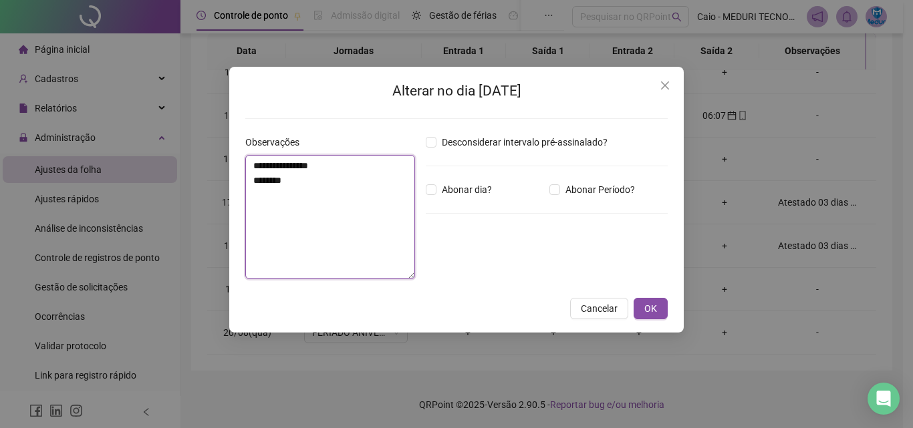
click at [295, 159] on textarea "**********" at bounding box center [330, 217] width 170 height 124
drag, startPoint x: 336, startPoint y: 168, endPoint x: 293, endPoint y: 159, distance: 43.8
click at [293, 159] on textarea "**********" at bounding box center [330, 217] width 170 height 124
type textarea "********* ********"
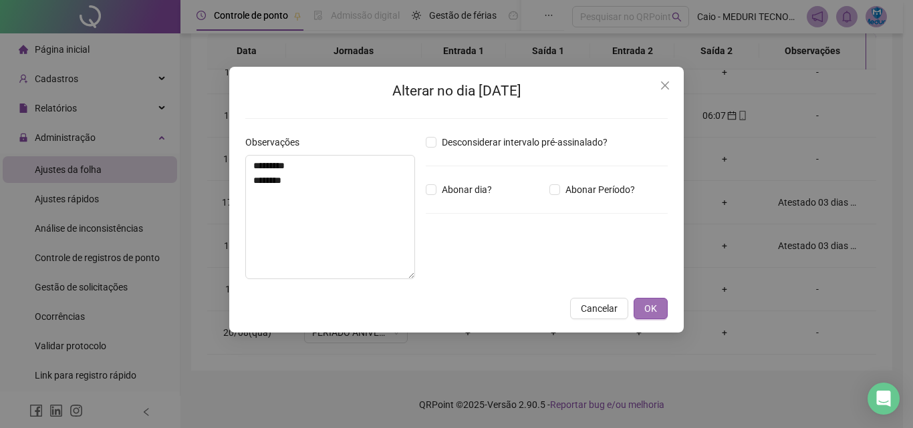
click at [664, 311] on button "OK" at bounding box center [651, 308] width 34 height 21
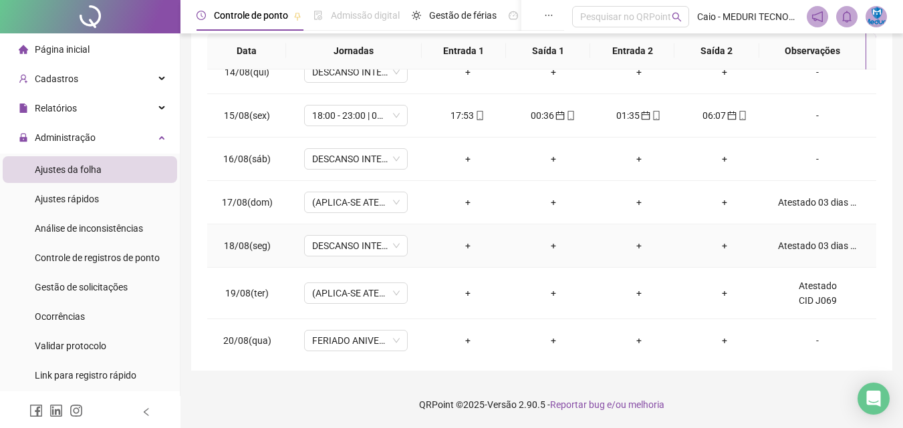
click at [783, 249] on div "Atestado 03 dias CID J069" at bounding box center [817, 246] width 79 height 15
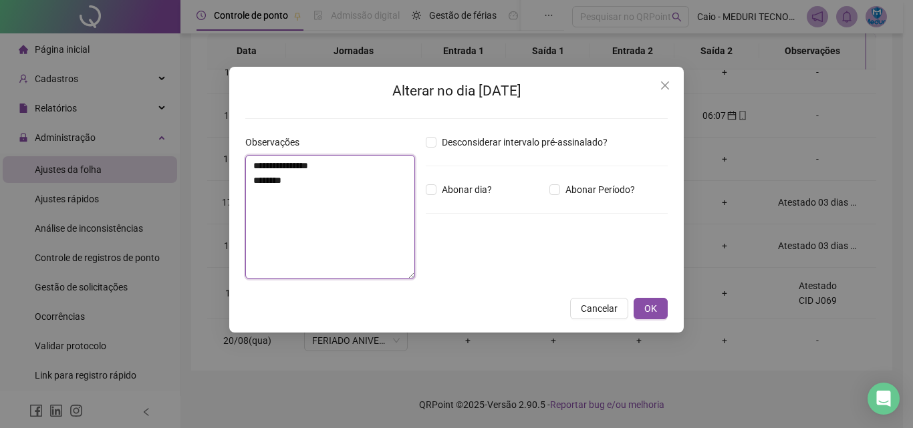
drag, startPoint x: 346, startPoint y: 169, endPoint x: 297, endPoint y: 168, distance: 49.5
click at [297, 168] on textarea "**********" at bounding box center [330, 217] width 170 height 124
type textarea "********* ********"
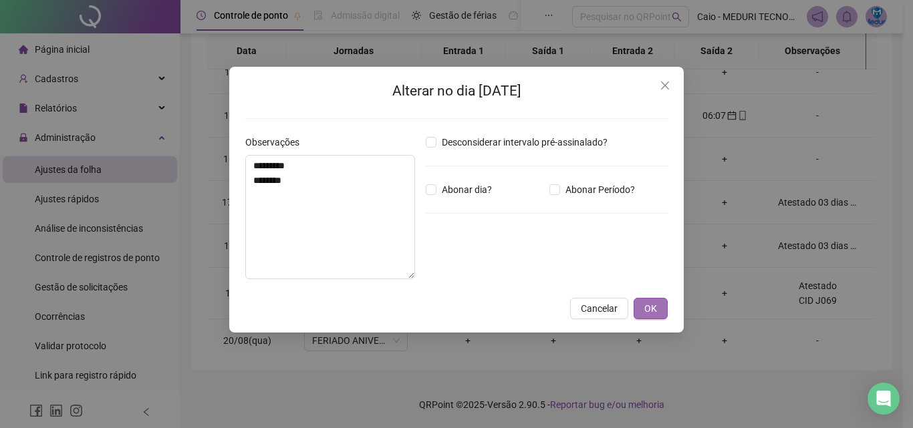
click at [646, 308] on span "OK" at bounding box center [650, 308] width 13 height 15
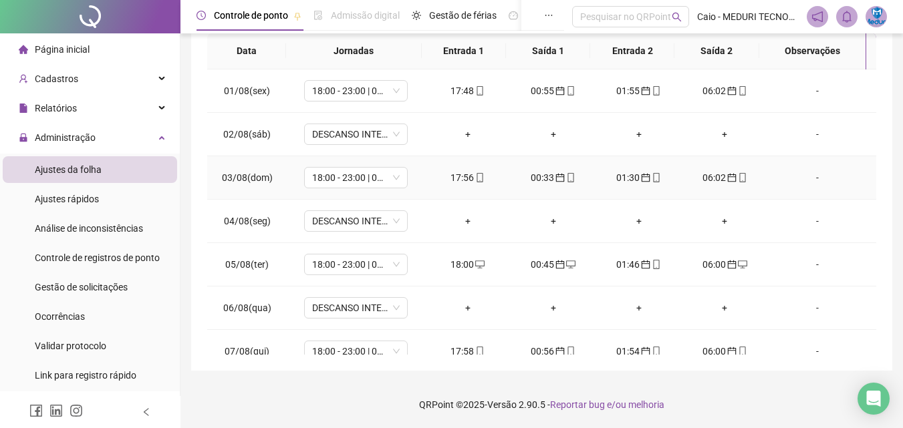
scroll to position [38, 0]
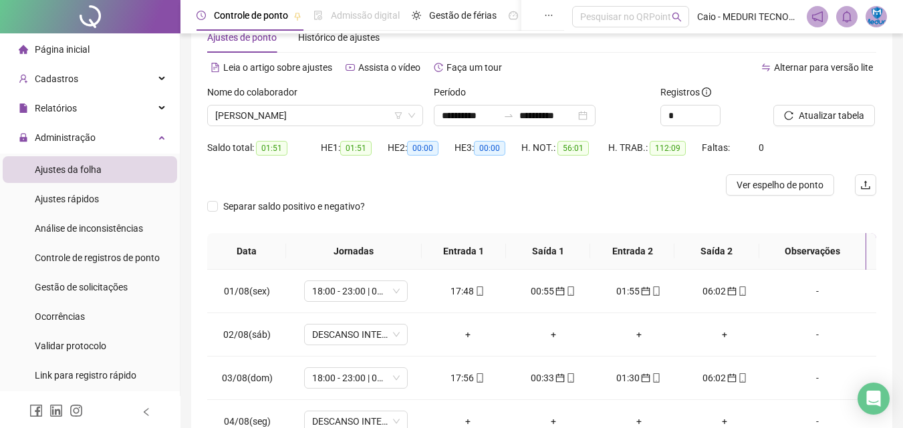
click at [291, 134] on div "Nome do colaborador [PERSON_NAME]" at bounding box center [315, 111] width 227 height 52
click at [291, 123] on span "[PERSON_NAME]" at bounding box center [315, 116] width 200 height 20
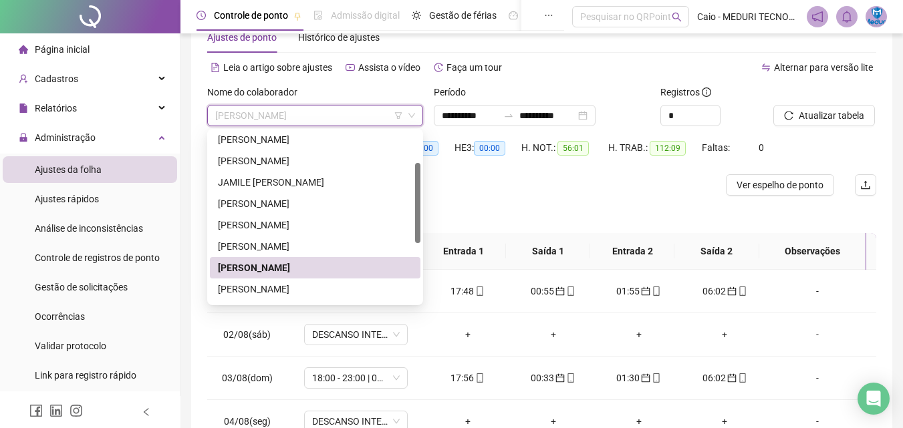
scroll to position [134, 0]
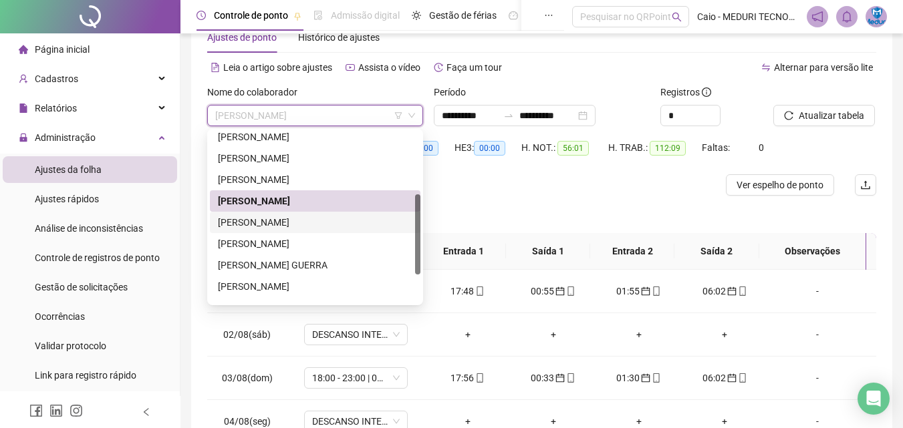
click at [307, 221] on div "[PERSON_NAME]" at bounding box center [315, 222] width 194 height 15
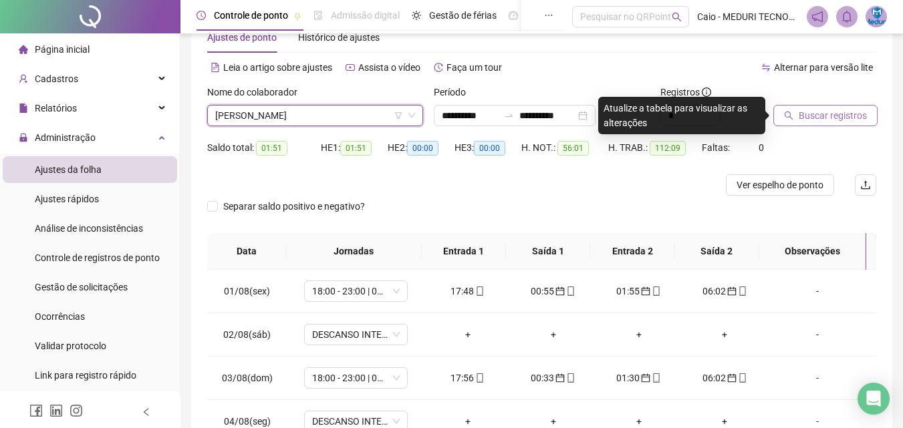
click at [846, 107] on button "Buscar registros" at bounding box center [825, 115] width 104 height 21
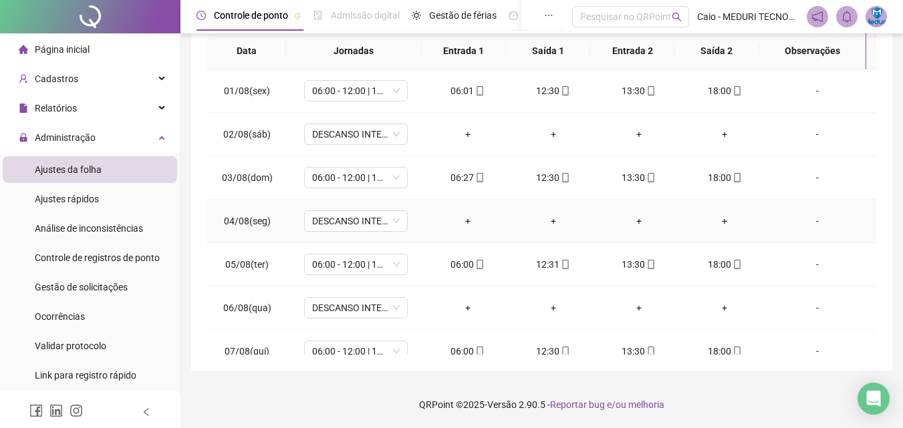
scroll to position [38, 0]
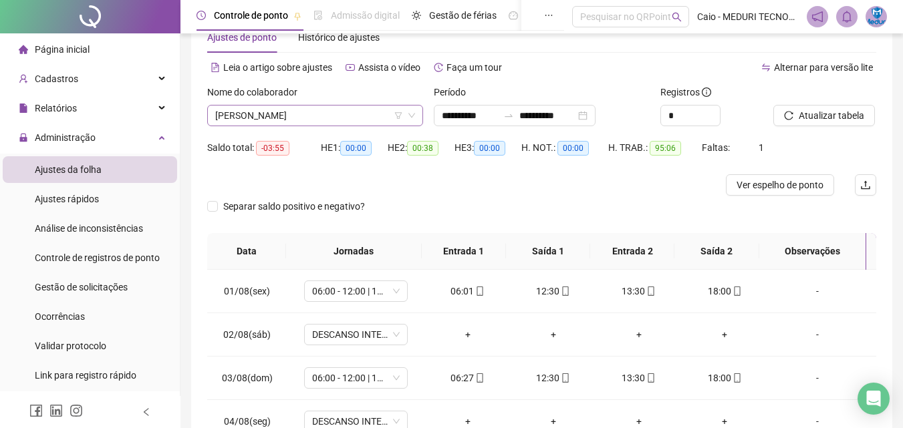
click at [290, 126] on div "[PERSON_NAME]" at bounding box center [315, 115] width 216 height 21
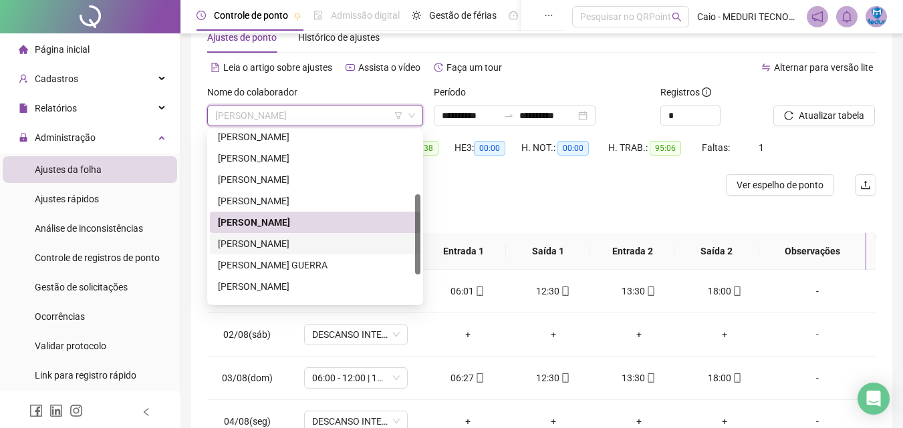
click at [290, 241] on div "[PERSON_NAME]" at bounding box center [315, 244] width 194 height 15
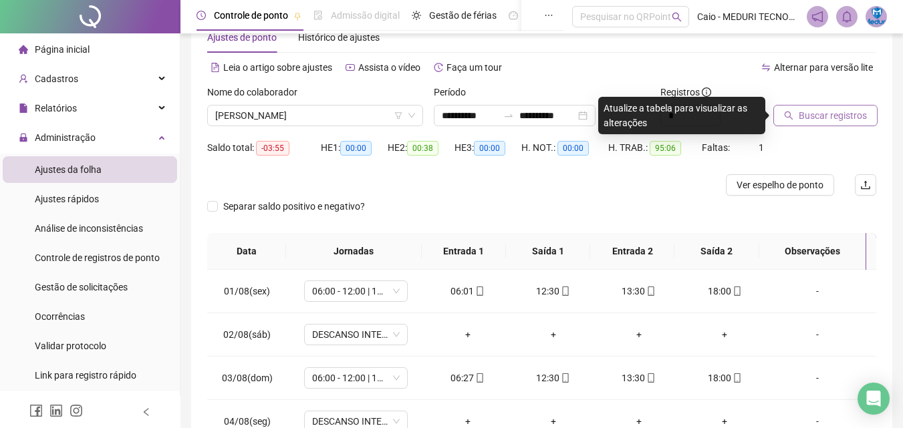
click at [850, 120] on span "Buscar registros" at bounding box center [833, 115] width 68 height 15
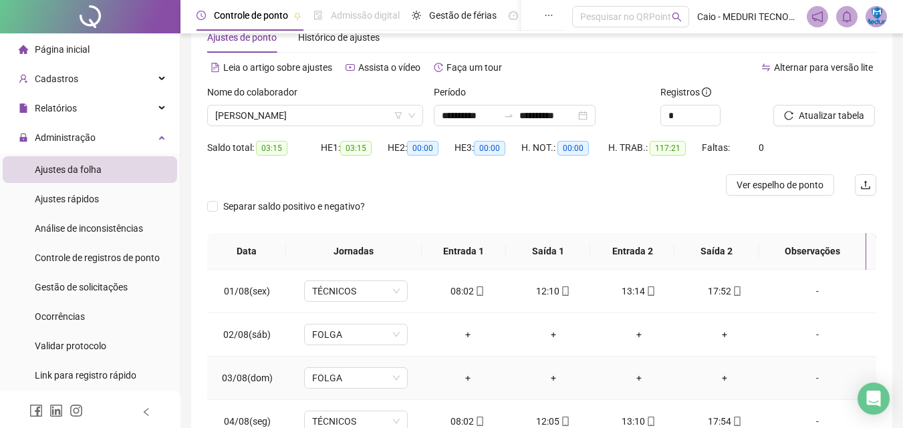
scroll to position [0, 0]
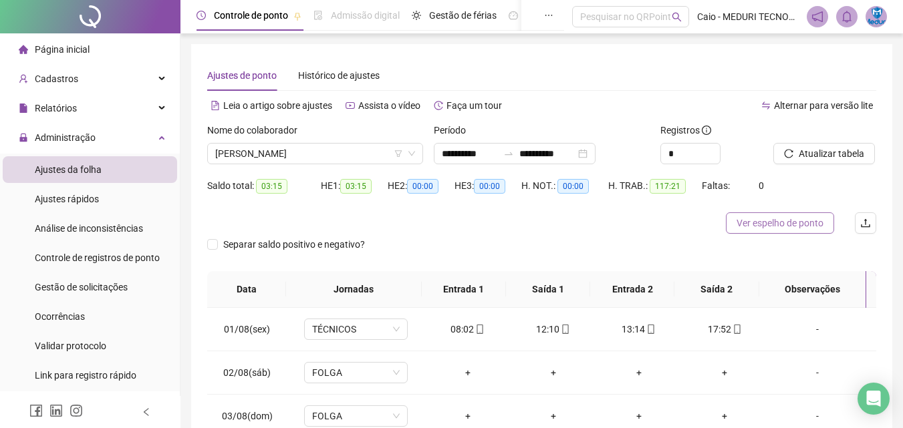
click at [763, 229] on span "Ver espelho de ponto" at bounding box center [779, 223] width 87 height 15
click at [308, 150] on span "[PERSON_NAME]" at bounding box center [315, 154] width 200 height 20
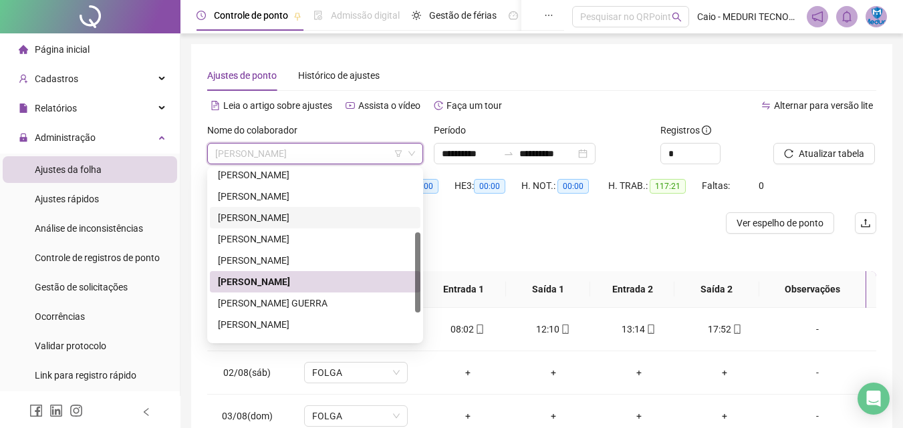
scroll to position [192, 0]
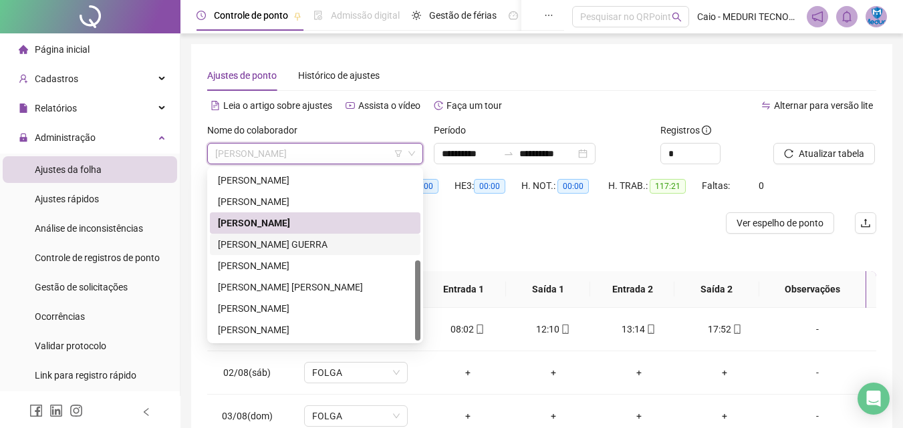
click at [307, 248] on div "[PERSON_NAME] GUERRA" at bounding box center [315, 244] width 194 height 15
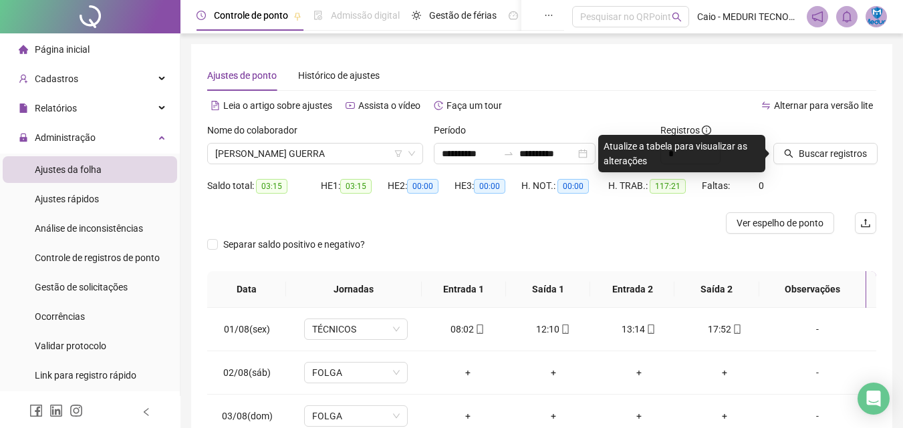
click at [818, 167] on div "Buscar registros" at bounding box center [825, 149] width 114 height 52
click at [832, 148] on span "Buscar registros" at bounding box center [833, 153] width 68 height 15
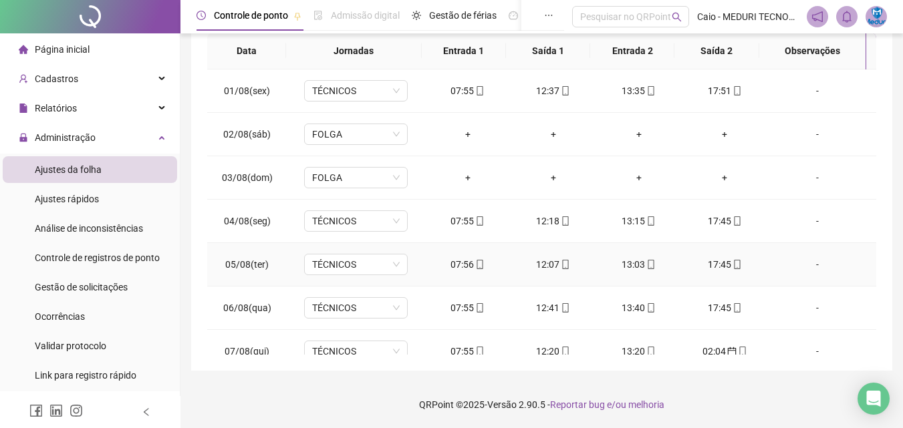
scroll to position [0, 0]
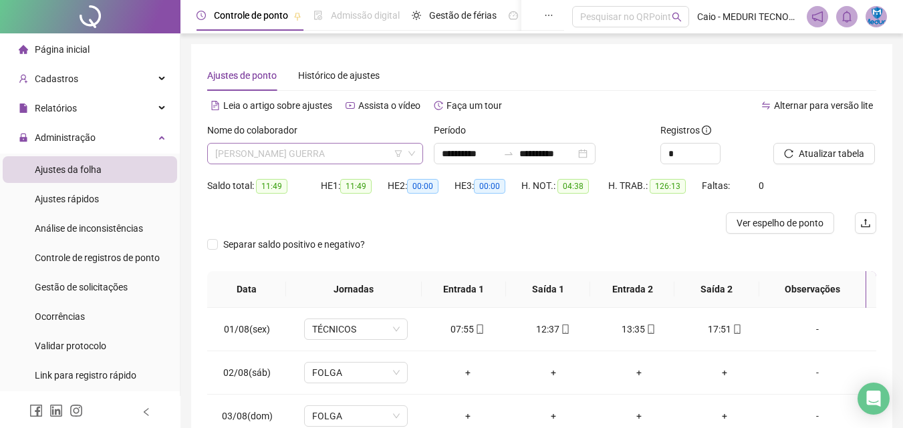
click at [317, 164] on div "[PERSON_NAME] GUERRA" at bounding box center [315, 153] width 216 height 21
click at [319, 158] on span "[PERSON_NAME] GUERRA" at bounding box center [315, 154] width 200 height 20
click at [333, 158] on span "[PERSON_NAME] GUERRA" at bounding box center [315, 154] width 200 height 20
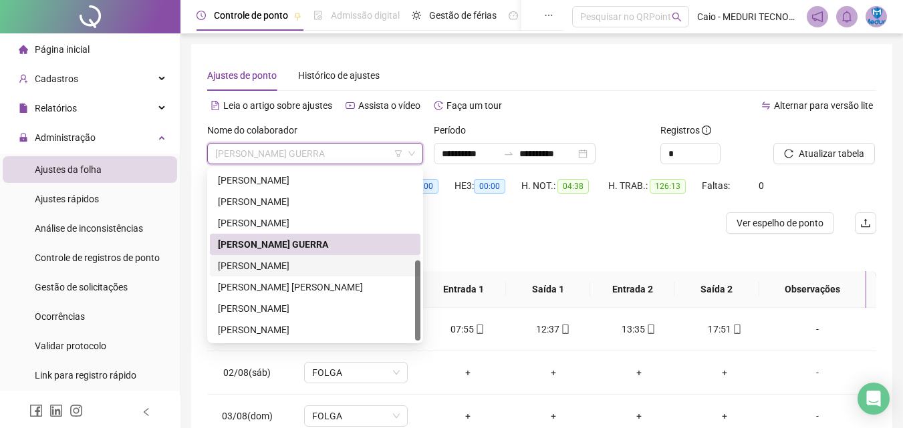
click at [288, 267] on div "[PERSON_NAME]" at bounding box center [315, 266] width 194 height 15
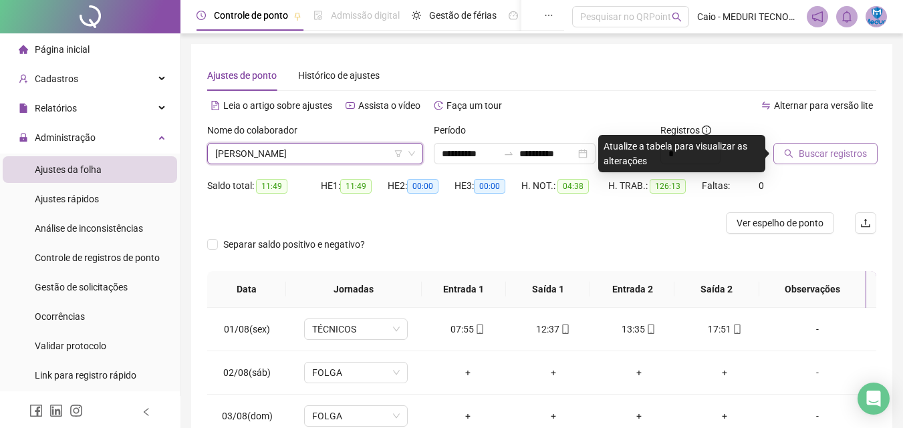
click at [826, 161] on button "Buscar registros" at bounding box center [825, 153] width 104 height 21
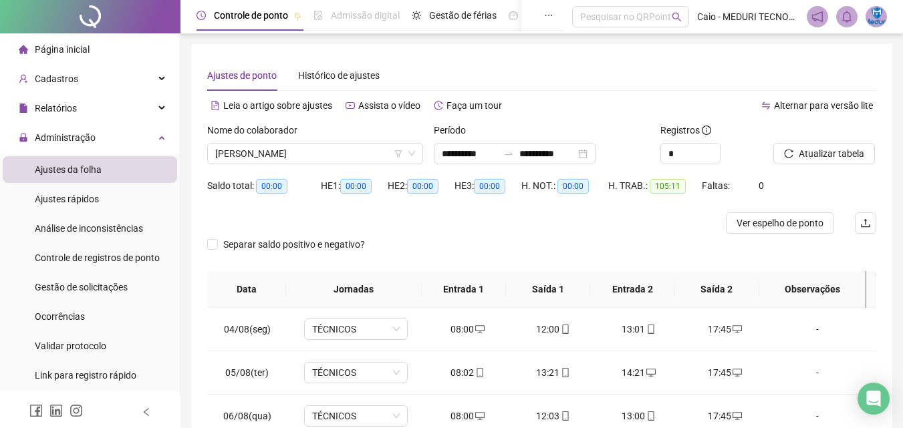
click at [301, 166] on div "Nome do colaborador [PERSON_NAME]" at bounding box center [315, 149] width 227 height 52
click at [303, 160] on span "[PERSON_NAME]" at bounding box center [315, 154] width 200 height 20
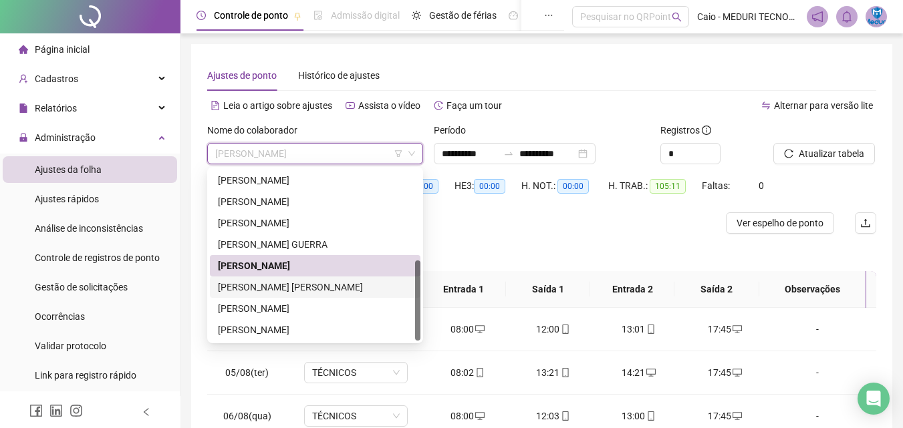
click at [304, 287] on div "[PERSON_NAME] [PERSON_NAME]" at bounding box center [315, 287] width 194 height 15
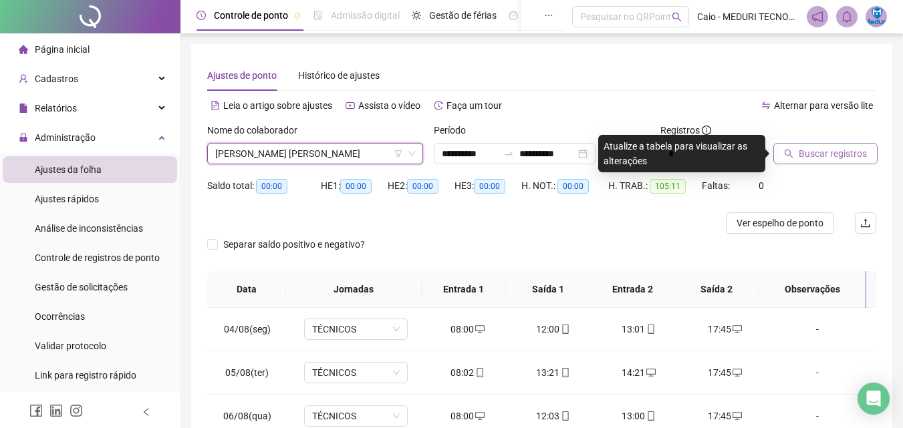
click at [816, 153] on span "Buscar registros" at bounding box center [833, 153] width 68 height 15
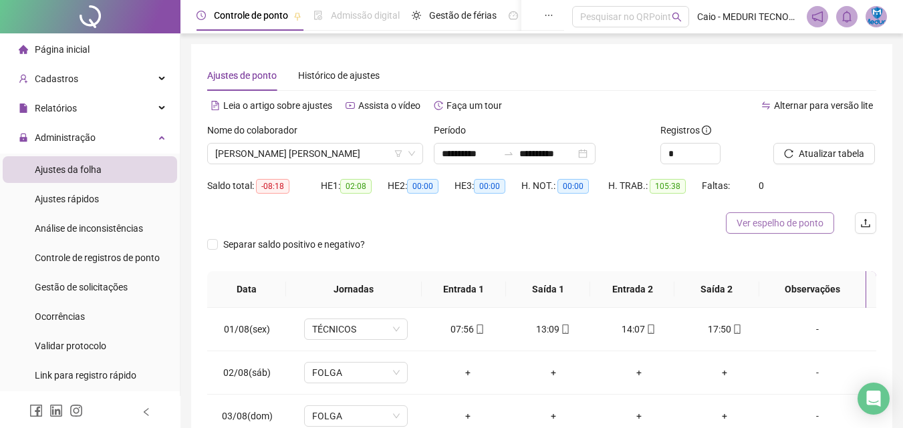
click at [786, 228] on span "Ver espelho de ponto" at bounding box center [779, 223] width 87 height 15
click at [350, 147] on span "[PERSON_NAME] [PERSON_NAME]" at bounding box center [315, 154] width 200 height 20
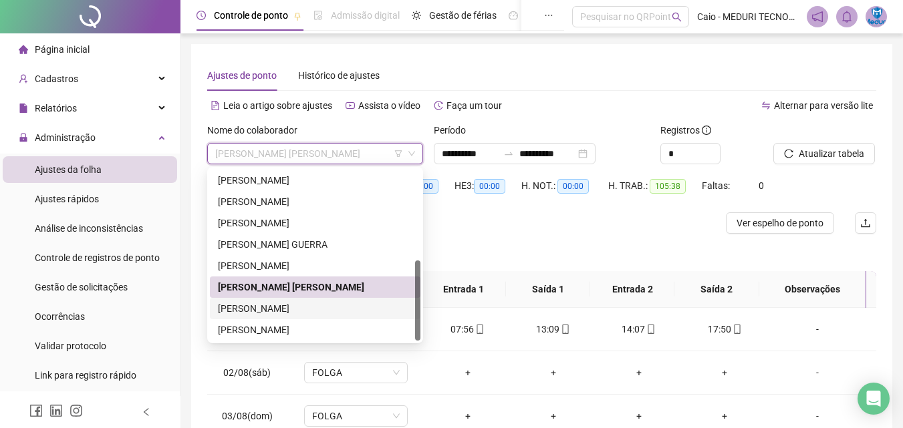
click at [311, 309] on div "[PERSON_NAME]" at bounding box center [315, 308] width 194 height 15
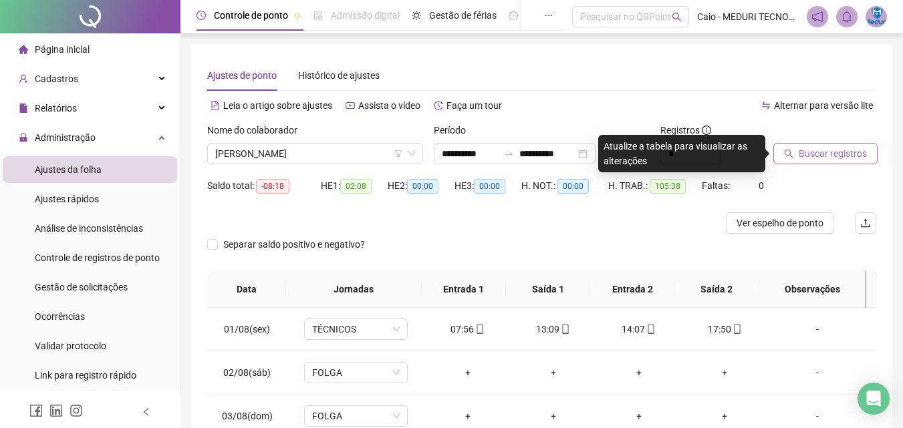
click at [815, 153] on span "Buscar registros" at bounding box center [833, 153] width 68 height 15
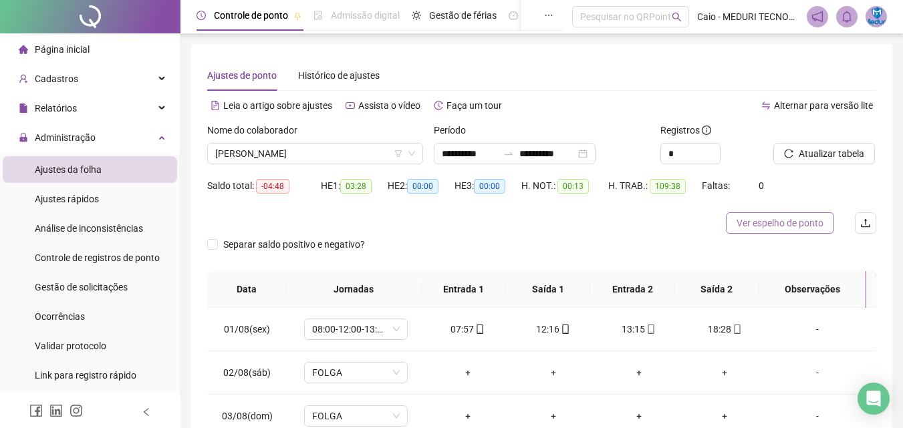
click at [750, 217] on span "Ver espelho de ponto" at bounding box center [779, 223] width 87 height 15
click at [319, 158] on span "[PERSON_NAME]" at bounding box center [315, 154] width 200 height 20
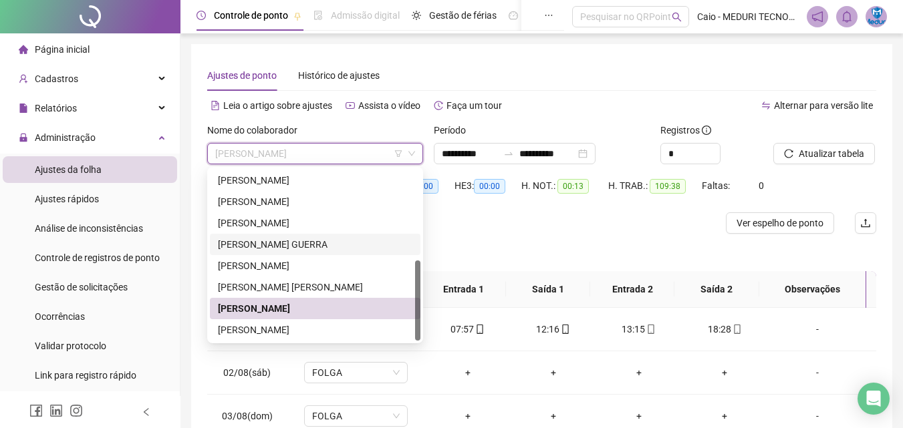
scroll to position [67, 0]
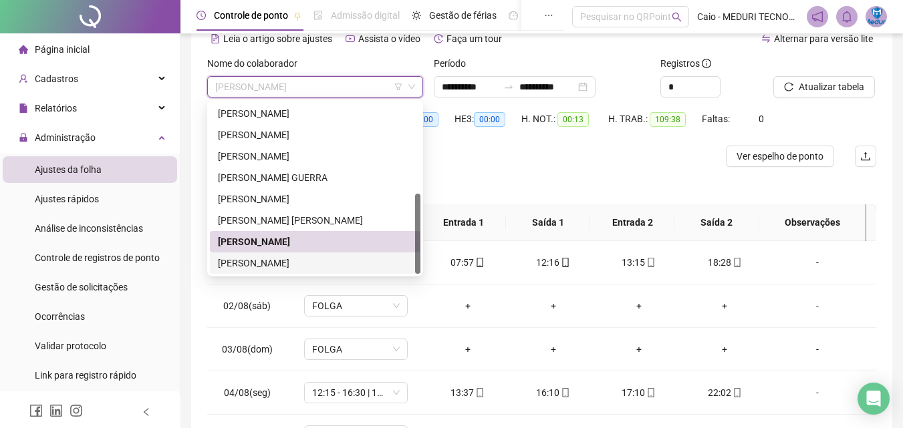
click at [299, 260] on div "[PERSON_NAME]" at bounding box center [315, 263] width 194 height 15
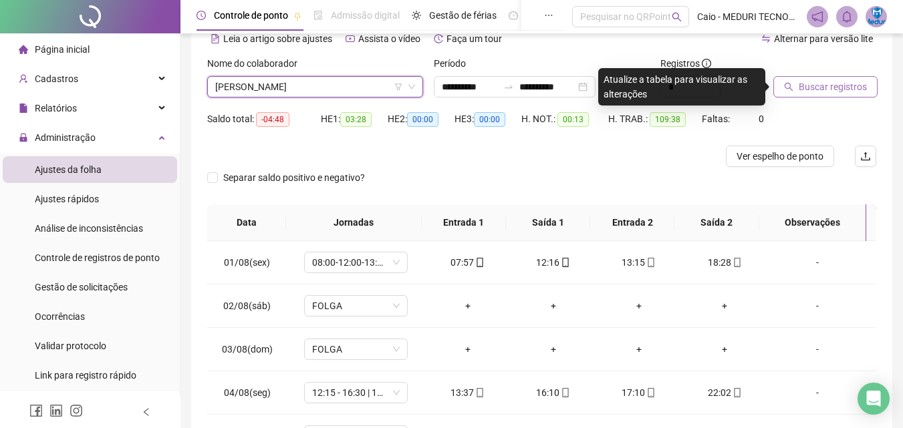
click at [835, 90] on span "Buscar registros" at bounding box center [833, 87] width 68 height 15
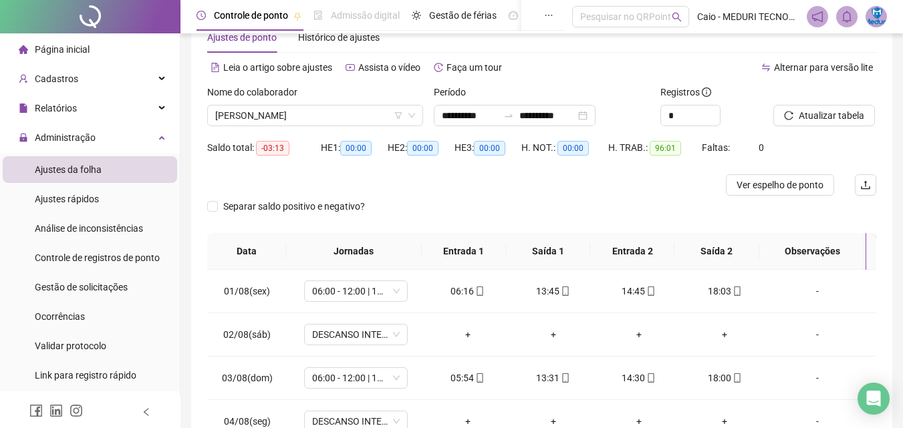
scroll to position [0, 0]
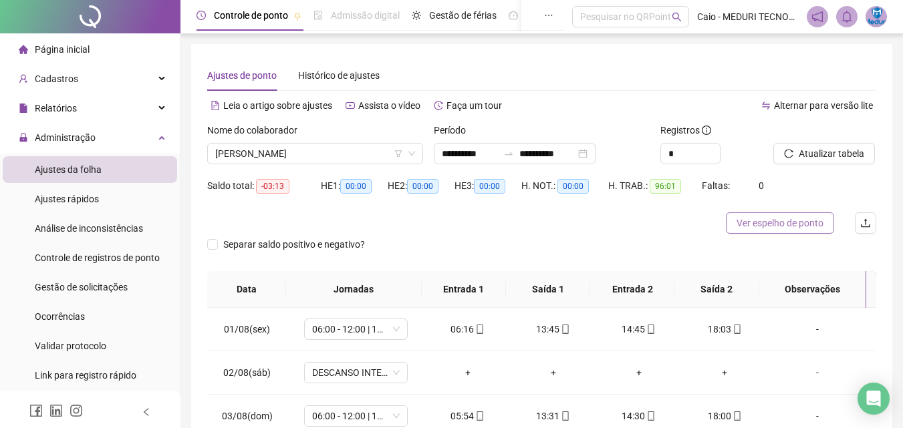
click at [747, 222] on span "Ver espelho de ponto" at bounding box center [779, 223] width 87 height 15
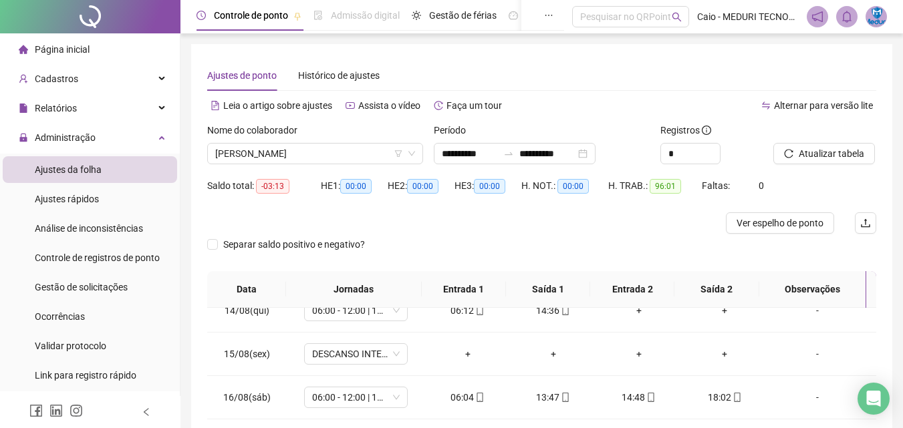
click at [81, 47] on span "Página inicial" at bounding box center [62, 49] width 55 height 11
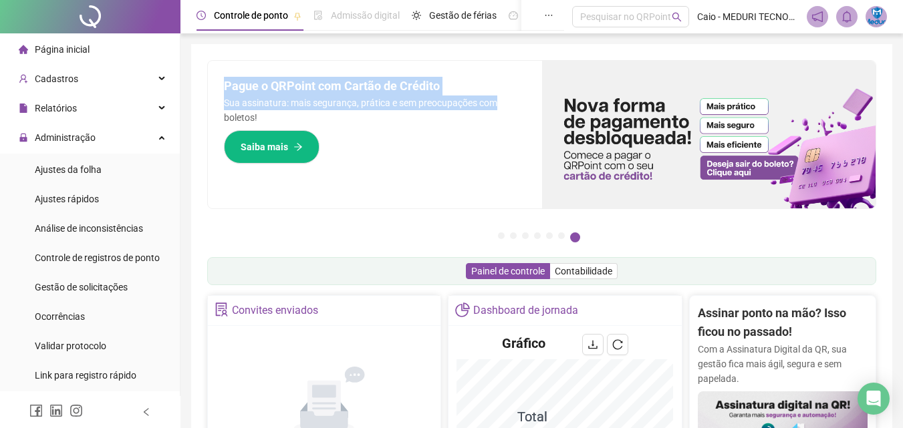
drag, startPoint x: 222, startPoint y: 92, endPoint x: 495, endPoint y: 105, distance: 273.7
click at [495, 105] on div "Pague o QRPoint com Cartão de Crédito Sua assinatura: mais segurança, prática e…" at bounding box center [375, 135] width 334 height 148
click at [255, 110] on p "Sua assinatura: mais segurança, prática e sem preocupações com boletos!" at bounding box center [375, 110] width 302 height 29
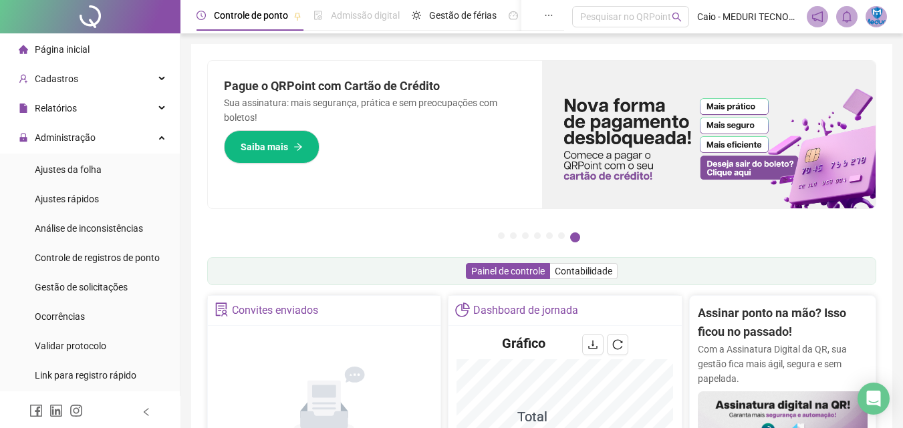
click at [261, 119] on p "Sua assinatura: mais segurança, prática e sem preocupações com boletos!" at bounding box center [375, 110] width 302 height 29
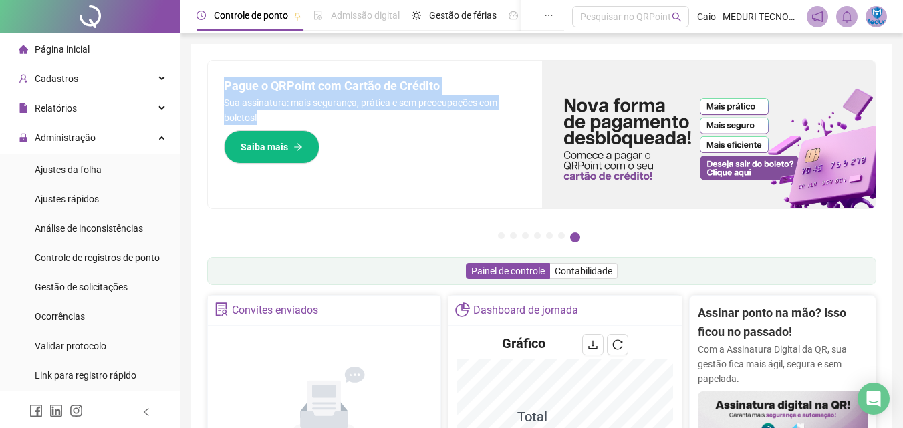
drag, startPoint x: 226, startPoint y: 82, endPoint x: 267, endPoint y: 115, distance: 53.2
click at [267, 115] on div "Pague o QRPoint com Cartão de Crédito Sua assinatura: mais segurança, prática e…" at bounding box center [375, 135] width 334 height 148
click at [269, 115] on p "Sua assinatura: mais segurança, prática e sem preocupações com boletos!" at bounding box center [375, 110] width 302 height 29
click at [241, 91] on h2 "Pague o QRPoint com Cartão de Crédito" at bounding box center [375, 86] width 302 height 19
click at [221, 80] on div "Pague o QRPoint com Cartão de Crédito Sua assinatura: mais segurança, prática e…" at bounding box center [375, 135] width 334 height 148
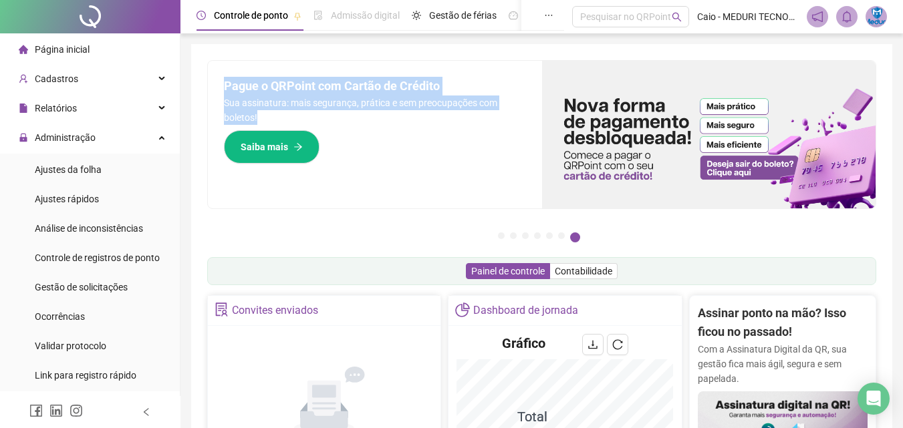
click at [298, 68] on div "Pague o QRPoint com Cartão de Crédito Sua assinatura: mais segurança, prática e…" at bounding box center [375, 135] width 334 height 148
click at [457, 76] on div "Pague o QRPoint com Cartão de Crédito Sua assinatura: mais segurança, prática e…" at bounding box center [375, 135] width 334 height 148
click at [471, 94] on h2 "Pague o QRPoint com Cartão de Crédito" at bounding box center [375, 86] width 302 height 19
click at [440, 122] on p "Sua assinatura: mais segurança, prática e sem preocupações com boletos!" at bounding box center [375, 110] width 302 height 29
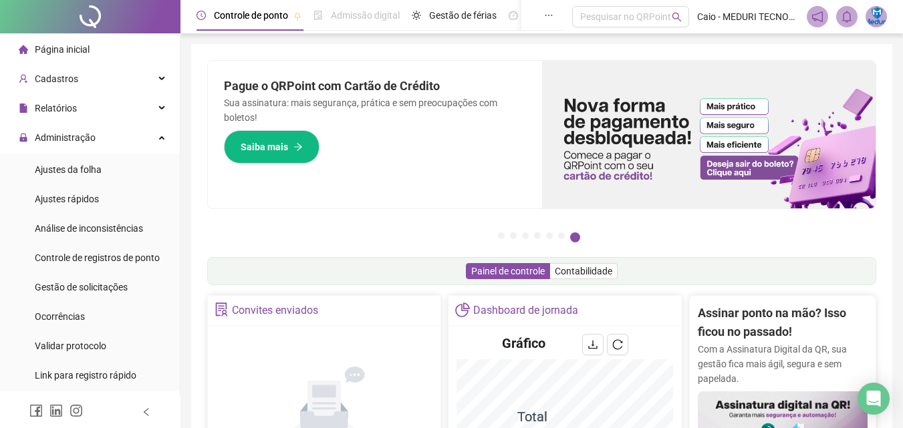
click at [436, 156] on div "Pague o QRPoint com Cartão de Crédito Sua assinatura: mais segurança, prática e…" at bounding box center [375, 135] width 334 height 148
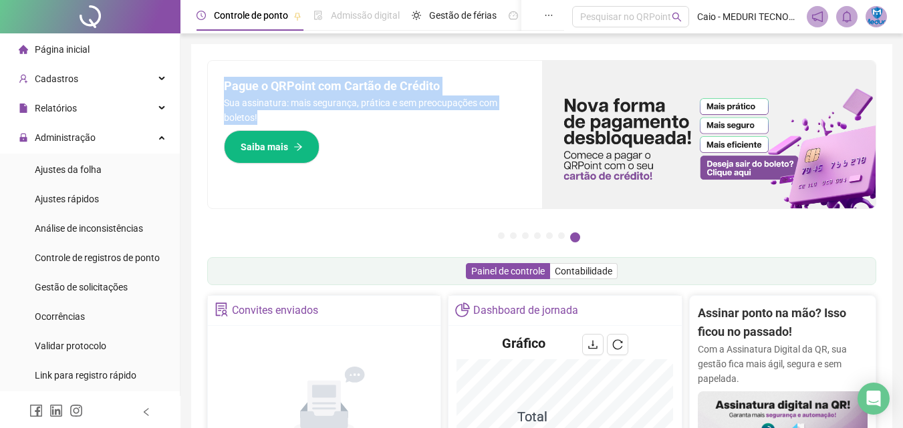
drag, startPoint x: 277, startPoint y: 118, endPoint x: 215, endPoint y: 83, distance: 71.2
click at [215, 83] on div "Pague o QRPoint com Cartão de Crédito Sua assinatura: mais segurança, prática e…" at bounding box center [375, 135] width 334 height 148
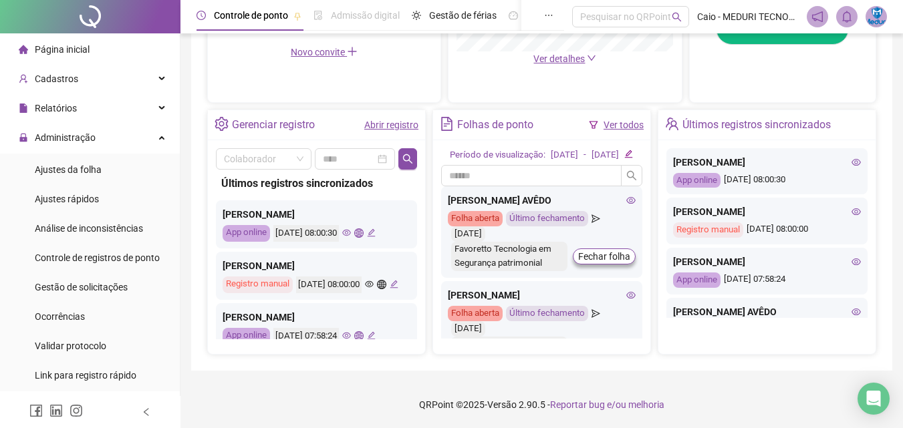
click at [73, 41] on div "Página inicial" at bounding box center [54, 49] width 71 height 27
click at [104, 52] on li "Página inicial" at bounding box center [90, 49] width 174 height 27
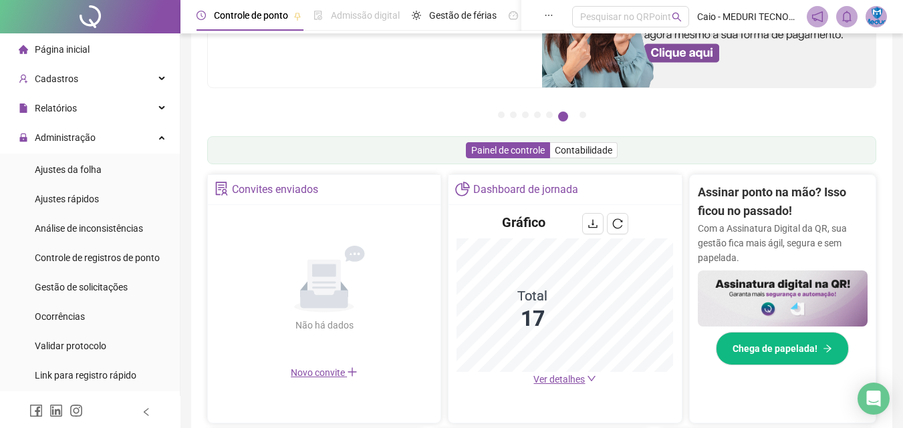
click at [110, 45] on li "Página inicial" at bounding box center [90, 49] width 174 height 27
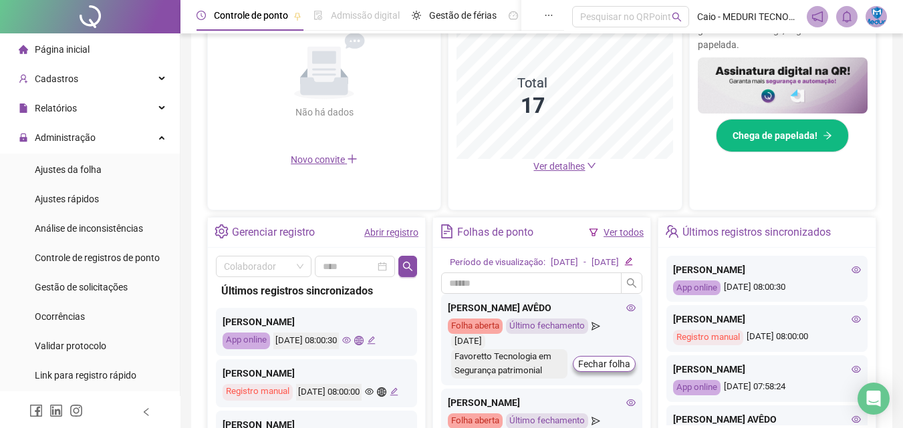
scroll to position [401, 0]
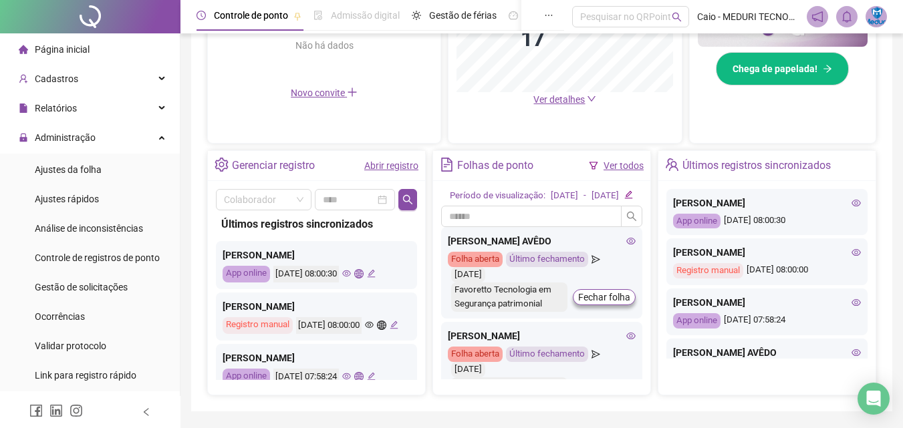
click at [592, 94] on icon "down" at bounding box center [591, 98] width 9 height 9
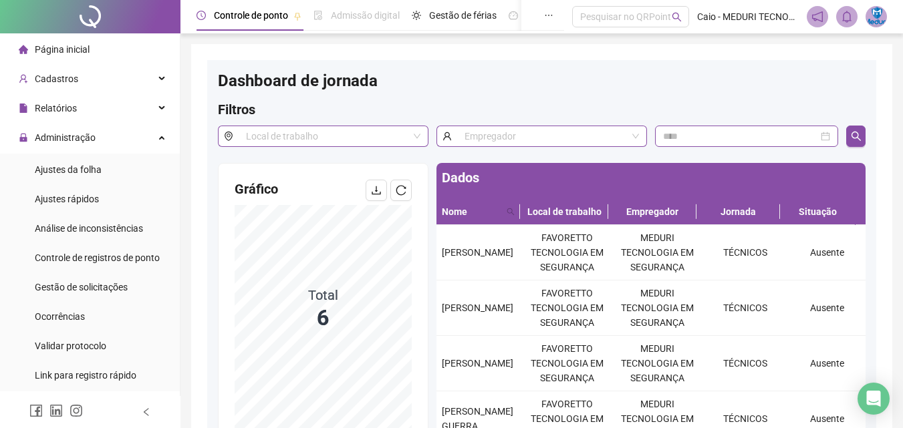
click at [86, 51] on span "Página inicial" at bounding box center [62, 49] width 55 height 11
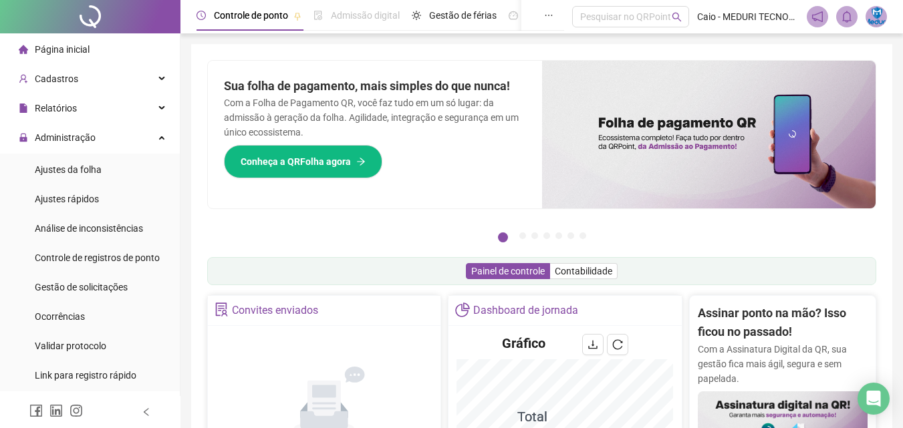
click at [74, 51] on span "Página inicial" at bounding box center [62, 49] width 55 height 11
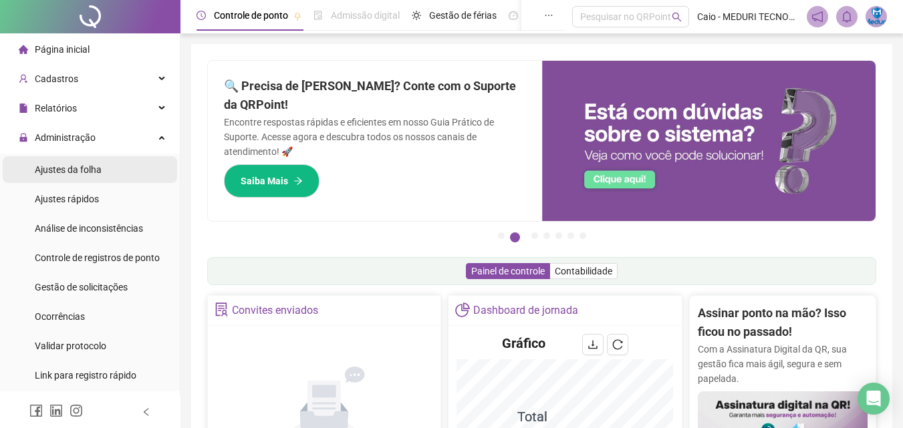
click at [59, 165] on span "Ajustes da folha" at bounding box center [68, 169] width 67 height 11
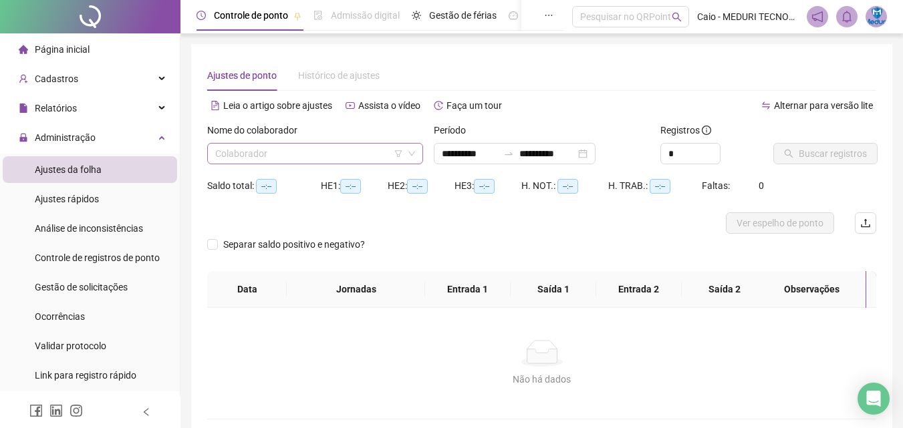
type input "**********"
click at [310, 164] on div "Colaborador" at bounding box center [315, 153] width 216 height 21
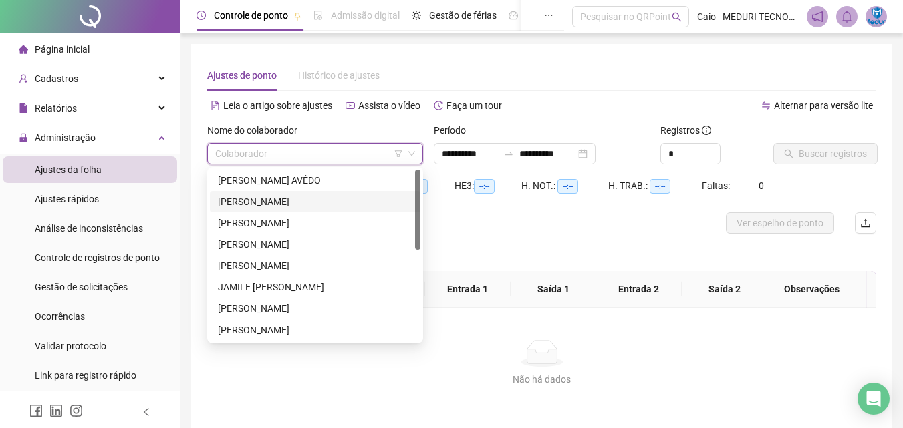
click at [276, 203] on div "[PERSON_NAME]" at bounding box center [315, 201] width 194 height 15
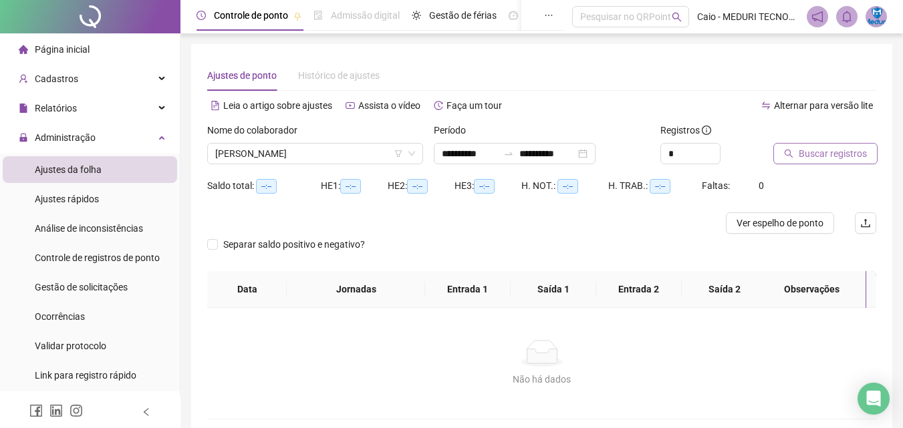
click at [806, 156] on span "Buscar registros" at bounding box center [833, 153] width 68 height 15
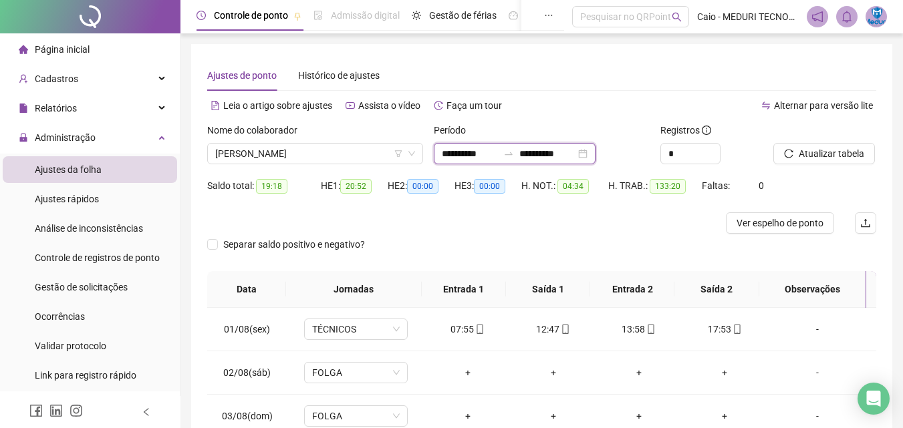
click at [477, 155] on input "**********" at bounding box center [470, 153] width 56 height 15
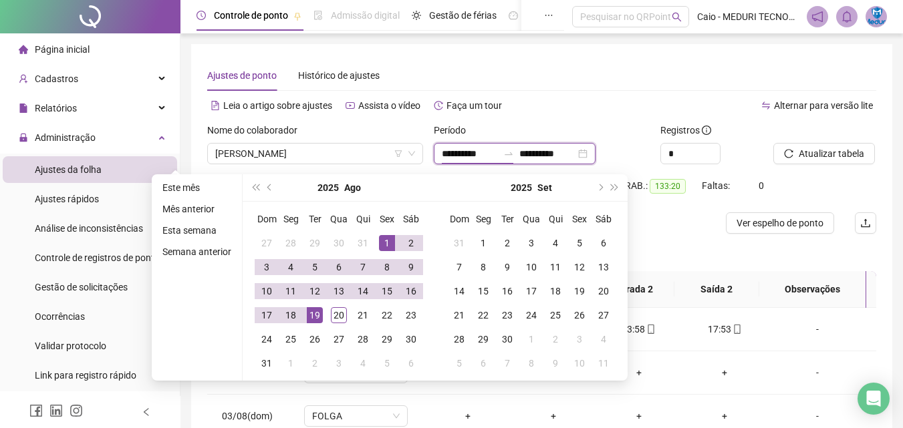
type input "**********"
click at [392, 236] on div "1" at bounding box center [387, 243] width 16 height 16
type input "**********"
click at [333, 318] on div "20" at bounding box center [339, 315] width 16 height 16
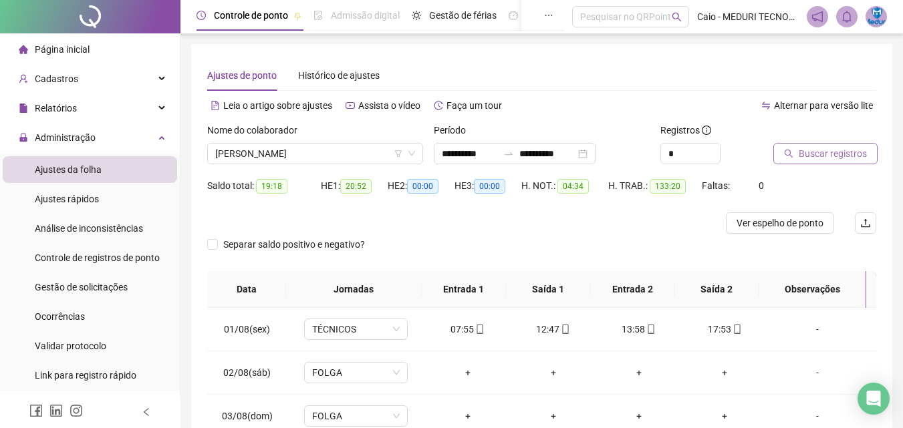
click at [820, 150] on span "Buscar registros" at bounding box center [833, 153] width 68 height 15
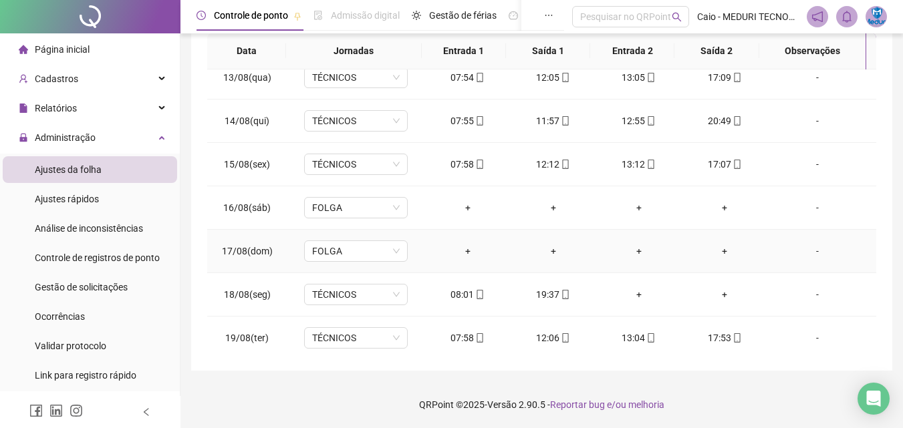
scroll to position [583, 0]
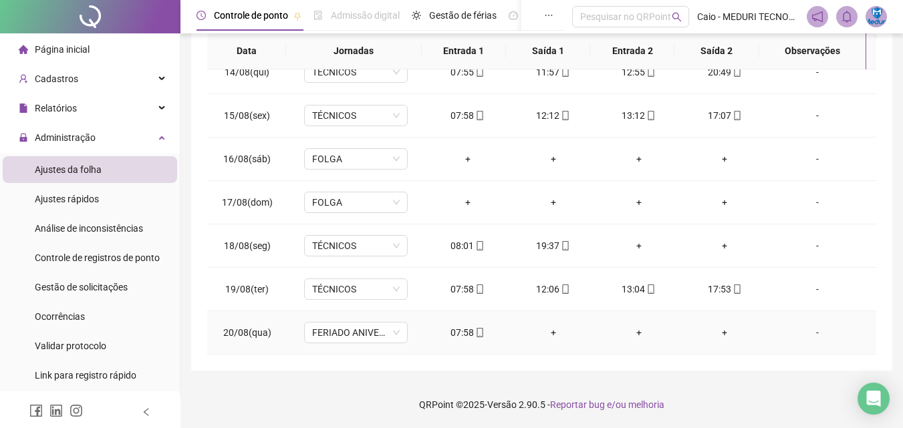
click at [475, 354] on td "07:58" at bounding box center [468, 332] width 86 height 43
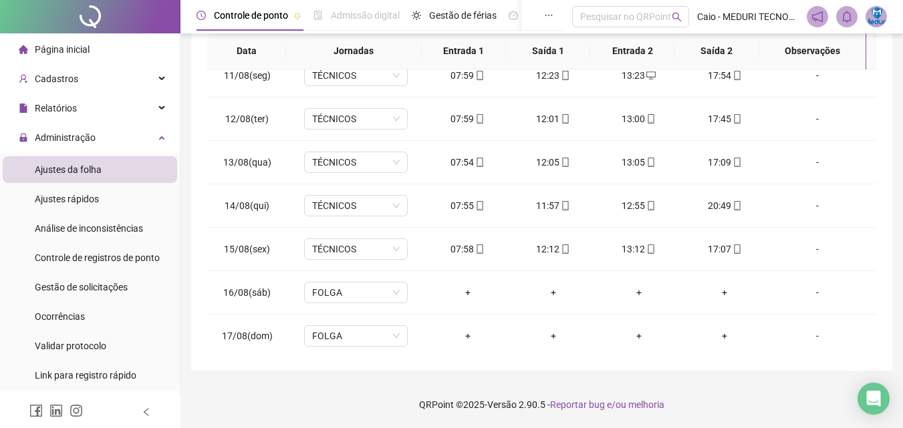
click at [29, 49] on div "Página inicial" at bounding box center [54, 49] width 71 height 27
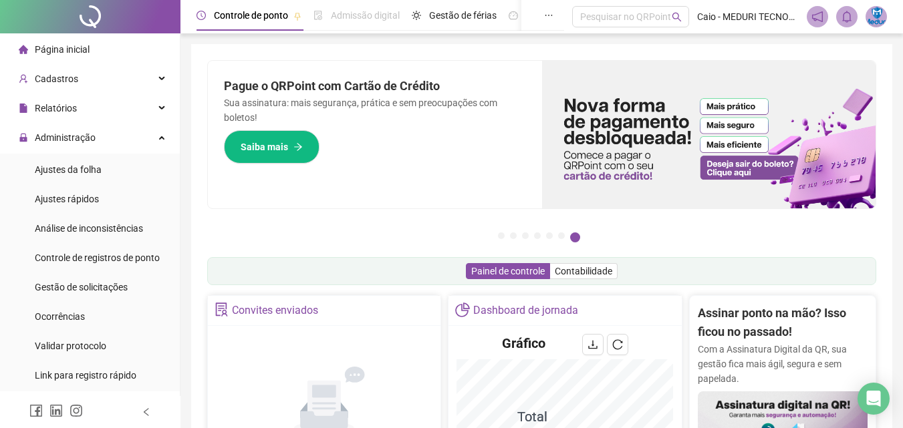
click at [68, 59] on div "Página inicial" at bounding box center [54, 49] width 71 height 27
